Goal: Task Accomplishment & Management: Use online tool/utility

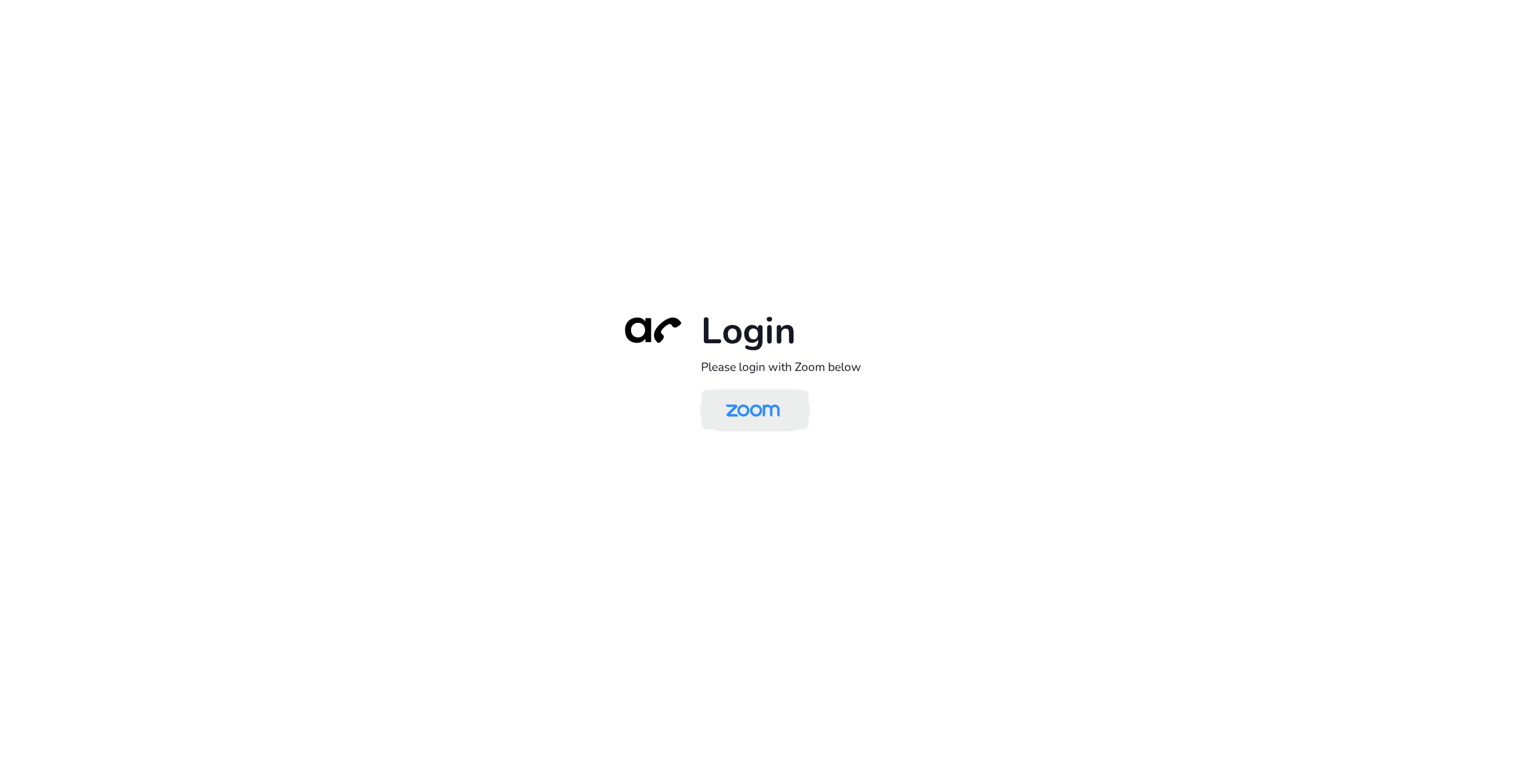
drag, startPoint x: 754, startPoint y: 379, endPoint x: 755, endPoint y: 419, distance: 39.5
click at [754, 384] on div "Login Please login with Zoom below" at bounding box center [769, 389] width 316 height 162
click at [755, 419] on img at bounding box center [753, 410] width 78 height 37
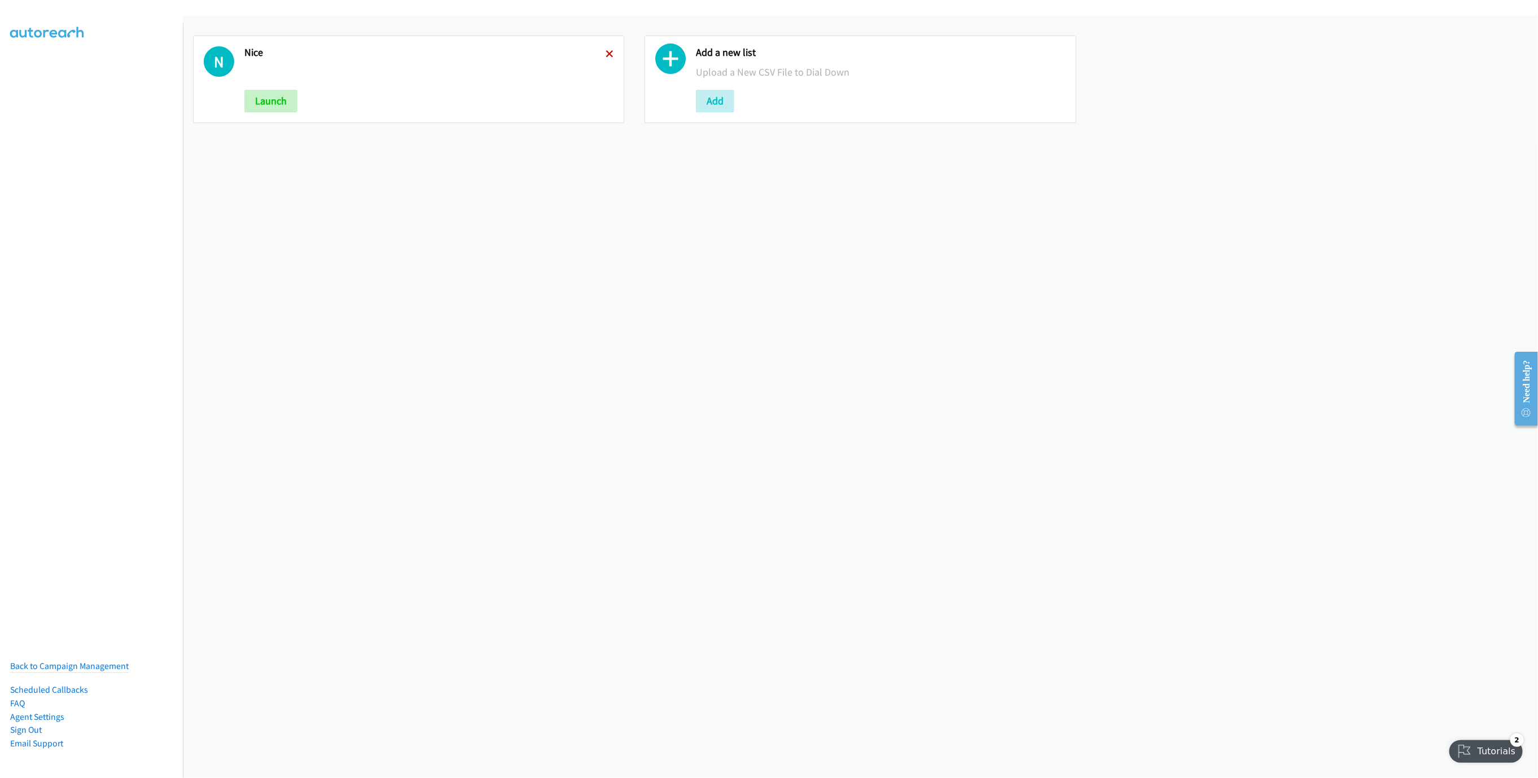
click at [605, 52] on icon at bounding box center [609, 55] width 8 height 8
click at [252, 90] on button "Add" at bounding box center [263, 101] width 38 height 23
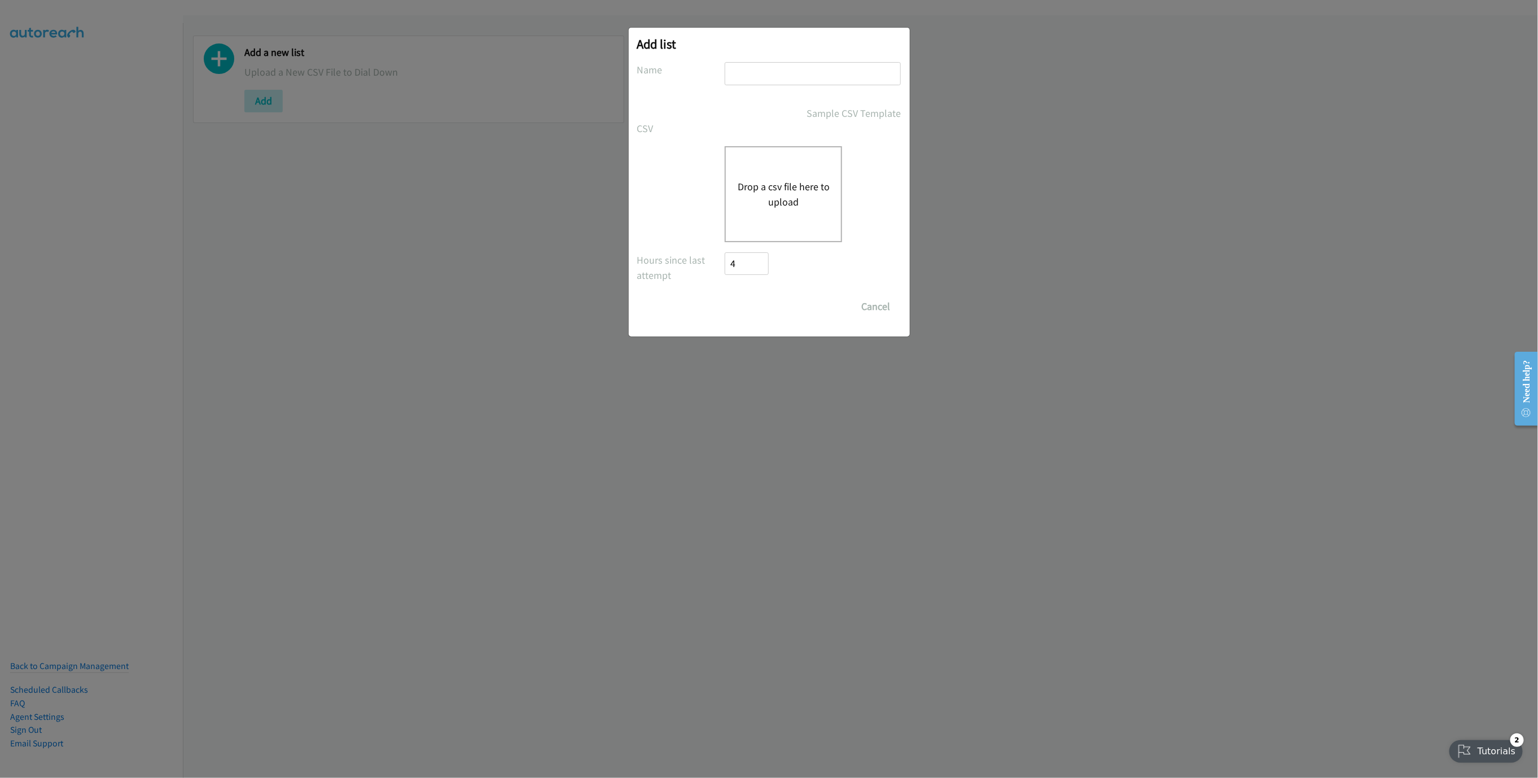
drag, startPoint x: 774, startPoint y: 72, endPoint x: 767, endPoint y: 80, distance: 10.8
click at [774, 72] on input "text" at bounding box center [812, 73] width 176 height 23
type input "LIST"
click at [789, 207] on button "Drop a csv file here to upload" at bounding box center [783, 194] width 93 height 30
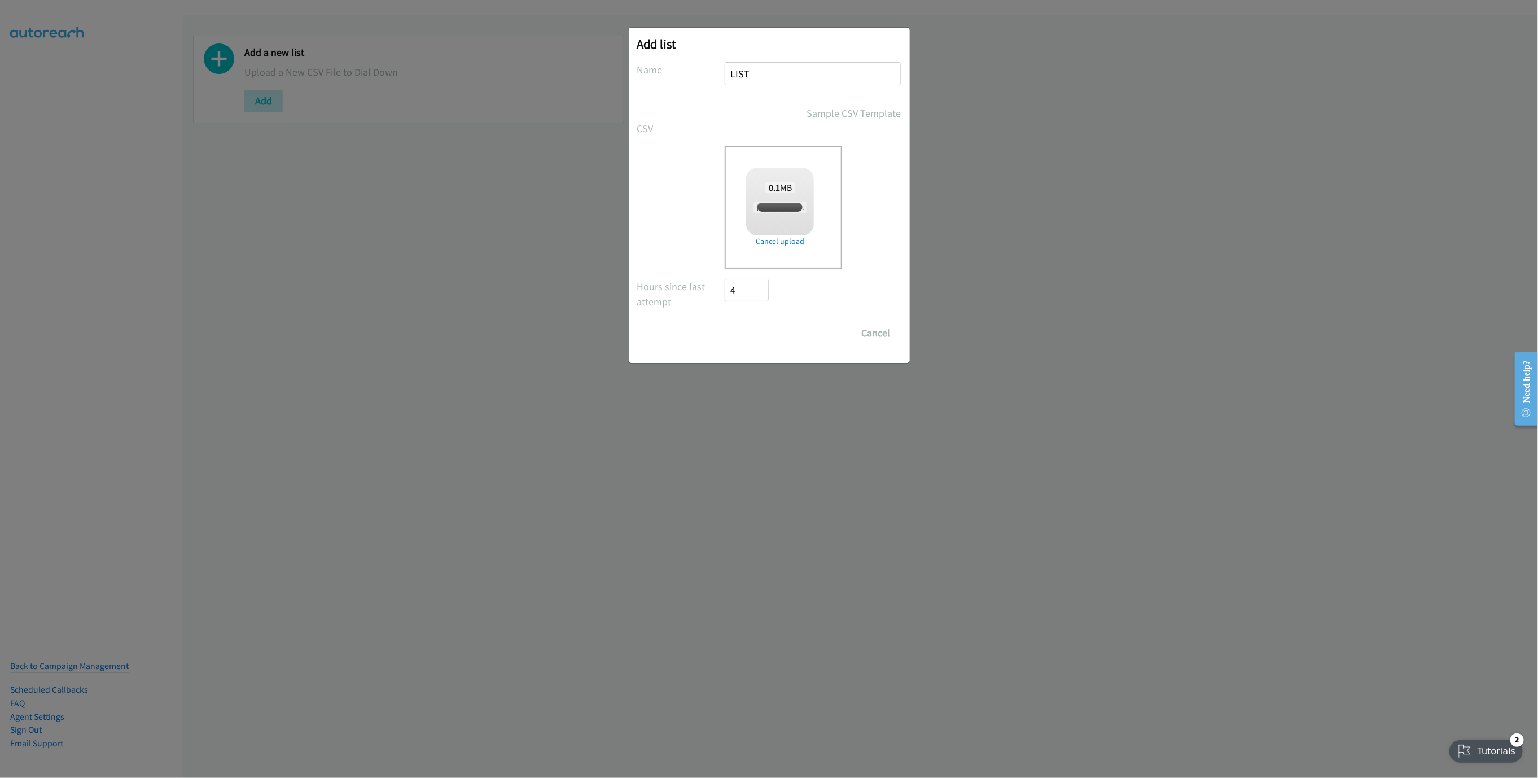
checkbox input "true"
drag, startPoint x: 758, startPoint y: 339, endPoint x: 750, endPoint y: 371, distance: 33.3
click at [758, 339] on input "Save List" at bounding box center [754, 333] width 59 height 23
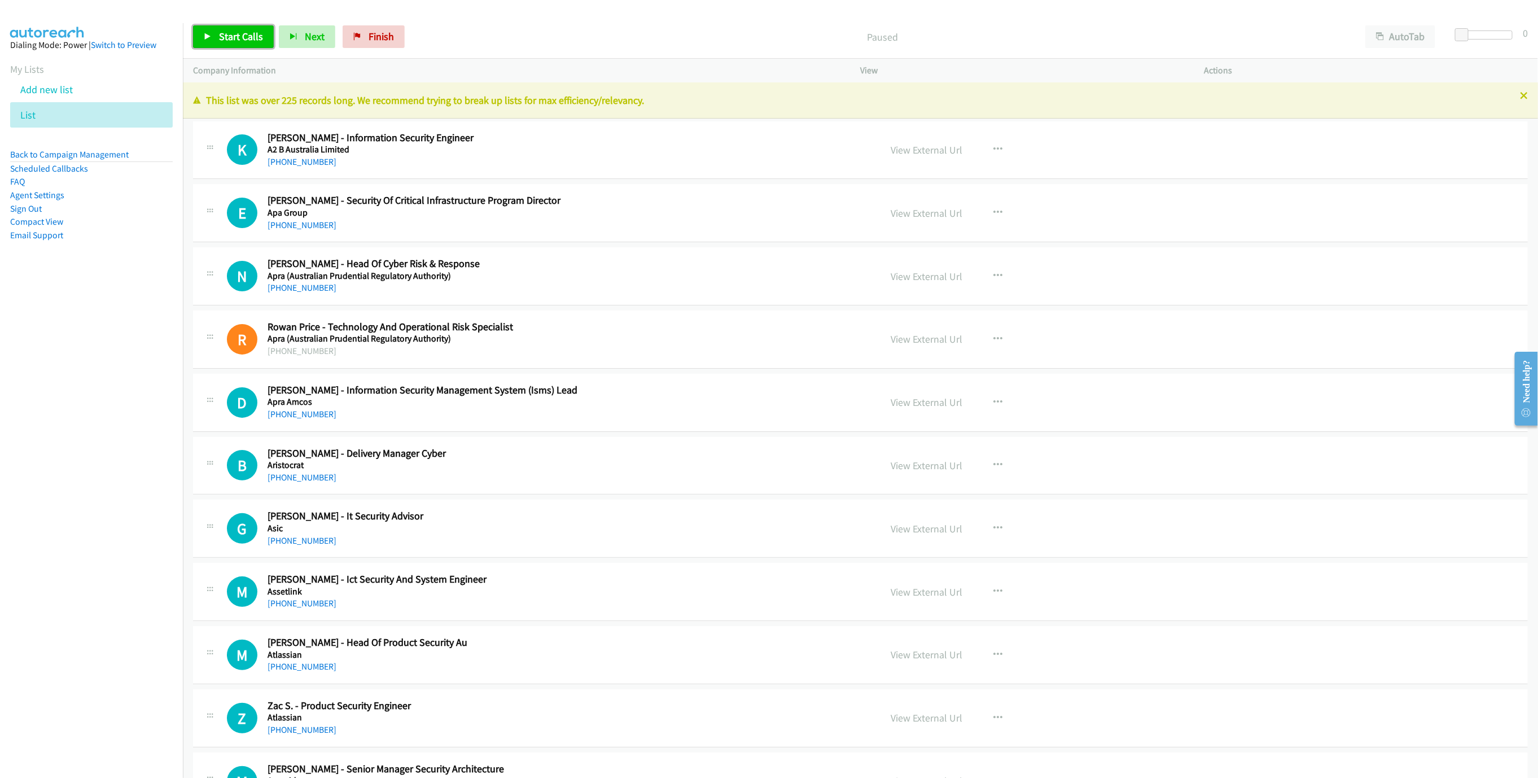
click at [232, 44] on link "Start Calls" at bounding box center [233, 36] width 81 height 23
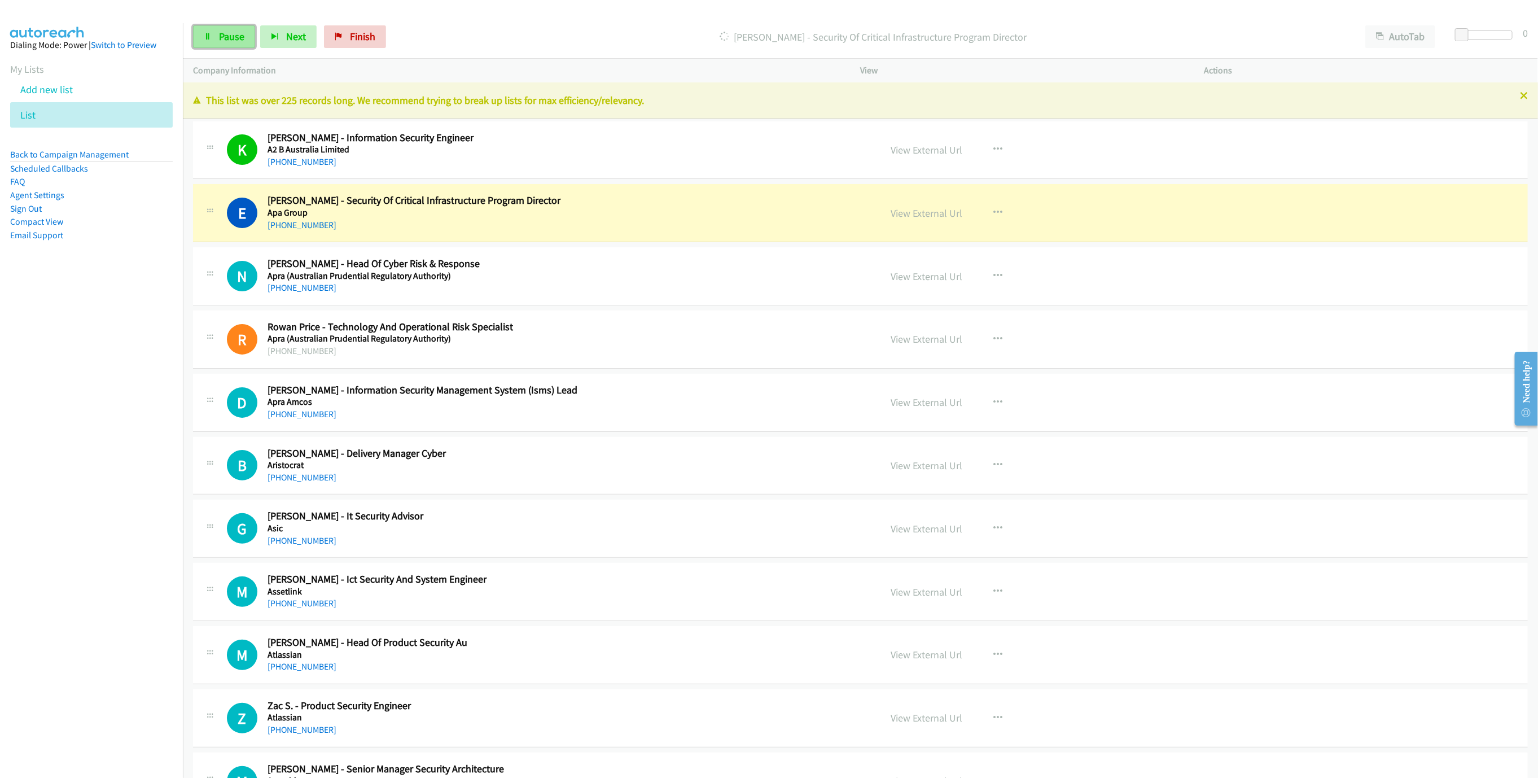
click at [232, 41] on span "Pause" at bounding box center [231, 36] width 25 height 13
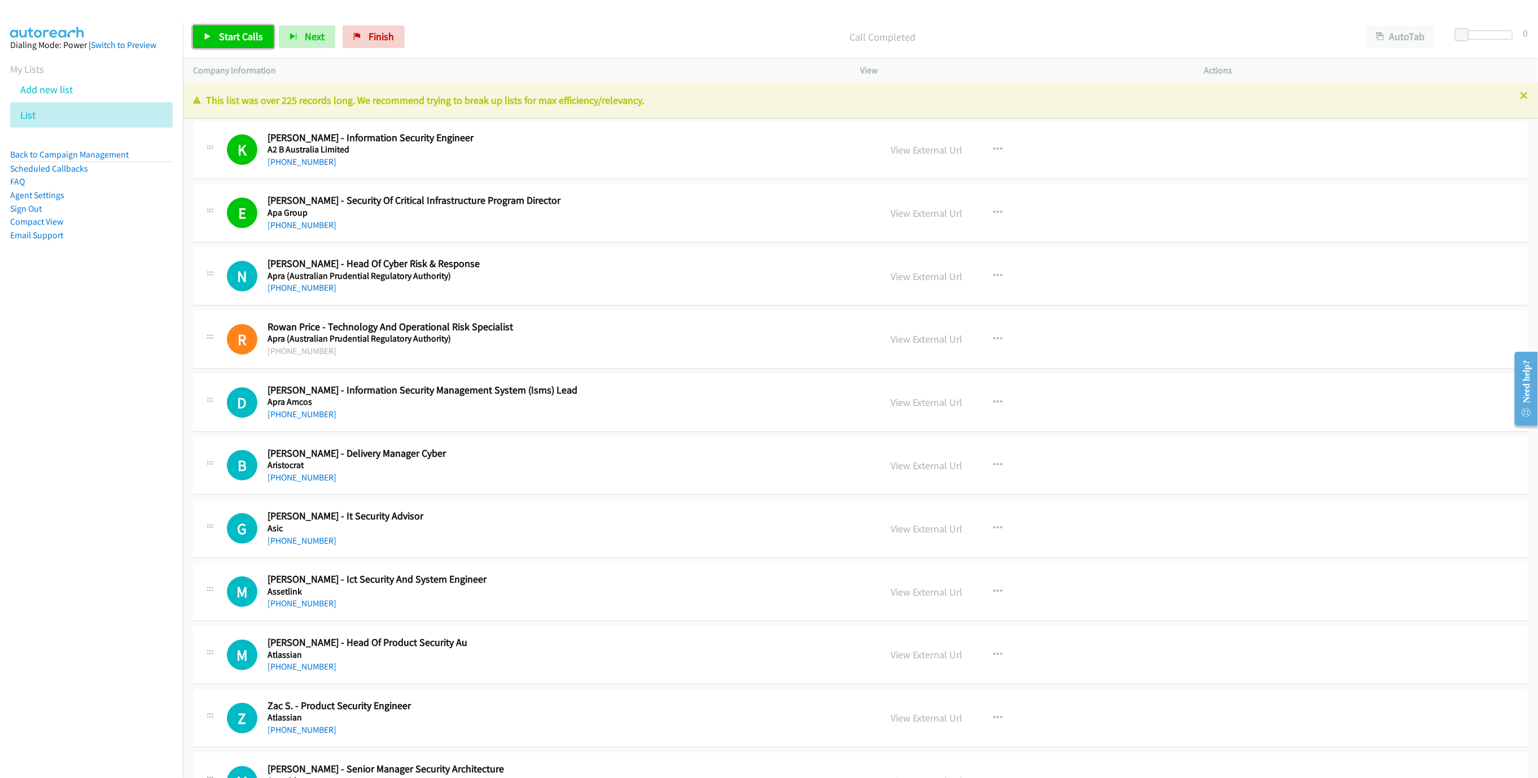
click at [198, 31] on link "Start Calls" at bounding box center [233, 36] width 81 height 23
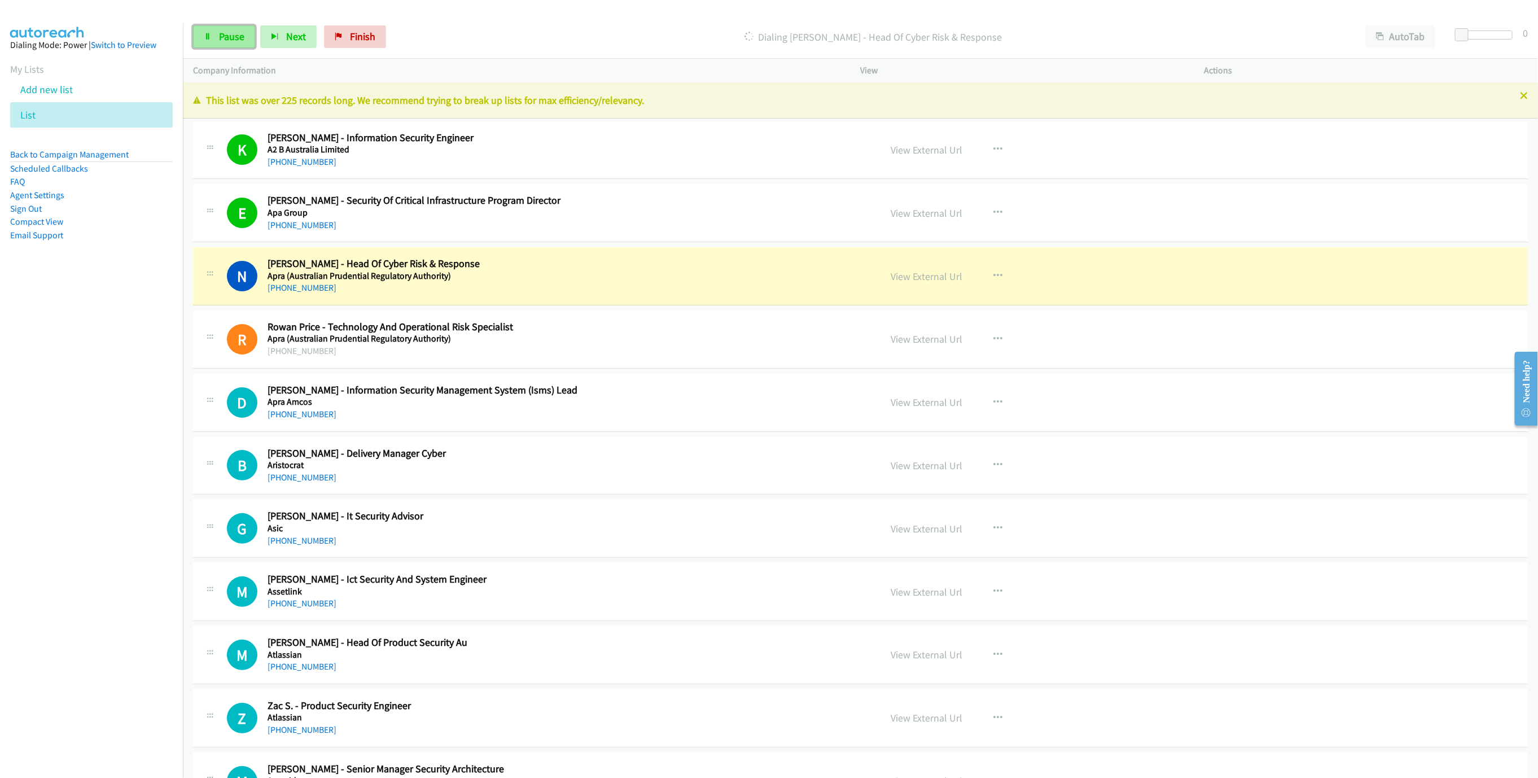
click at [231, 31] on span "Pause" at bounding box center [231, 36] width 25 height 13
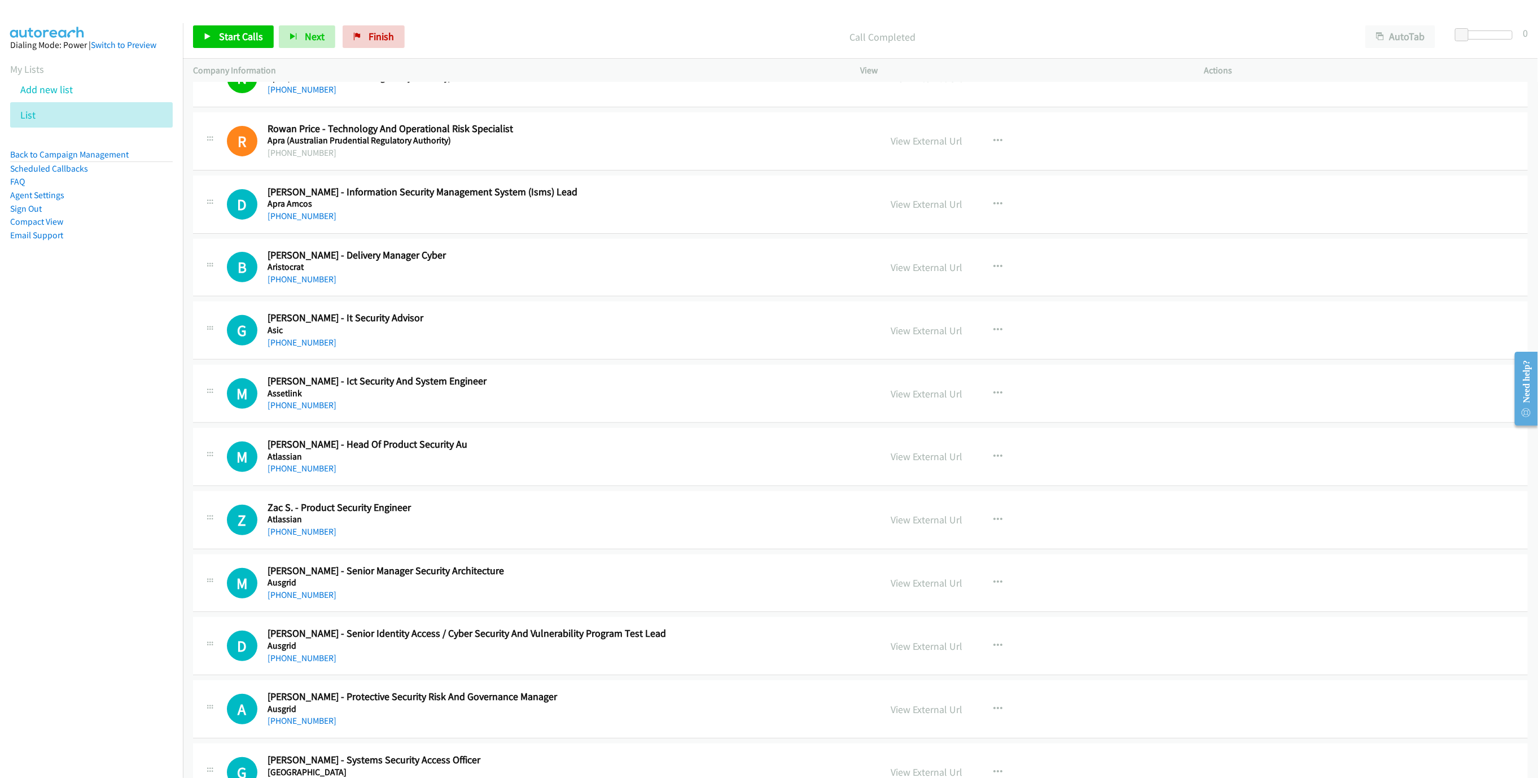
scroll to position [254, 0]
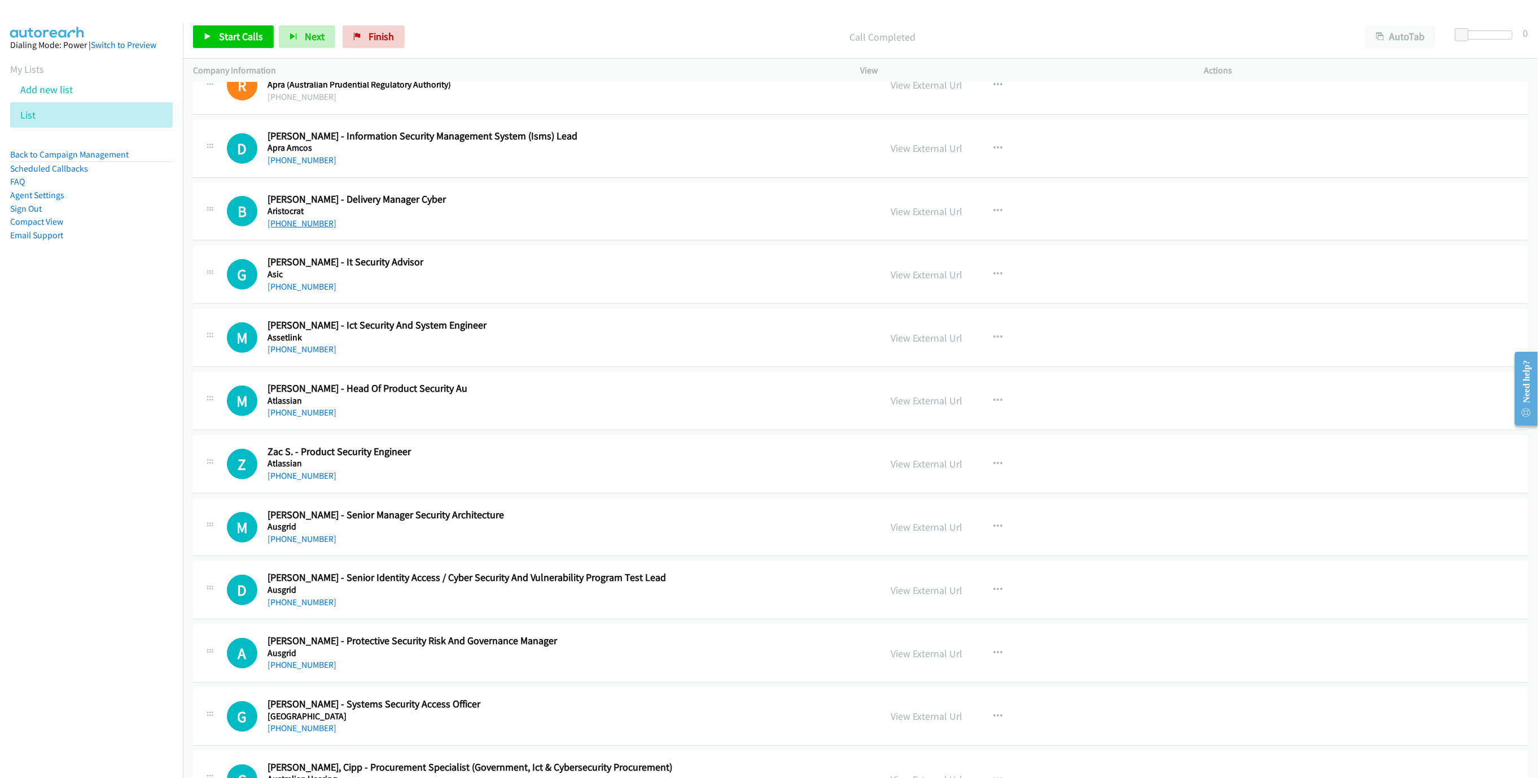
click at [300, 221] on link "[PHONE_NUMBER]" at bounding box center [301, 223] width 69 height 11
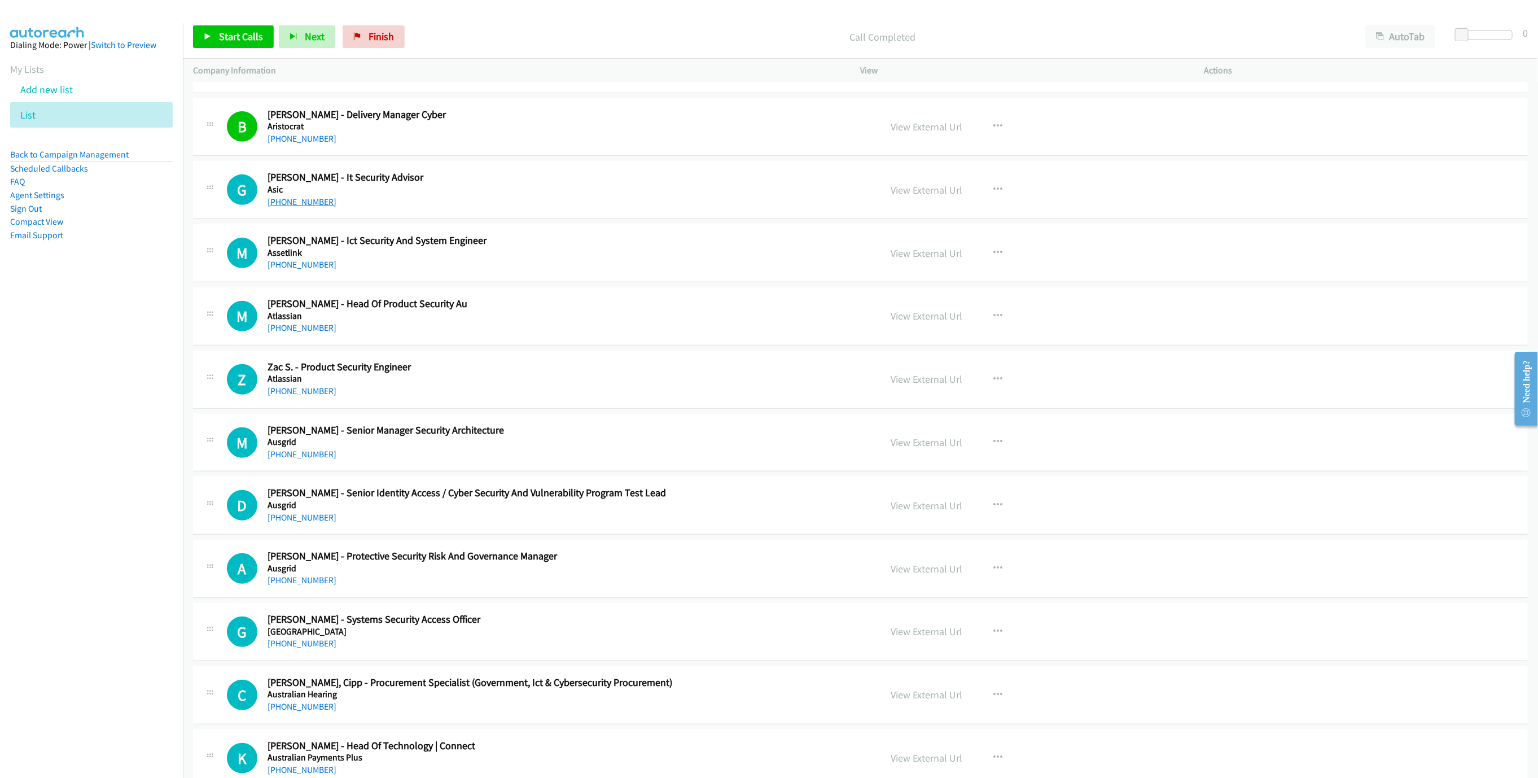
click at [309, 204] on link "[PHONE_NUMBER]" at bounding box center [301, 201] width 69 height 11
click at [305, 266] on link "[PHONE_NUMBER]" at bounding box center [301, 264] width 69 height 11
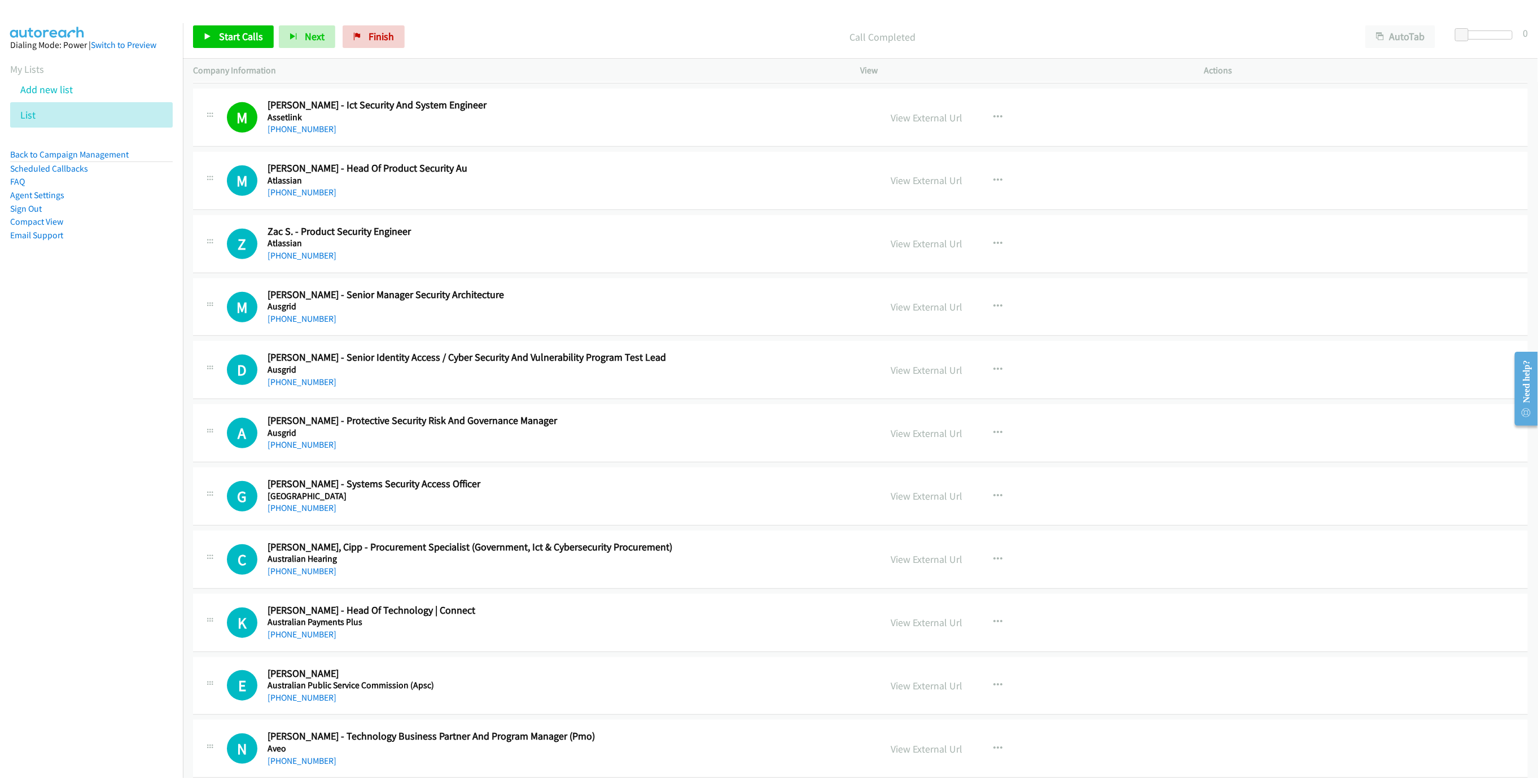
scroll to position [508, 0]
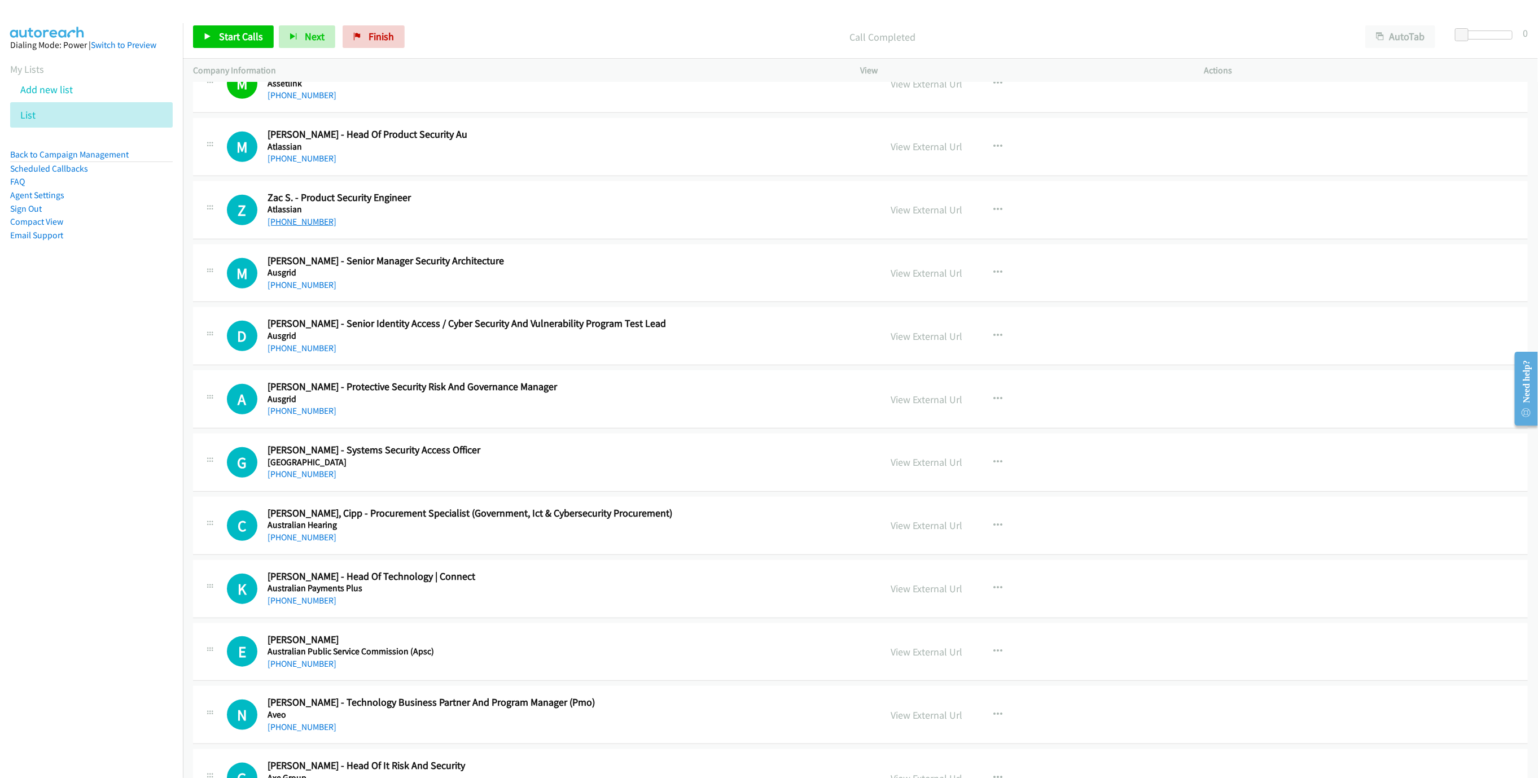
click at [297, 227] on link "[PHONE_NUMBER]" at bounding box center [301, 221] width 69 height 11
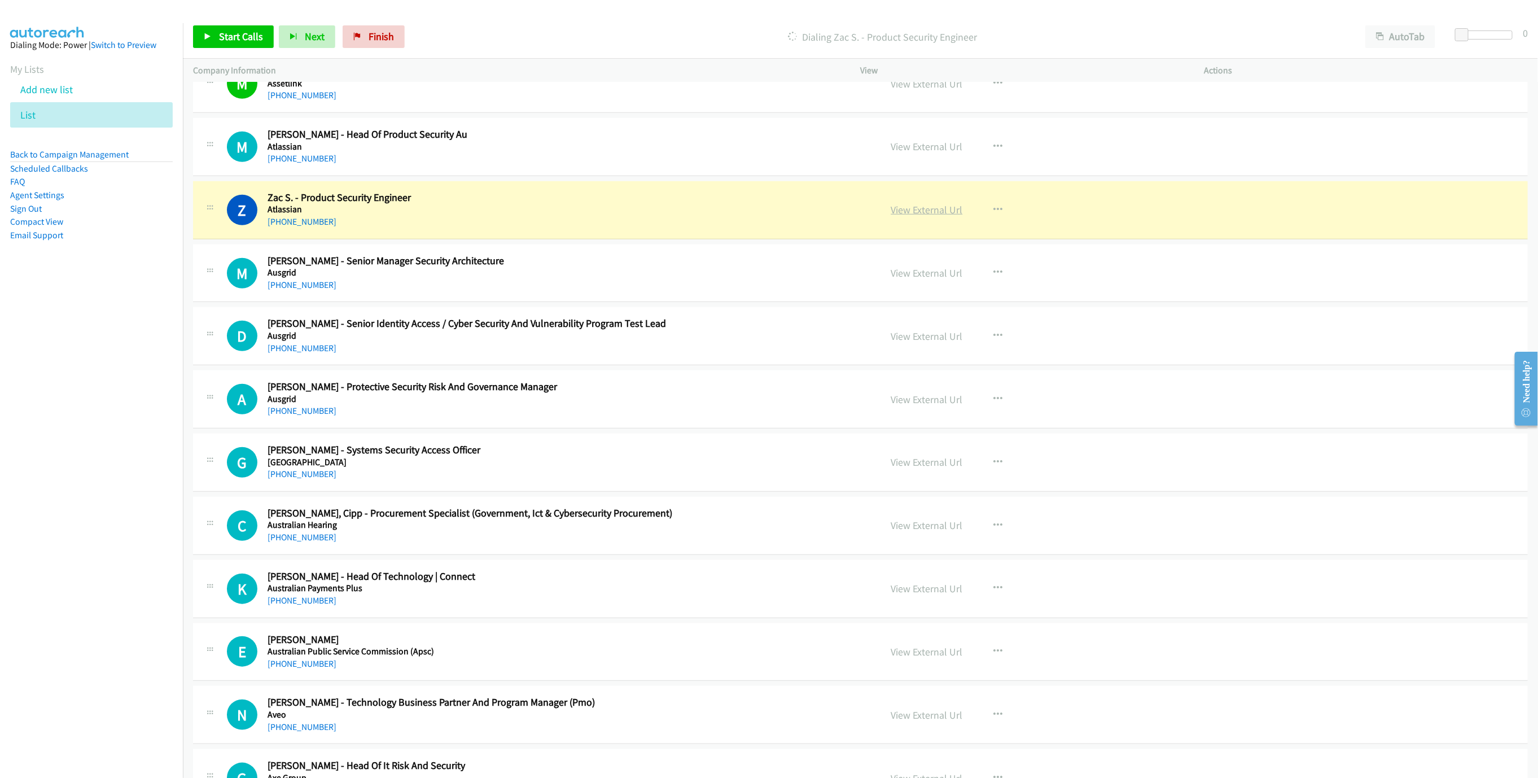
click at [901, 212] on link "View External Url" at bounding box center [927, 209] width 72 height 13
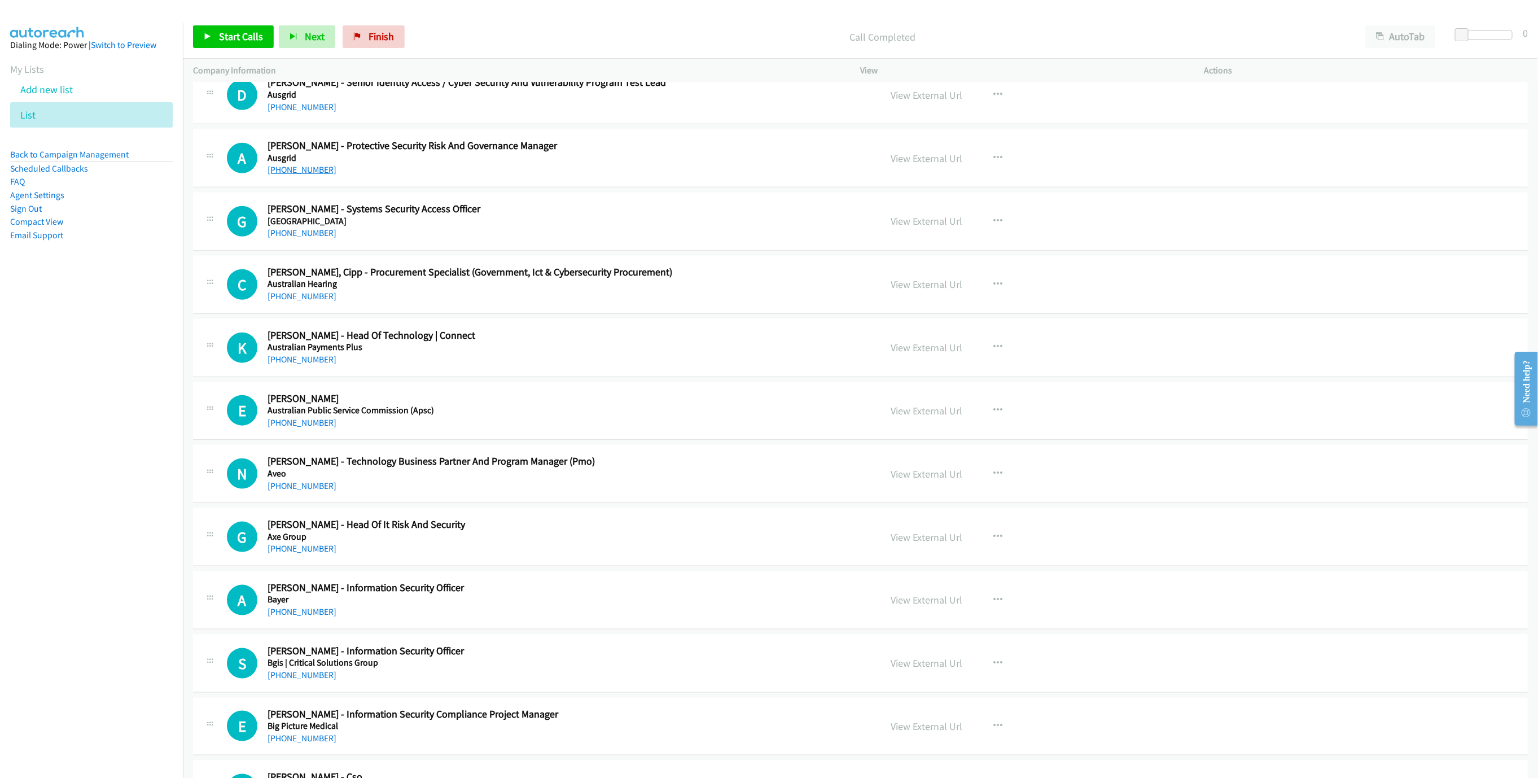
scroll to position [762, 0]
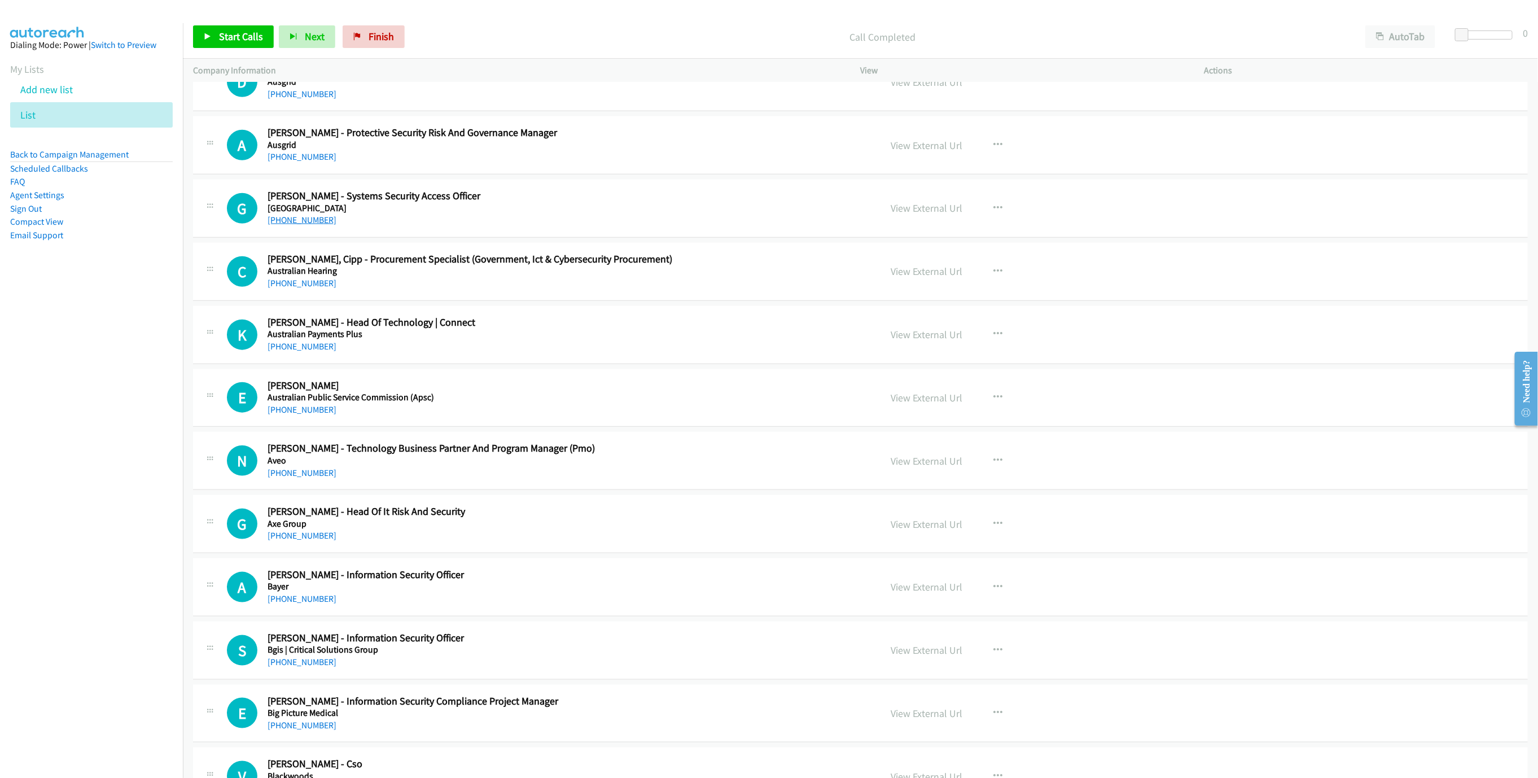
click at [290, 225] on link "[PHONE_NUMBER]" at bounding box center [301, 219] width 69 height 11
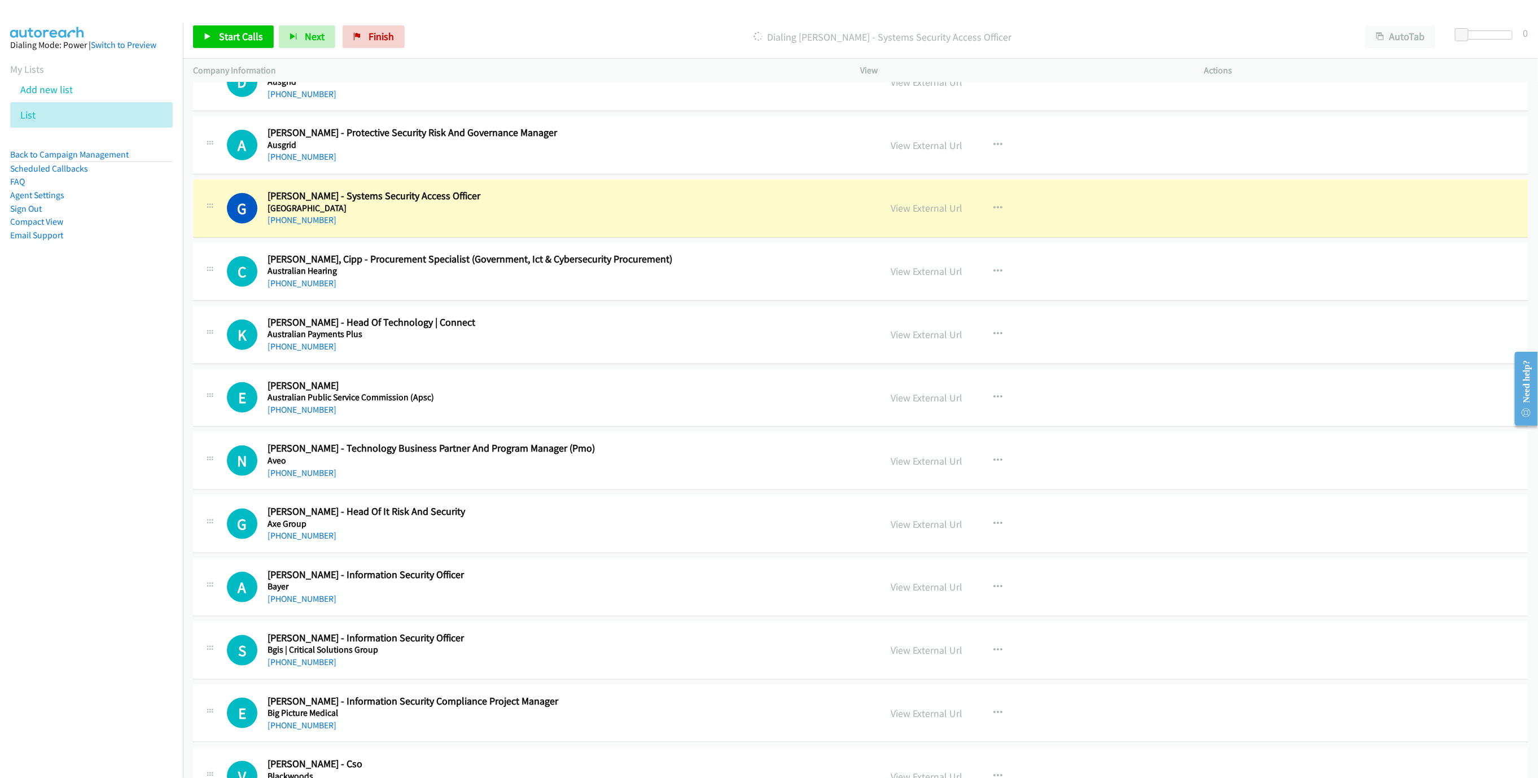
drag, startPoint x: 570, startPoint y: 213, endPoint x: 761, endPoint y: 213, distance: 190.2
click at [570, 213] on h5 "[GEOGRAPHIC_DATA]" at bounding box center [565, 208] width 597 height 11
click at [938, 209] on link "View External Url" at bounding box center [927, 207] width 72 height 13
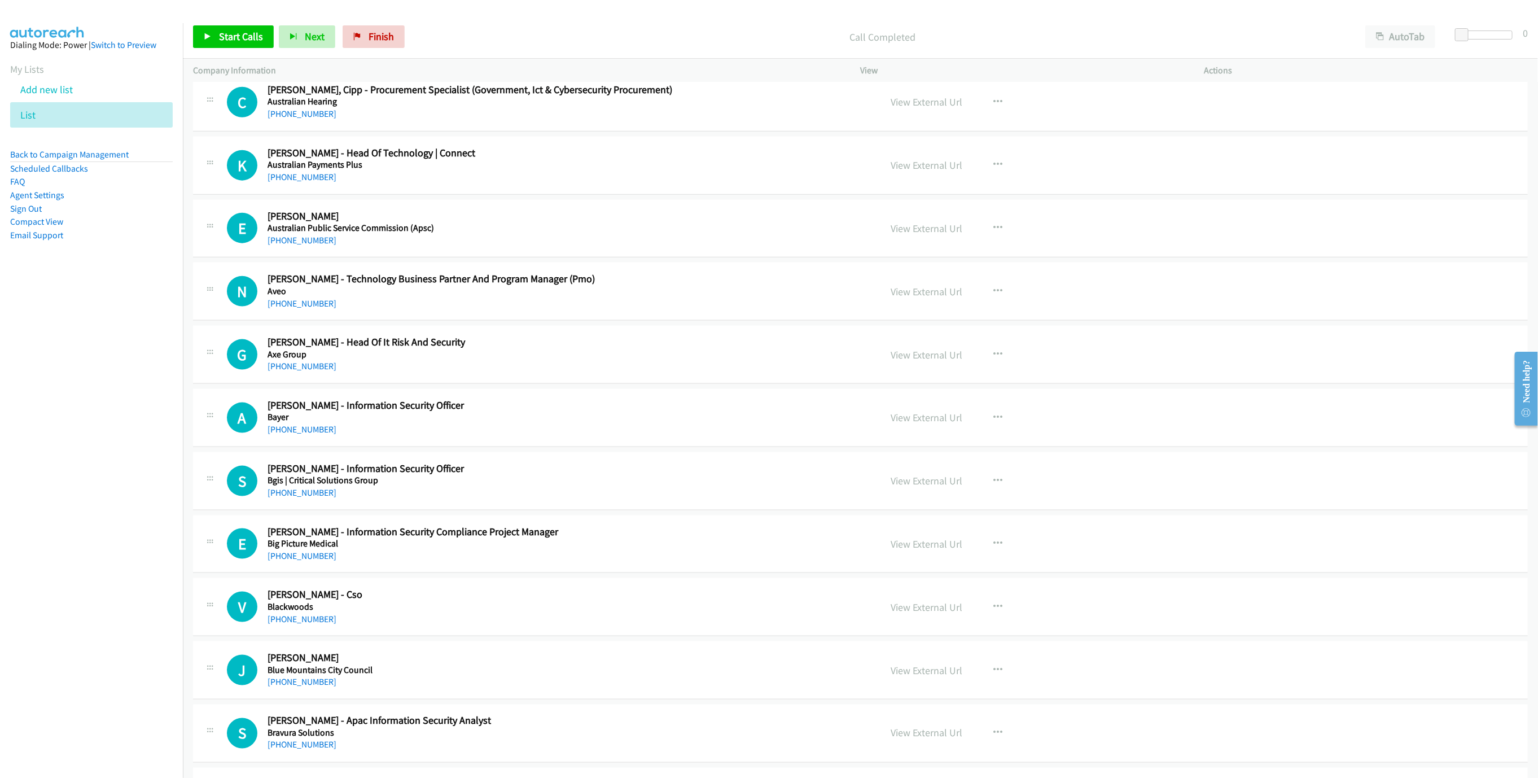
scroll to position [1016, 0]
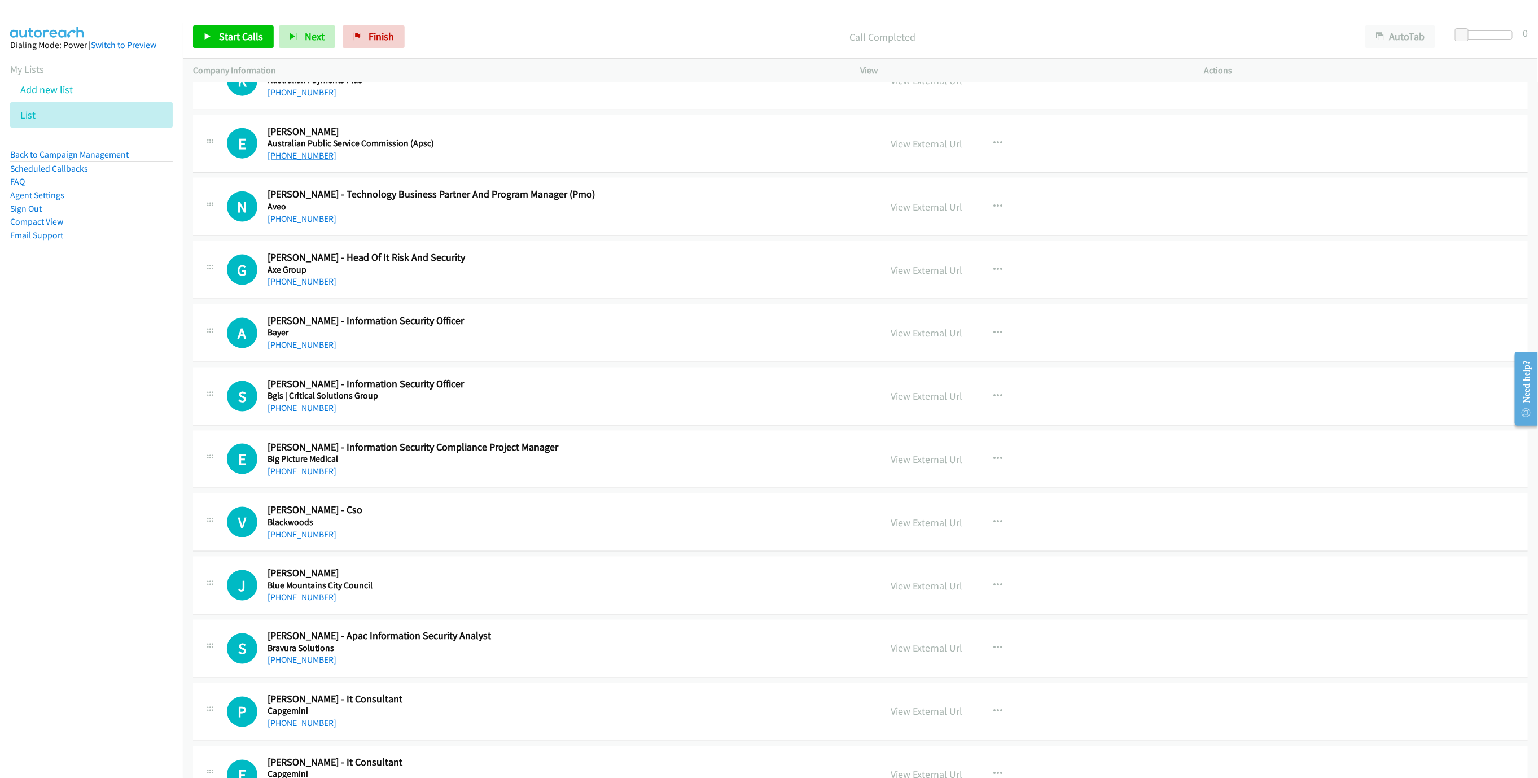
click at [291, 161] on link "[PHONE_NUMBER]" at bounding box center [301, 155] width 69 height 11
click at [305, 344] on link "[PHONE_NUMBER]" at bounding box center [301, 344] width 69 height 11
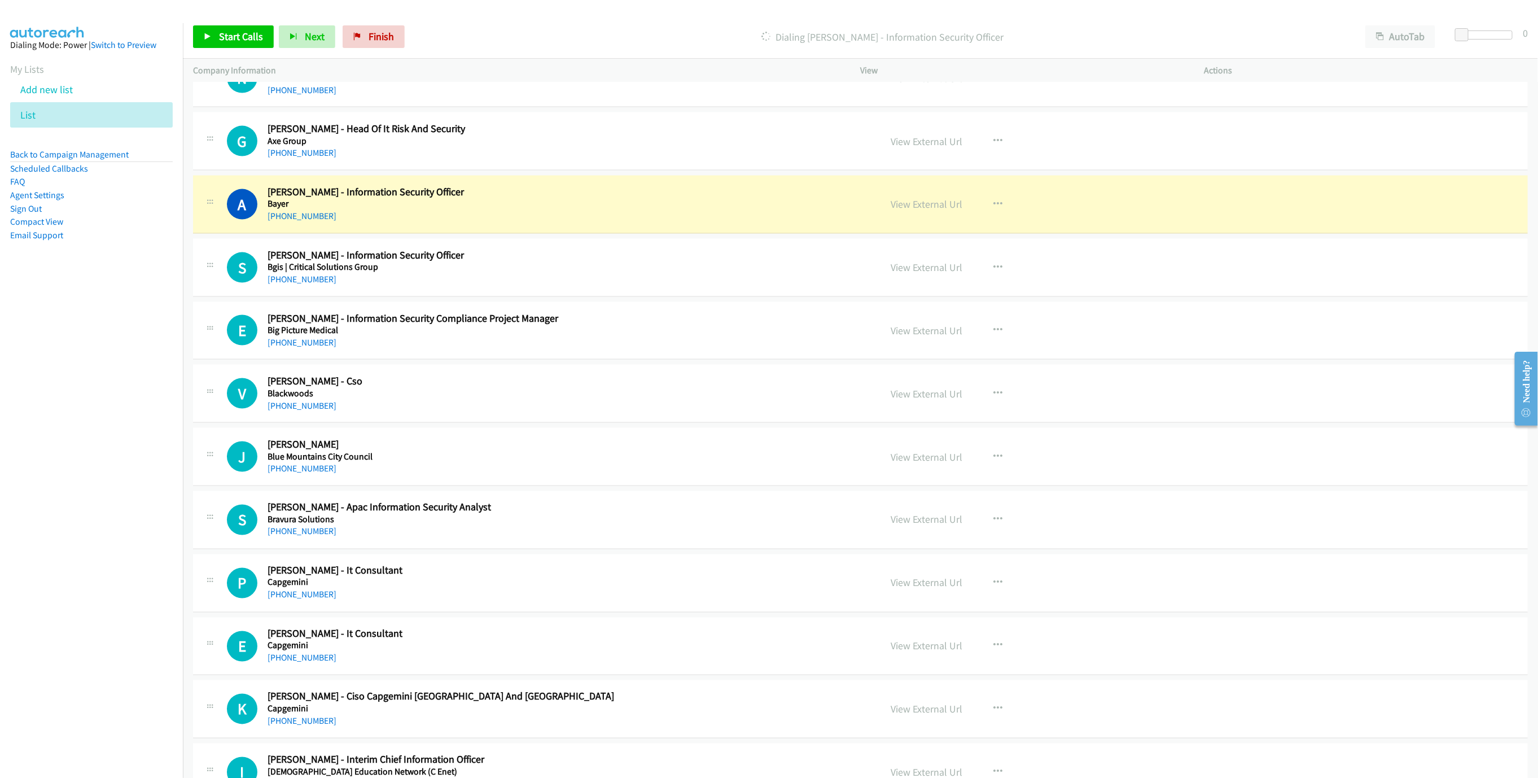
scroll to position [1185, 0]
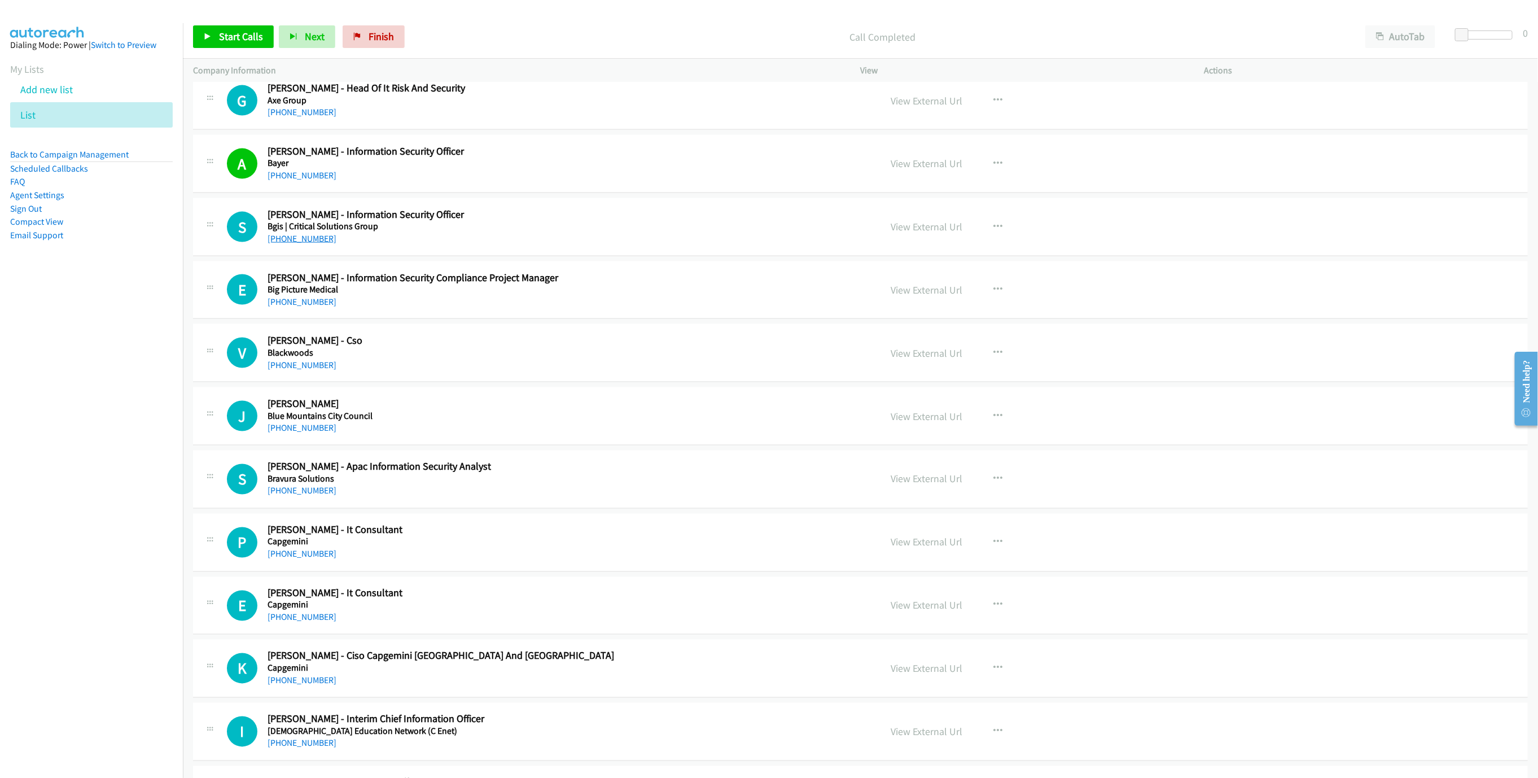
click at [300, 244] on link "[PHONE_NUMBER]" at bounding box center [301, 238] width 69 height 11
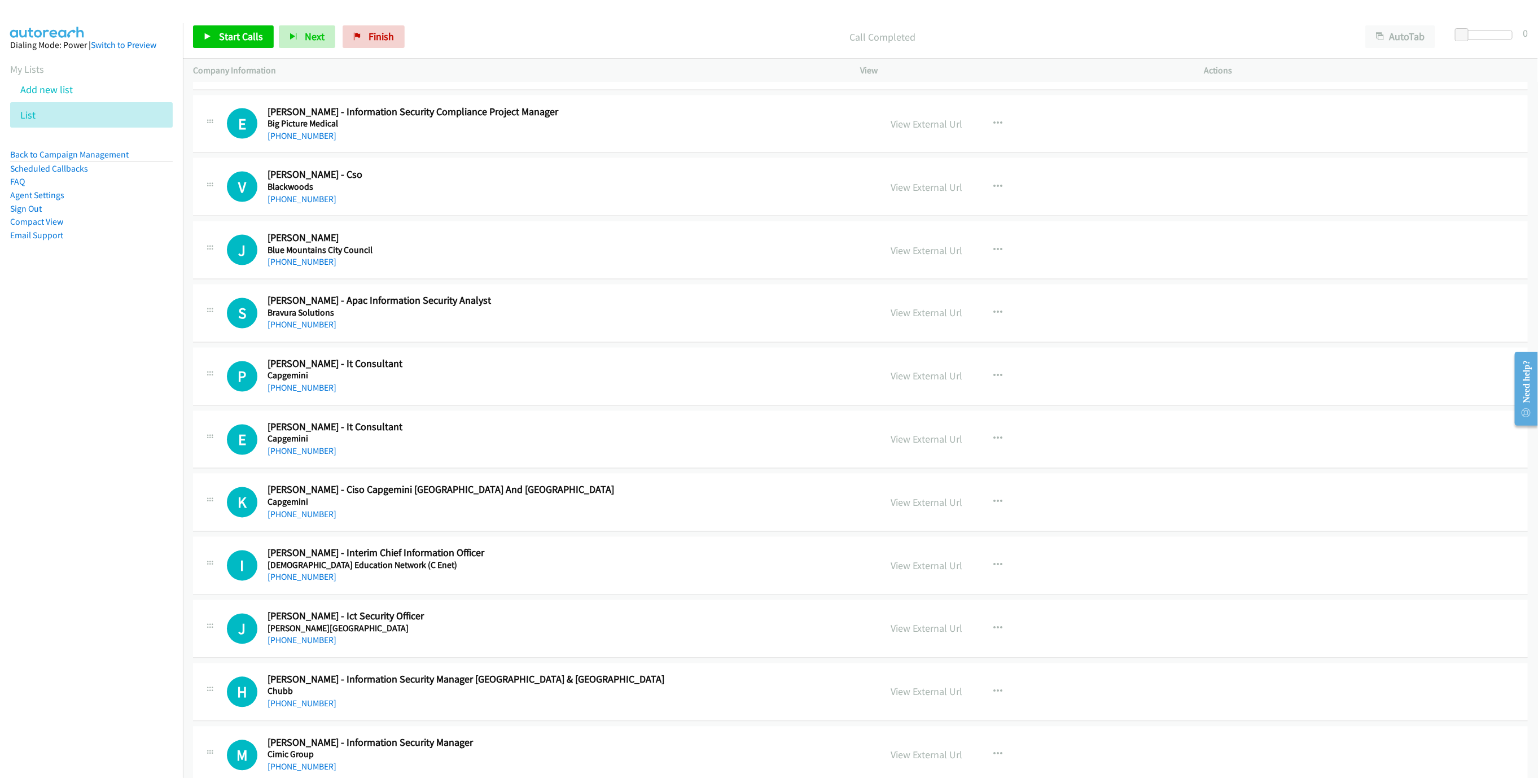
scroll to position [1354, 0]
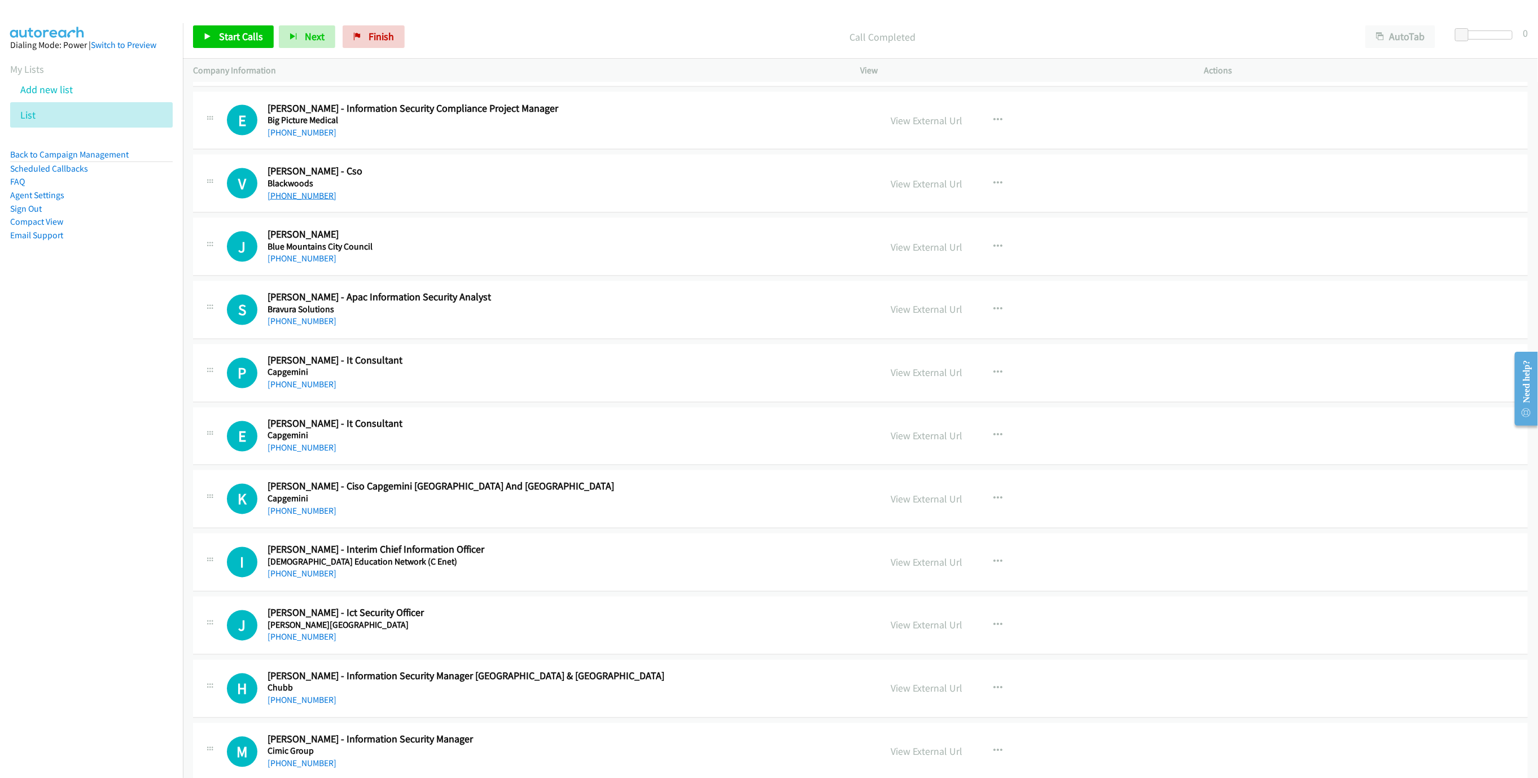
click at [293, 201] on link "[PHONE_NUMBER]" at bounding box center [301, 195] width 69 height 11
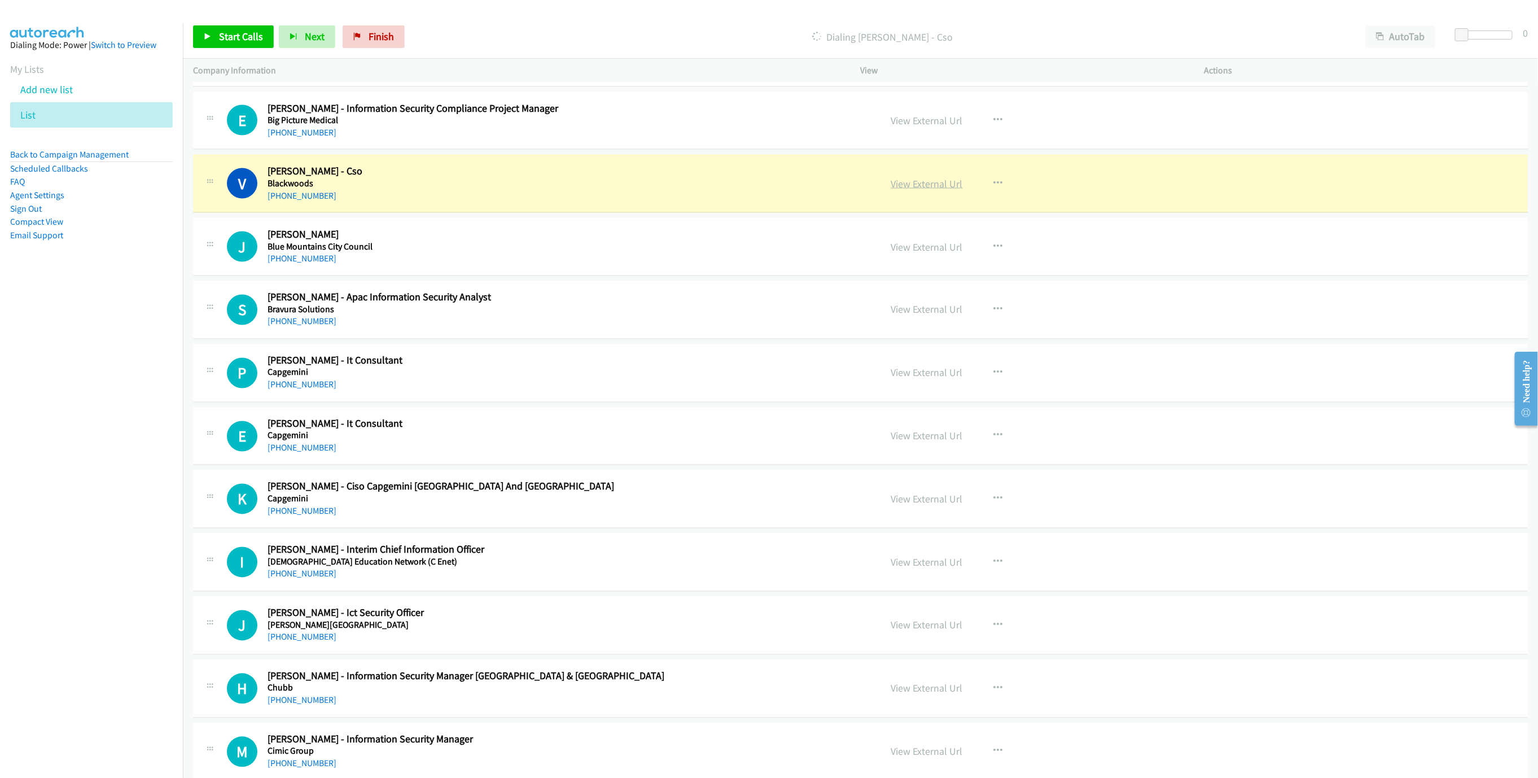
click at [930, 188] on link "View External Url" at bounding box center [927, 183] width 72 height 13
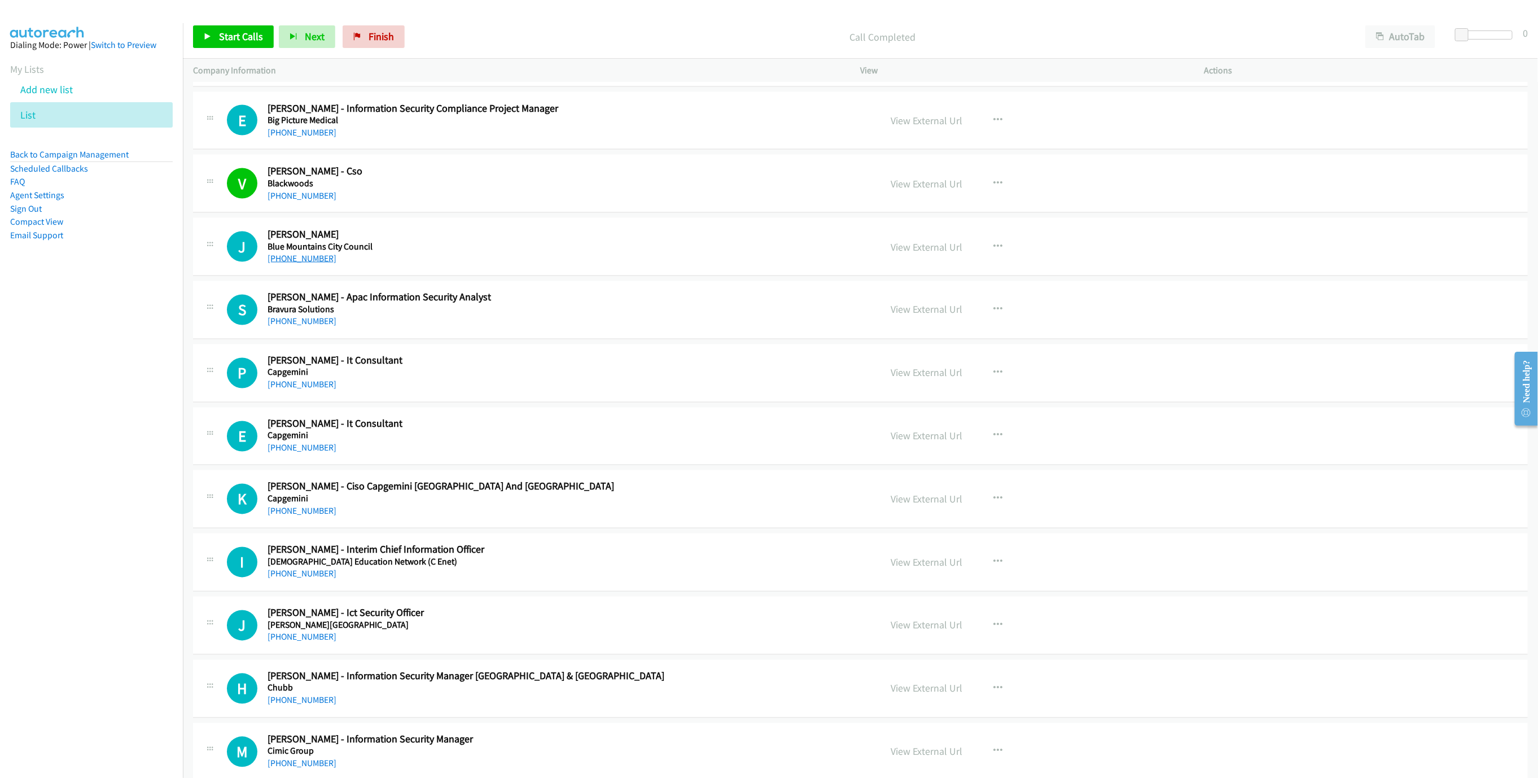
click at [313, 264] on link "[PHONE_NUMBER]" at bounding box center [301, 258] width 69 height 11
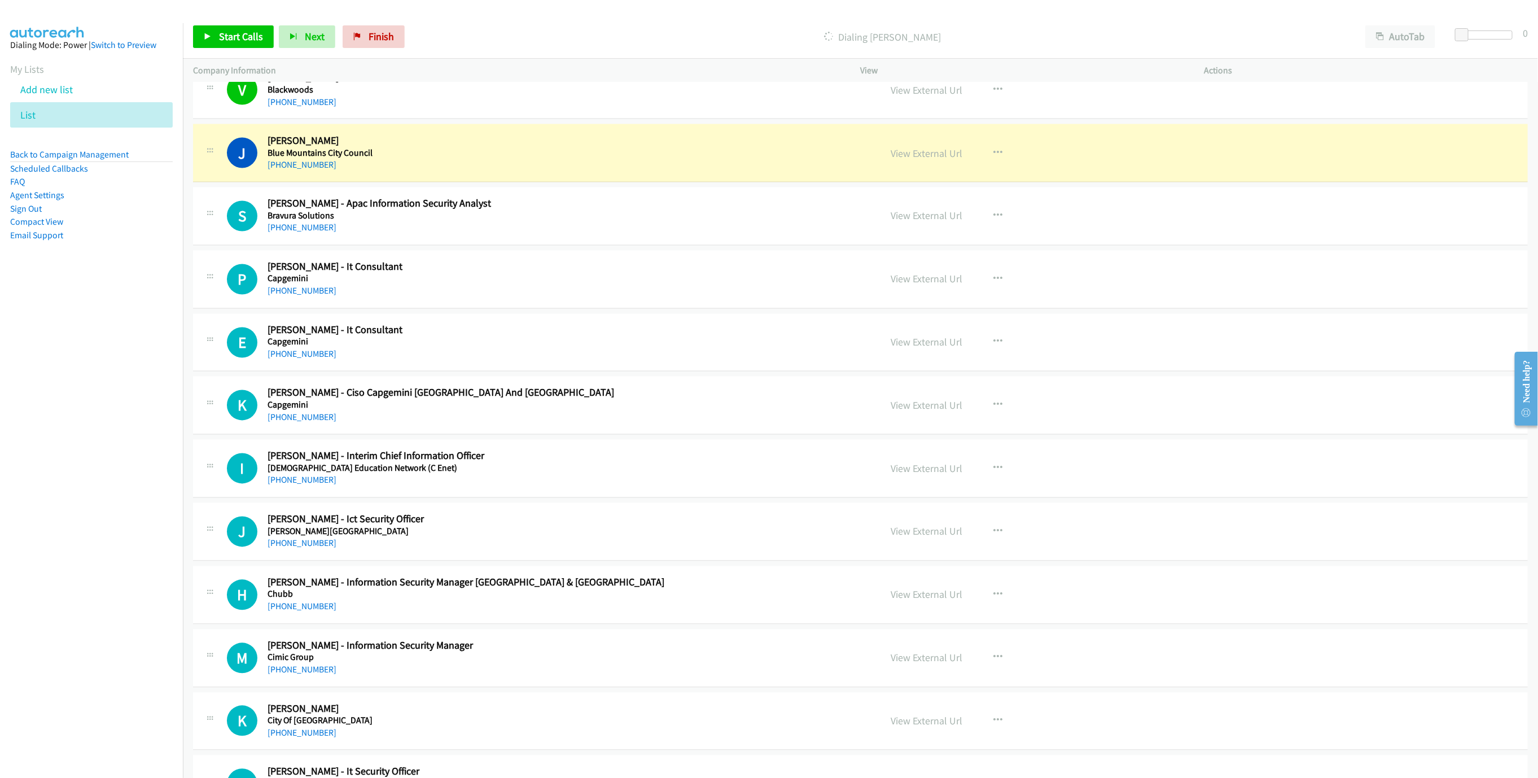
scroll to position [1439, 0]
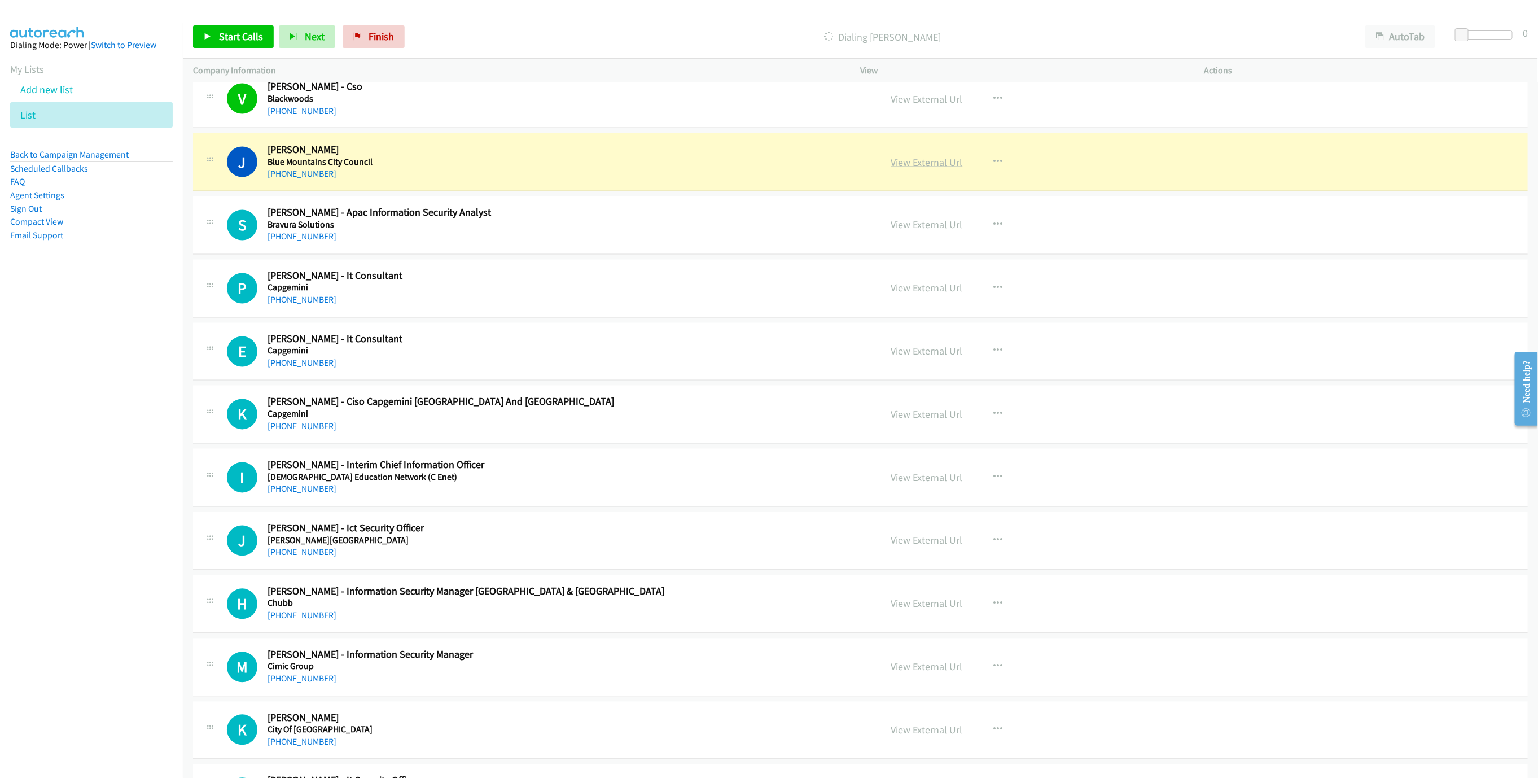
click at [946, 166] on link "View External Url" at bounding box center [927, 162] width 72 height 13
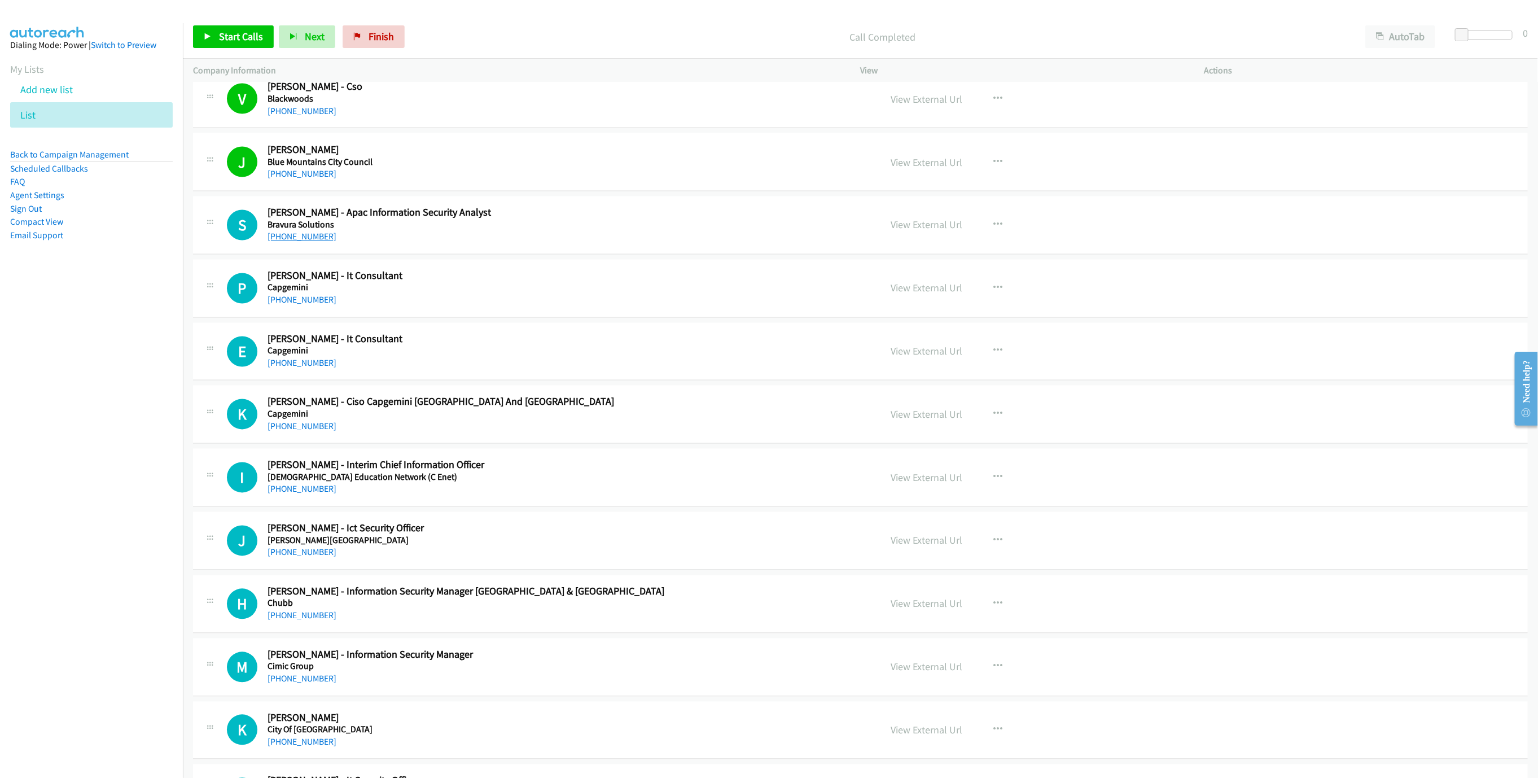
click at [308, 242] on link "[PHONE_NUMBER]" at bounding box center [301, 236] width 69 height 11
drag, startPoint x: 310, startPoint y: 304, endPoint x: 1239, endPoint y: 549, distance: 961.2
click at [310, 304] on link "[PHONE_NUMBER]" at bounding box center [301, 300] width 69 height 11
click at [306, 367] on link "[PHONE_NUMBER]" at bounding box center [301, 363] width 69 height 11
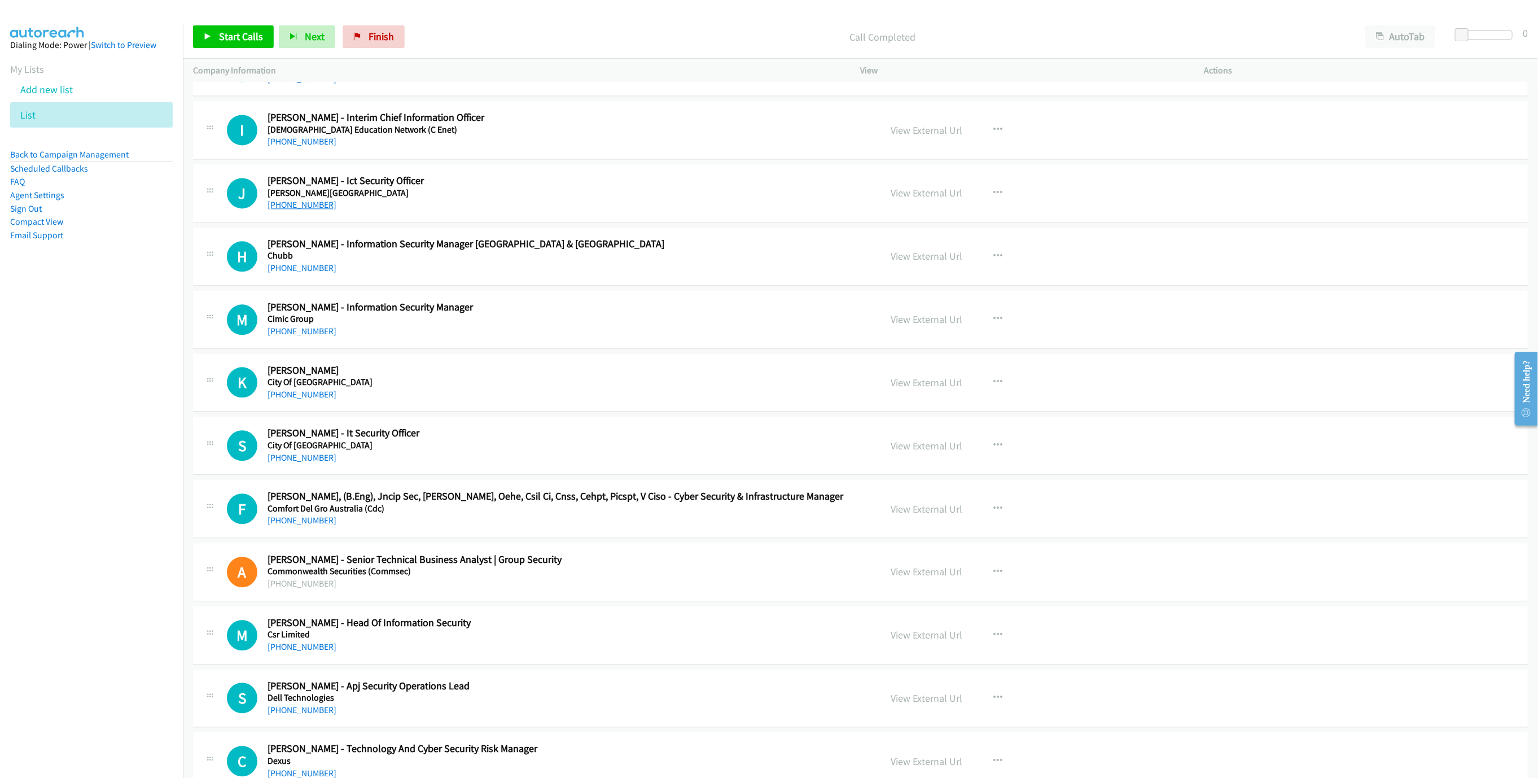
scroll to position [1777, 0]
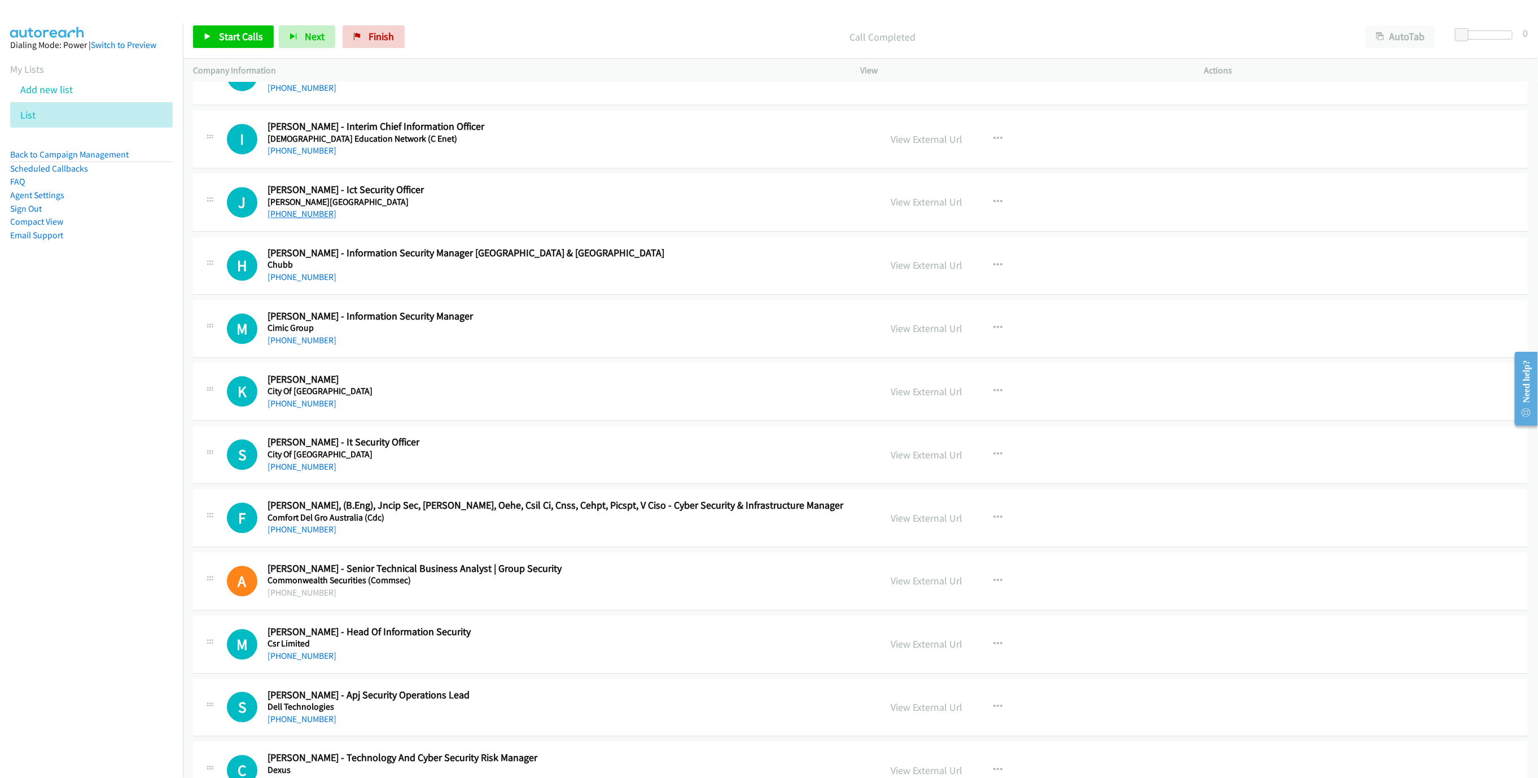
click at [308, 219] on link "[PHONE_NUMBER]" at bounding box center [301, 213] width 69 height 11
drag, startPoint x: 305, startPoint y: 282, endPoint x: 996, endPoint y: 561, distance: 745.5
click at [305, 282] on link "[PHONE_NUMBER]" at bounding box center [301, 276] width 69 height 11
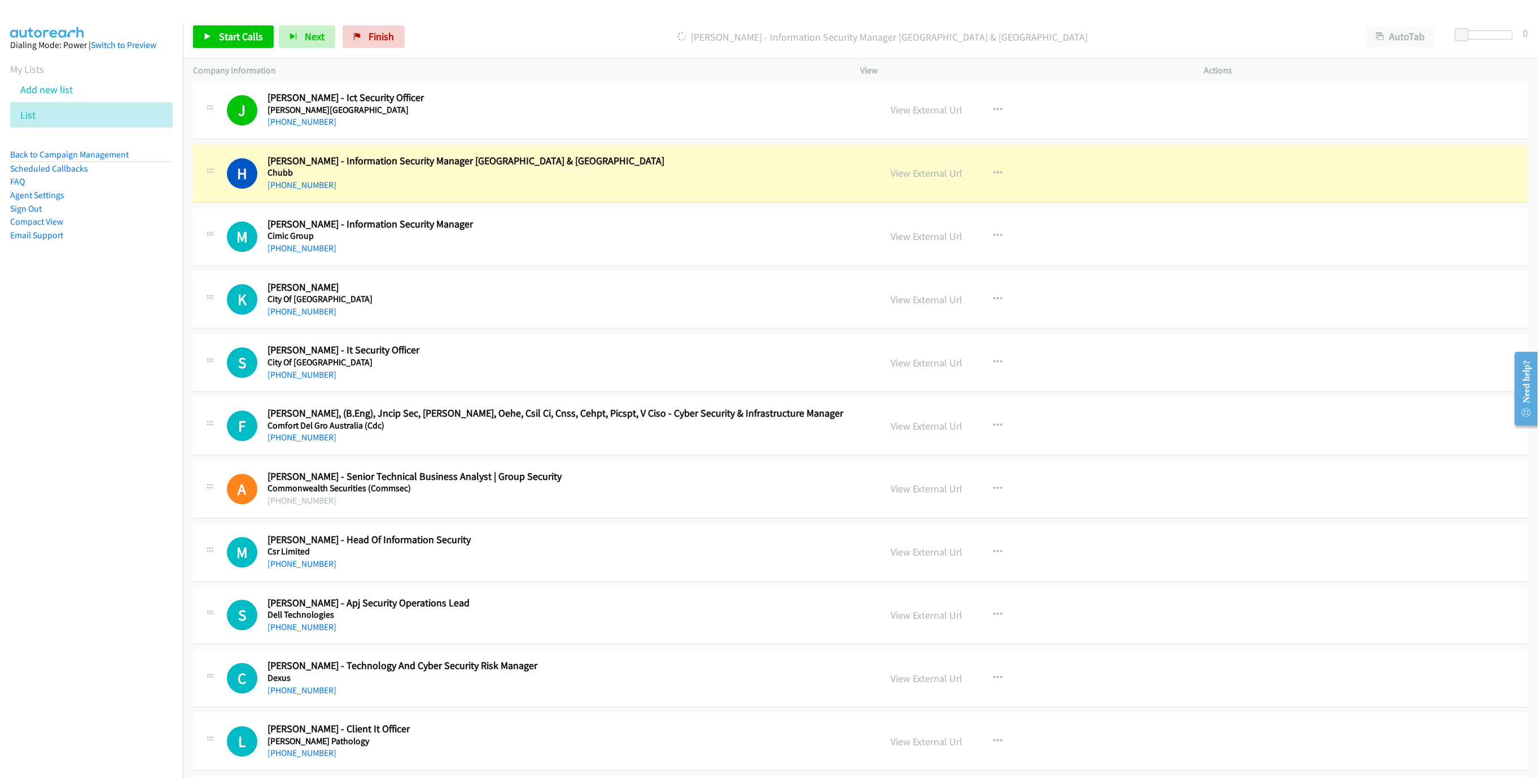
scroll to position [1862, 0]
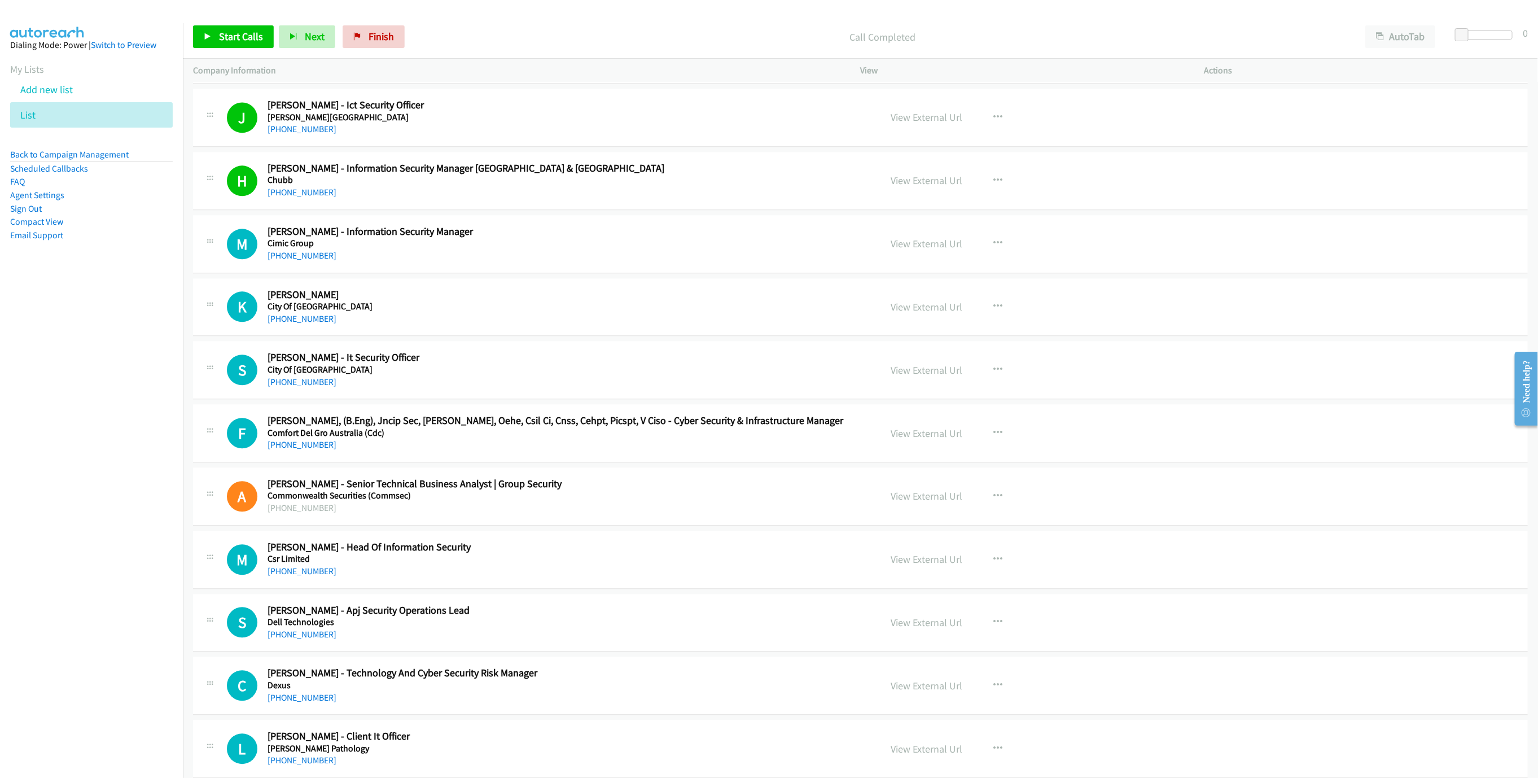
drag, startPoint x: 298, startPoint y: 266, endPoint x: 986, endPoint y: 503, distance: 727.7
click at [298, 261] on link "[PHONE_NUMBER]" at bounding box center [301, 255] width 69 height 11
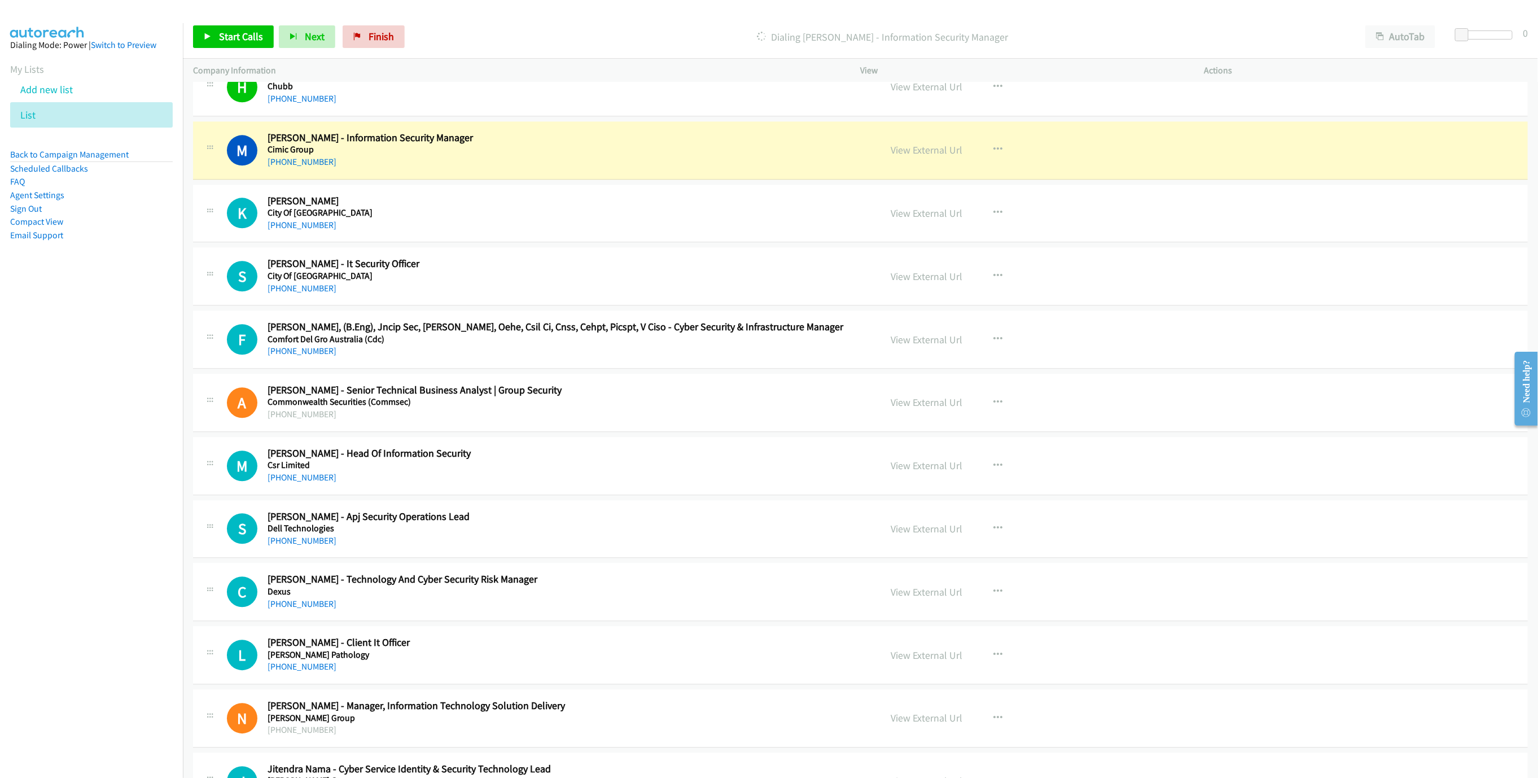
scroll to position [1947, 0]
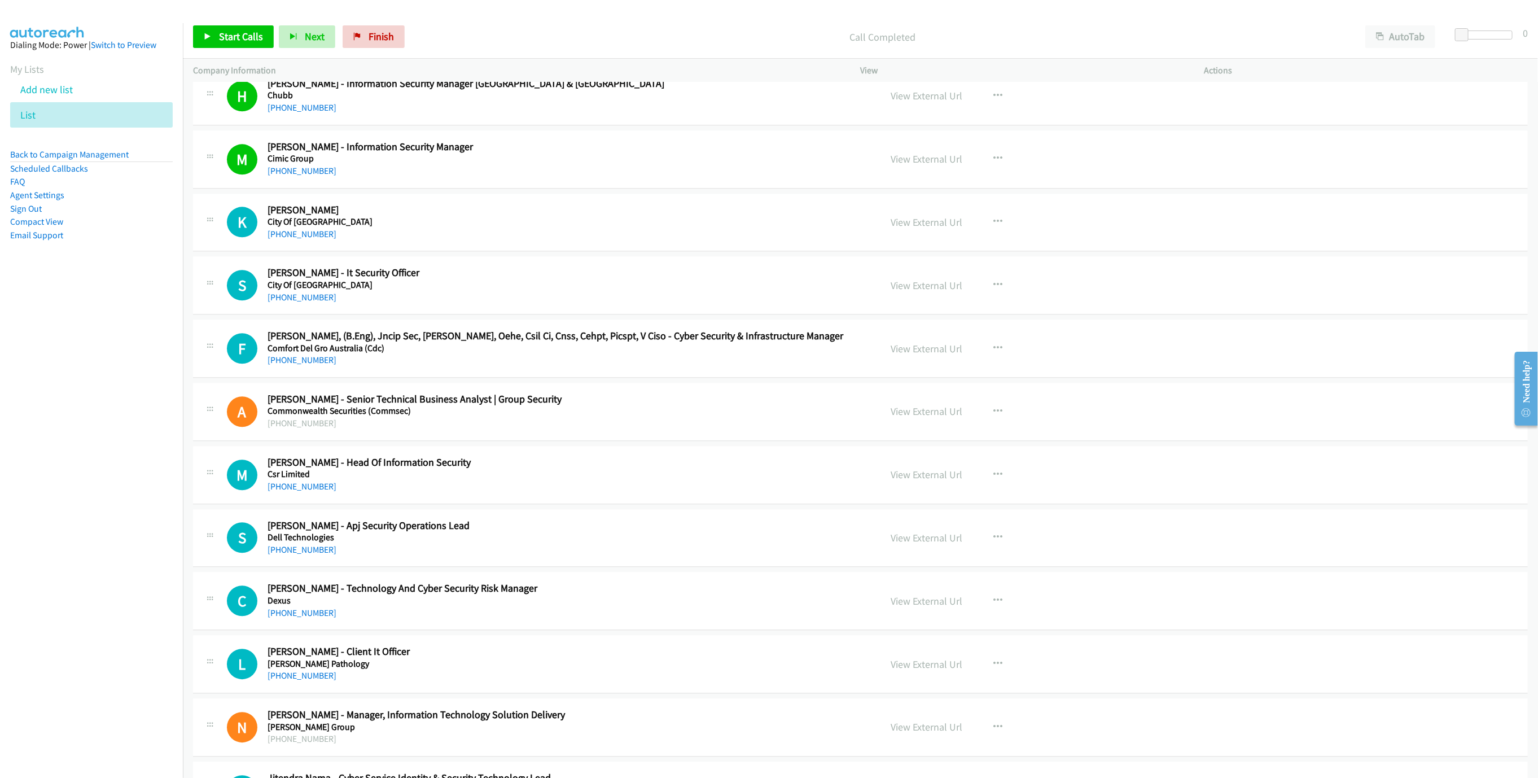
click at [279, 236] on div "[PHONE_NUMBER]" at bounding box center [565, 234] width 597 height 14
click at [304, 227] on h5 "City Of [GEOGRAPHIC_DATA]" at bounding box center [565, 221] width 597 height 11
click at [301, 239] on link "[PHONE_NUMBER]" at bounding box center [301, 234] width 69 height 11
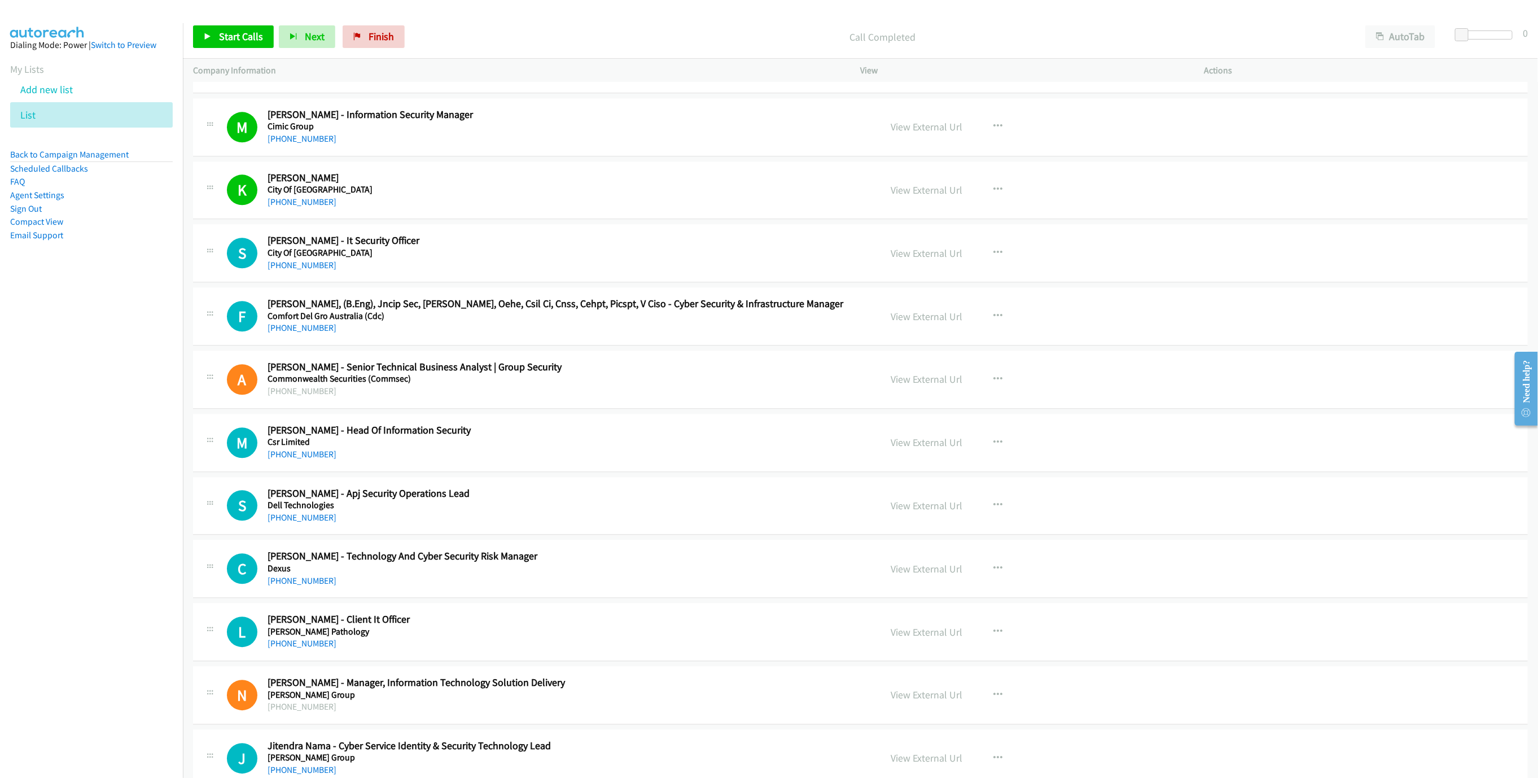
scroll to position [2031, 0]
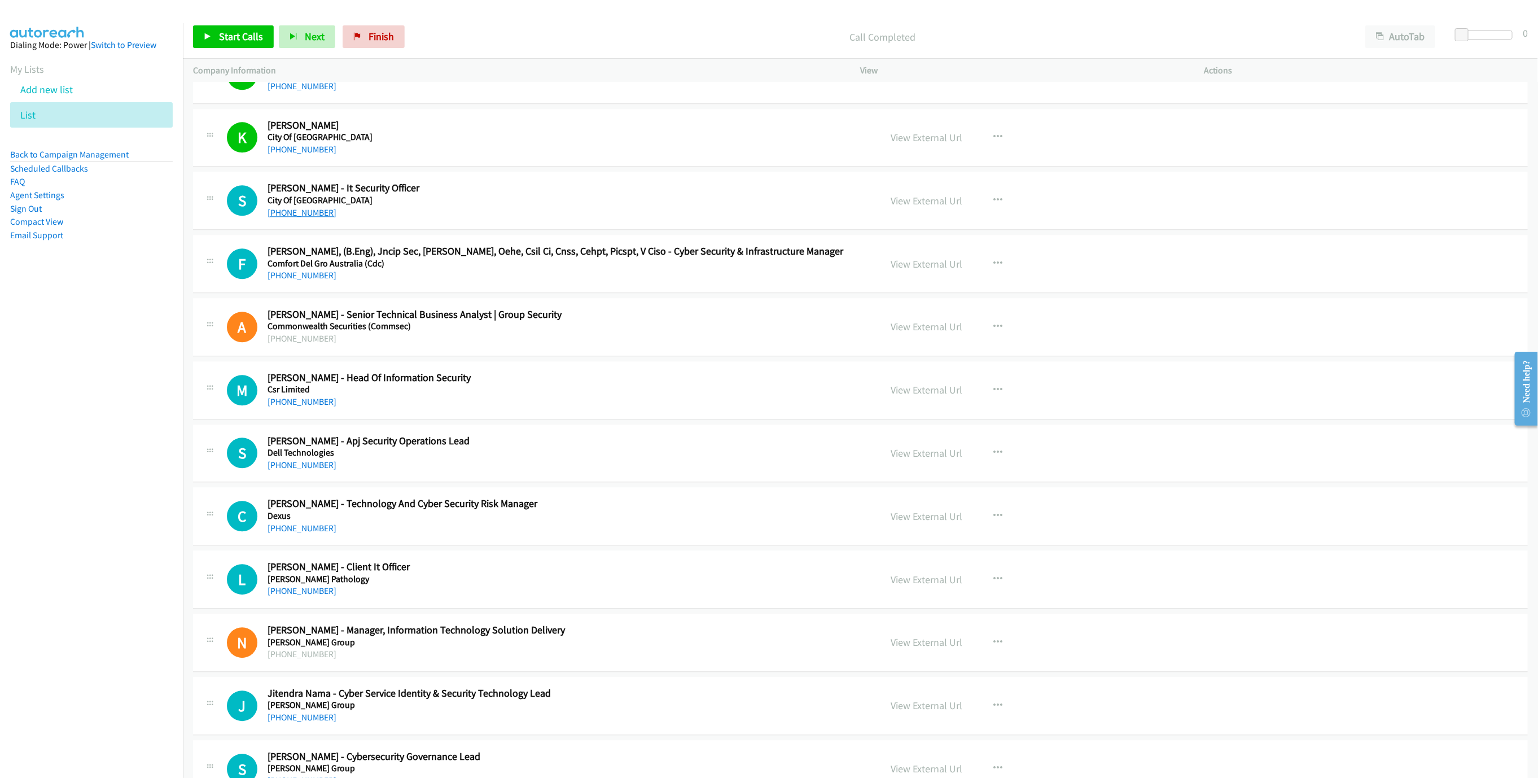
click at [323, 218] on link "[PHONE_NUMBER]" at bounding box center [301, 212] width 69 height 11
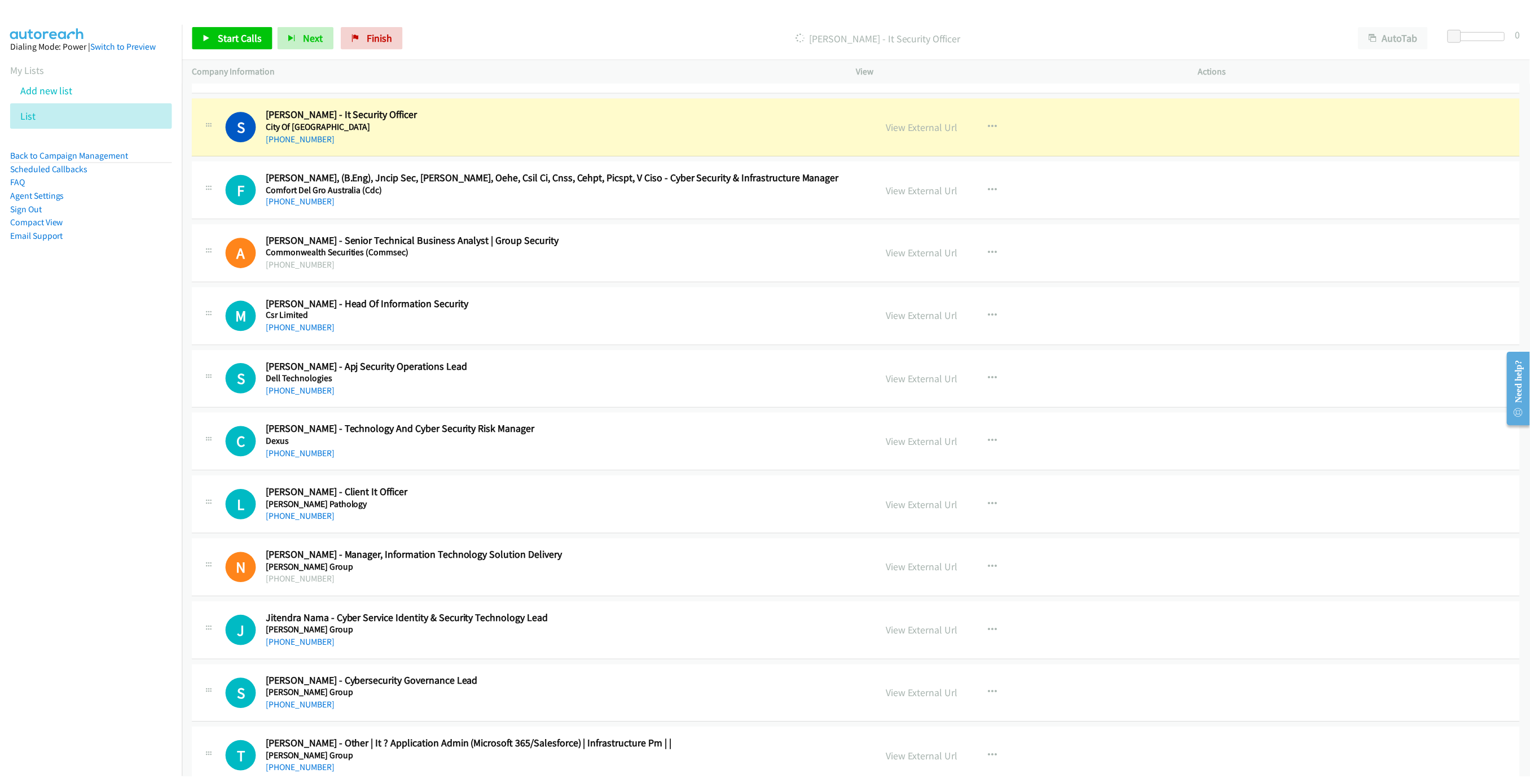
scroll to position [2116, 0]
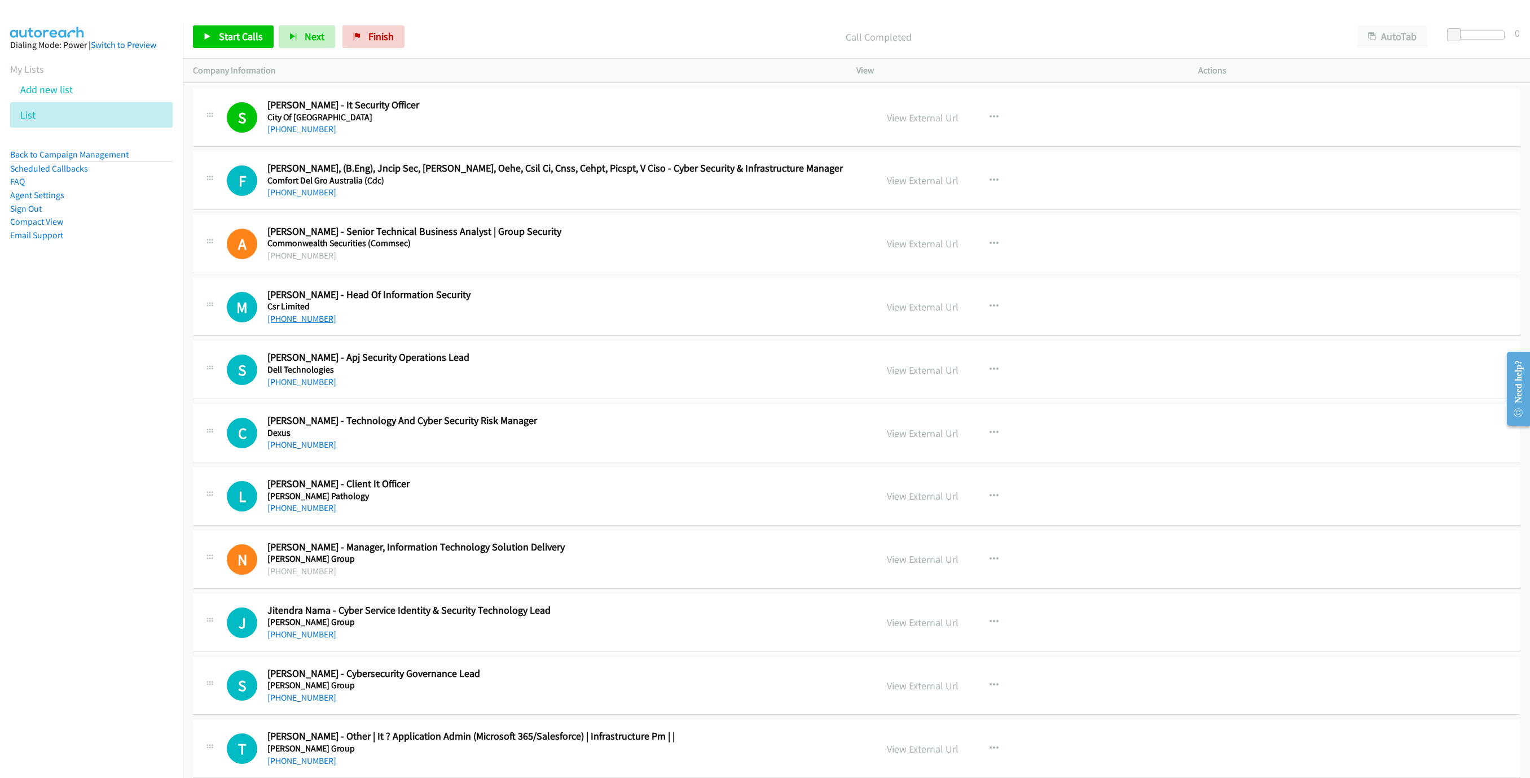
click at [270, 323] on link "[PHONE_NUMBER]" at bounding box center [301, 318] width 69 height 11
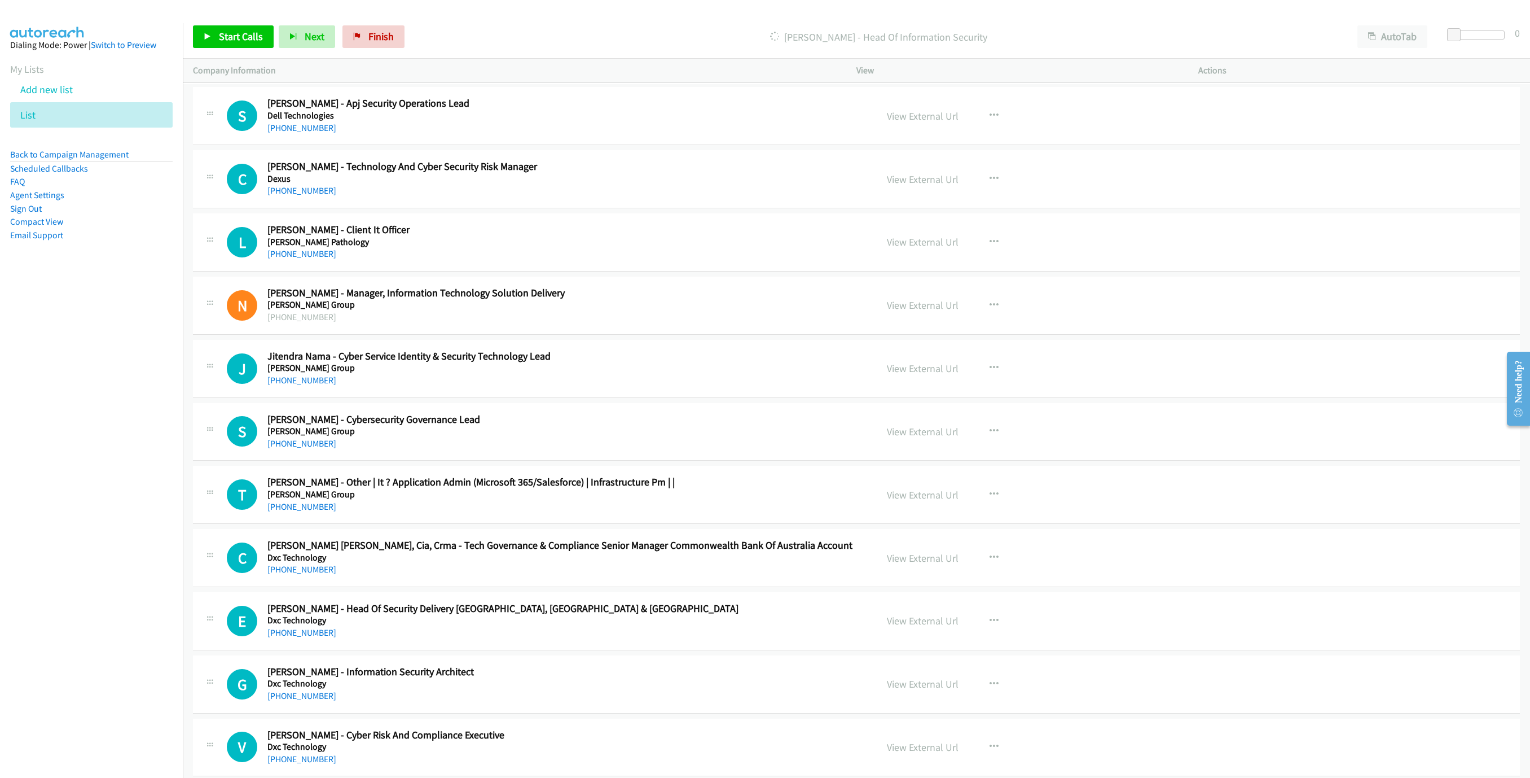
scroll to position [2285, 0]
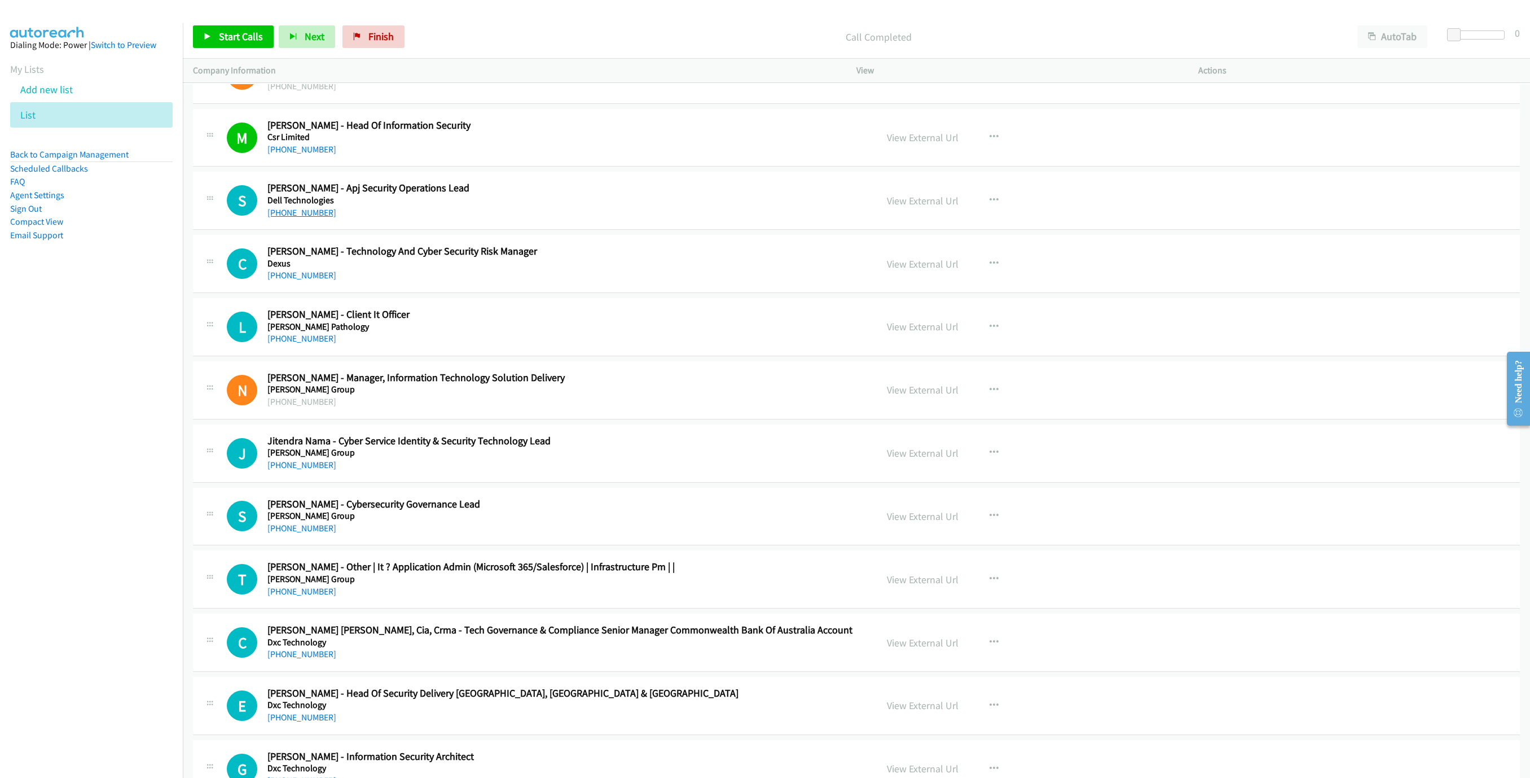
click at [297, 218] on link "[PHONE_NUMBER]" at bounding box center [301, 212] width 69 height 11
click at [282, 280] on link "[PHONE_NUMBER]" at bounding box center [301, 275] width 69 height 11
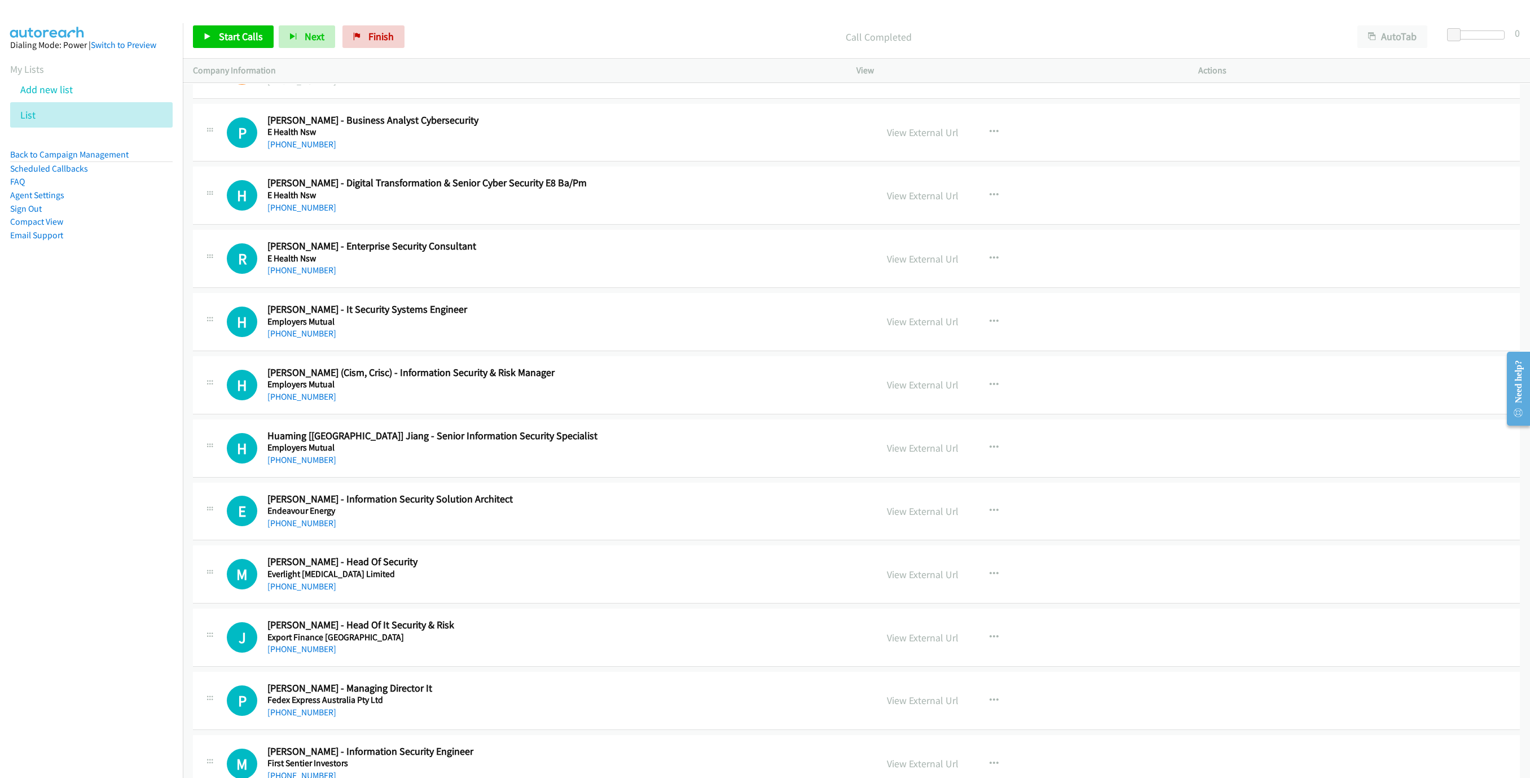
scroll to position [3301, 0]
click at [287, 212] on link "[PHONE_NUMBER]" at bounding box center [301, 206] width 69 height 11
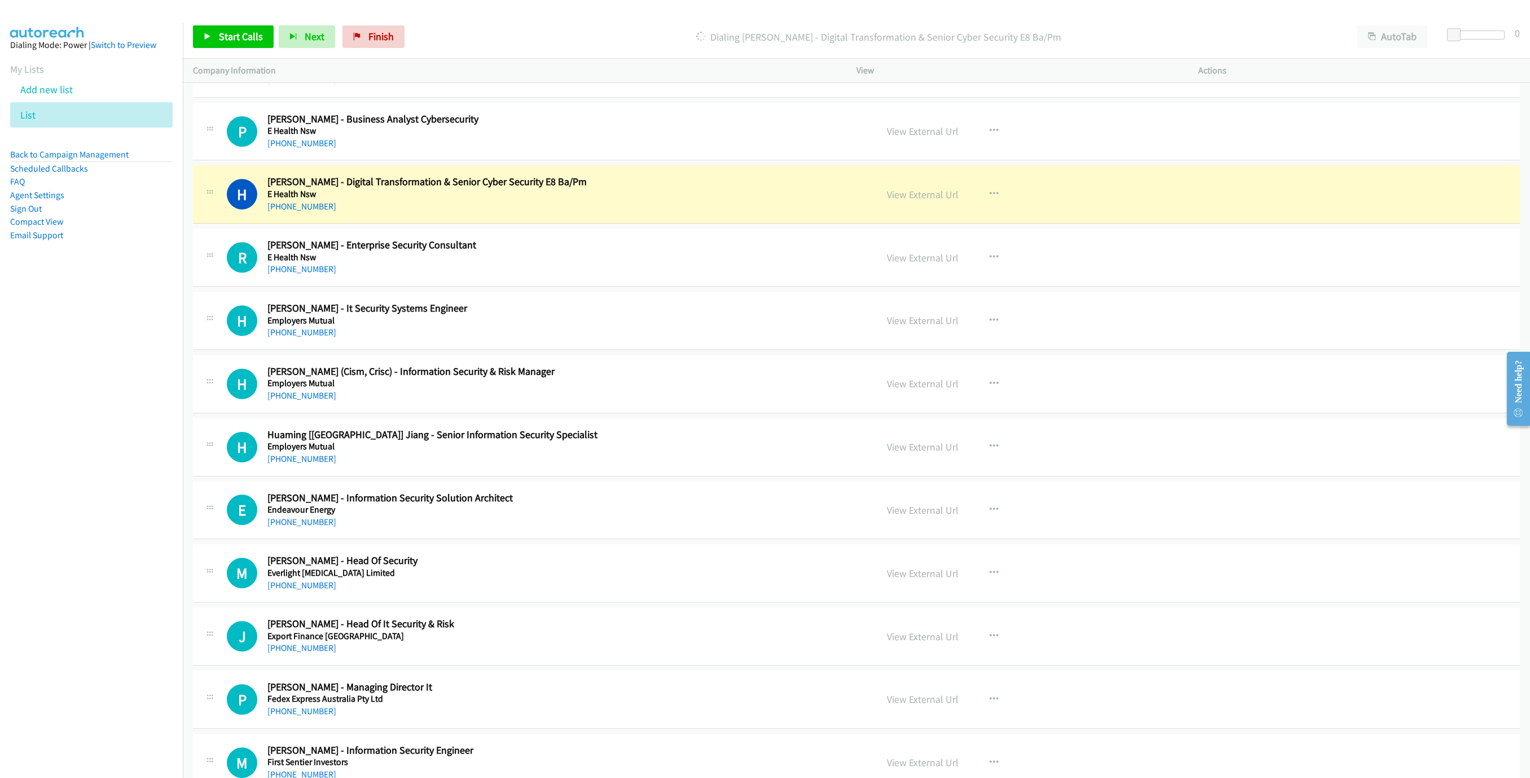
click at [557, 200] on h5 "E Health Nsw" at bounding box center [565, 193] width 597 height 11
click at [912, 201] on link "View External Url" at bounding box center [923, 194] width 72 height 13
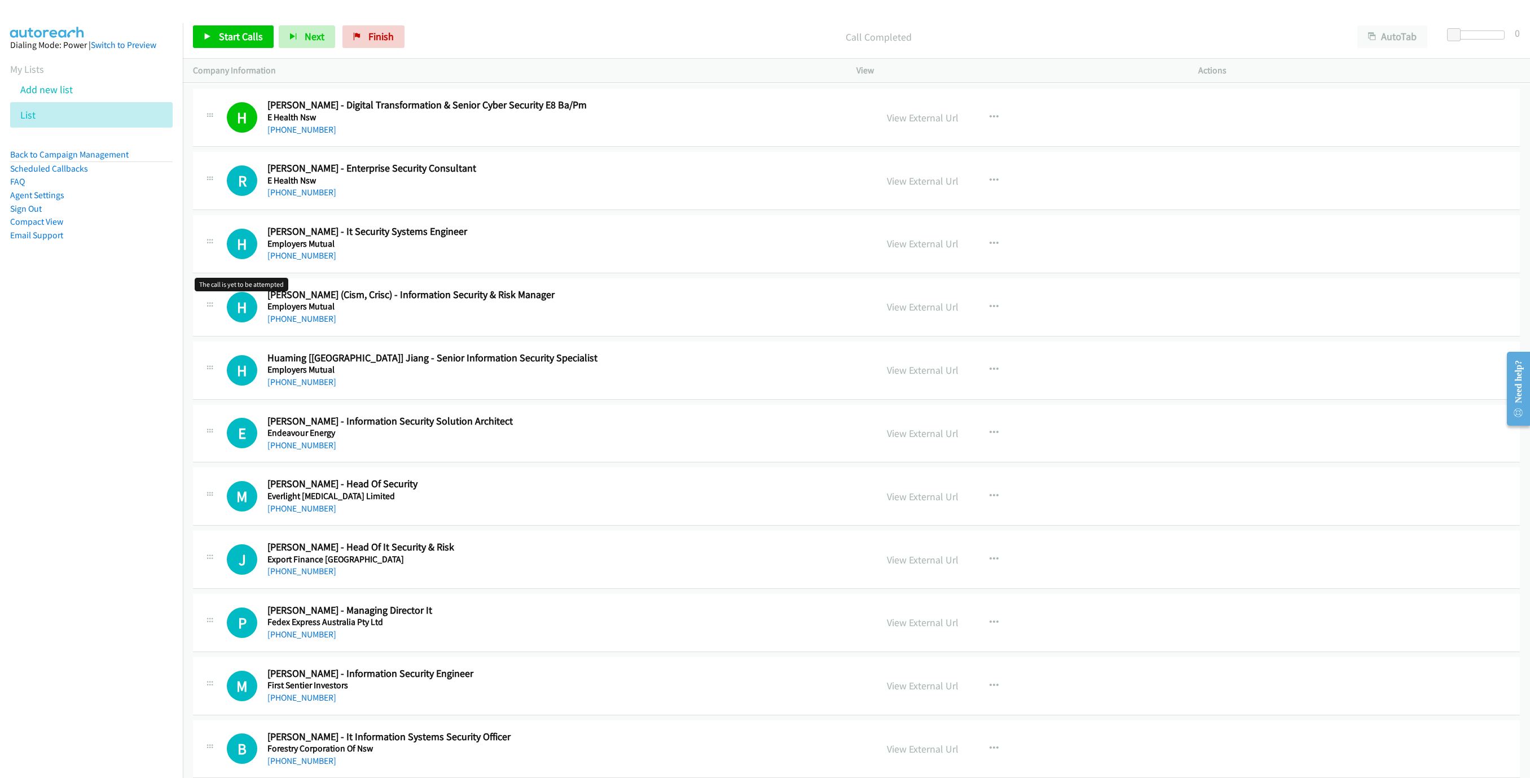
scroll to position [3385, 0]
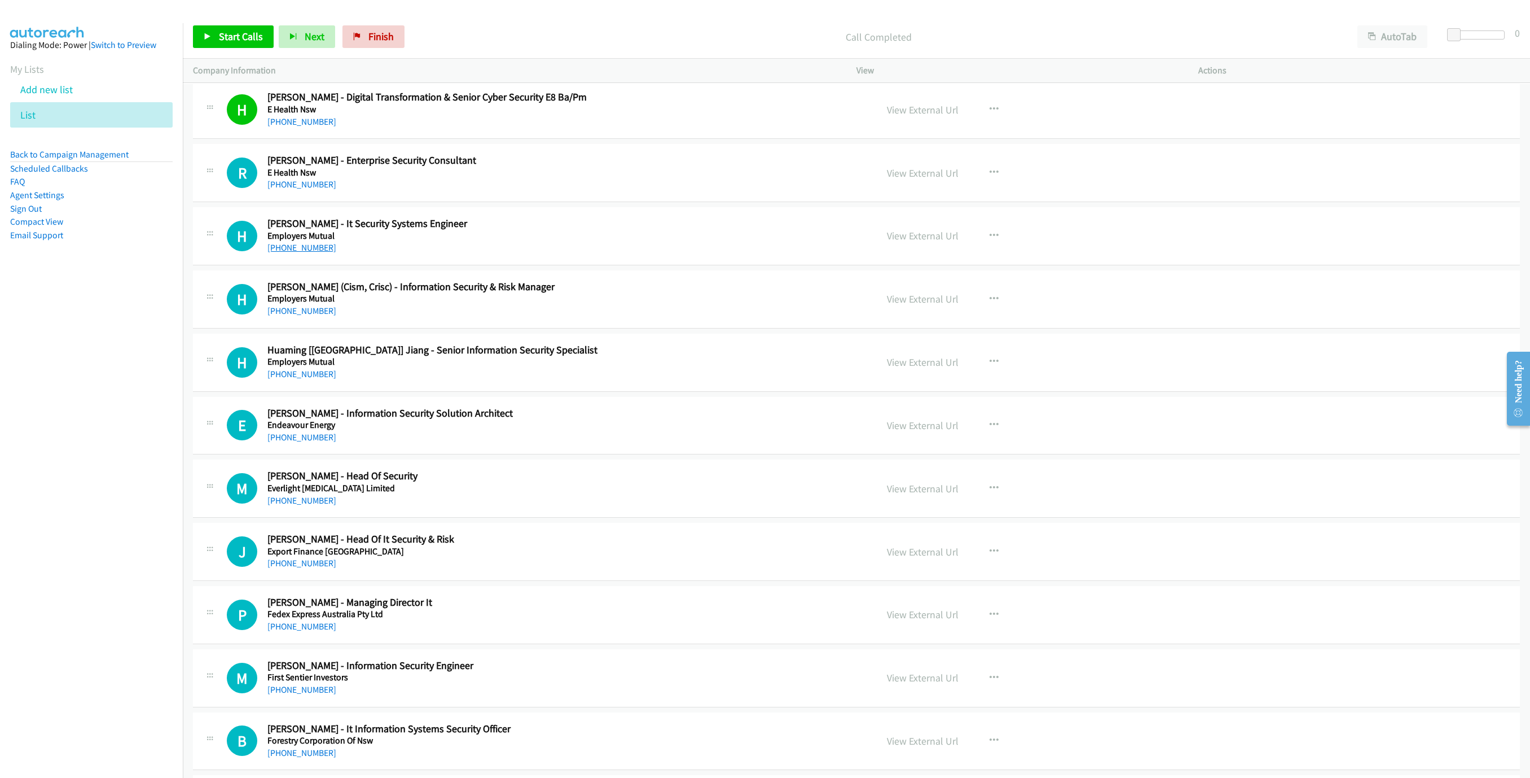
click at [301, 253] on link "[PHONE_NUMBER]" at bounding box center [301, 247] width 69 height 11
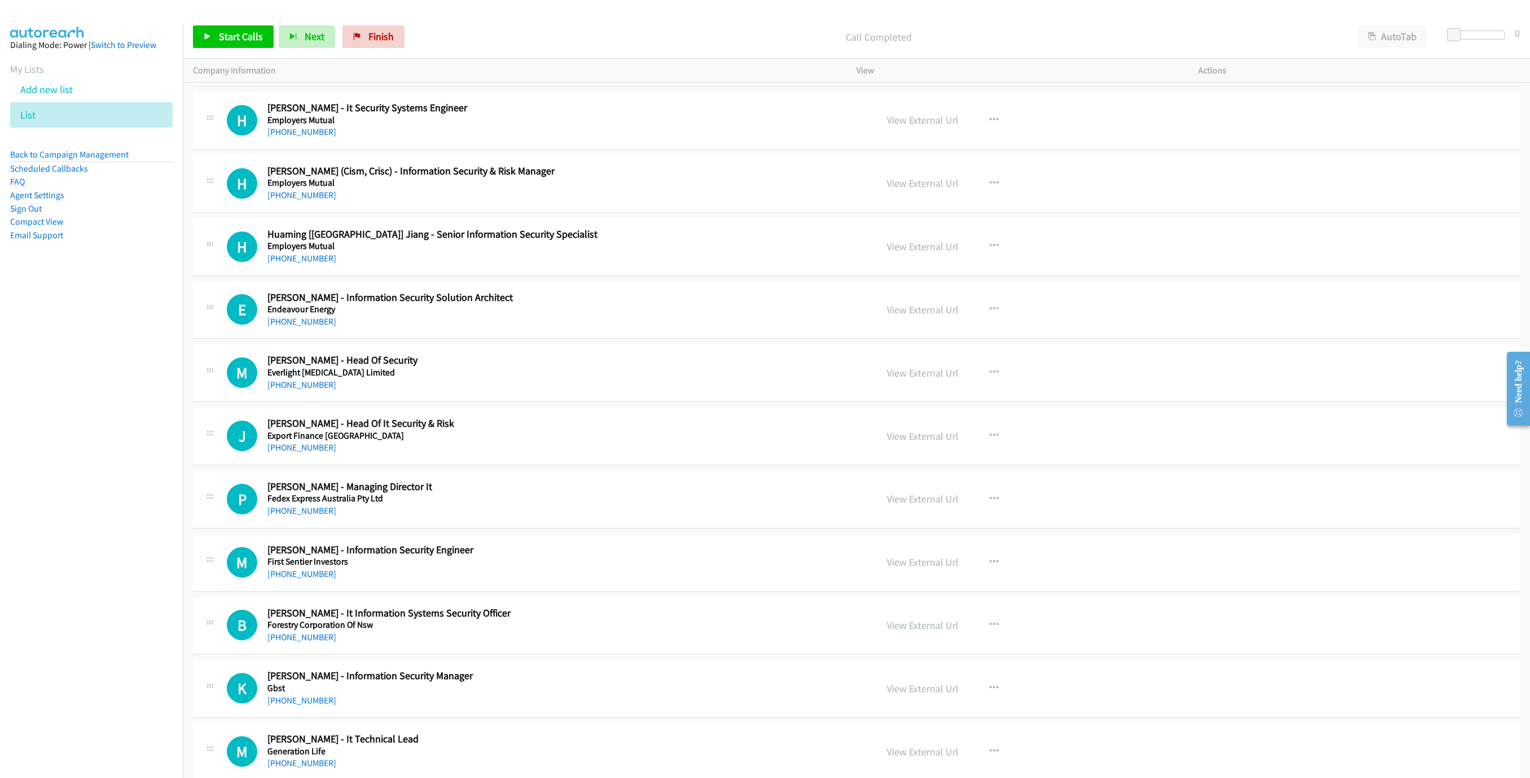
scroll to position [3555, 0]
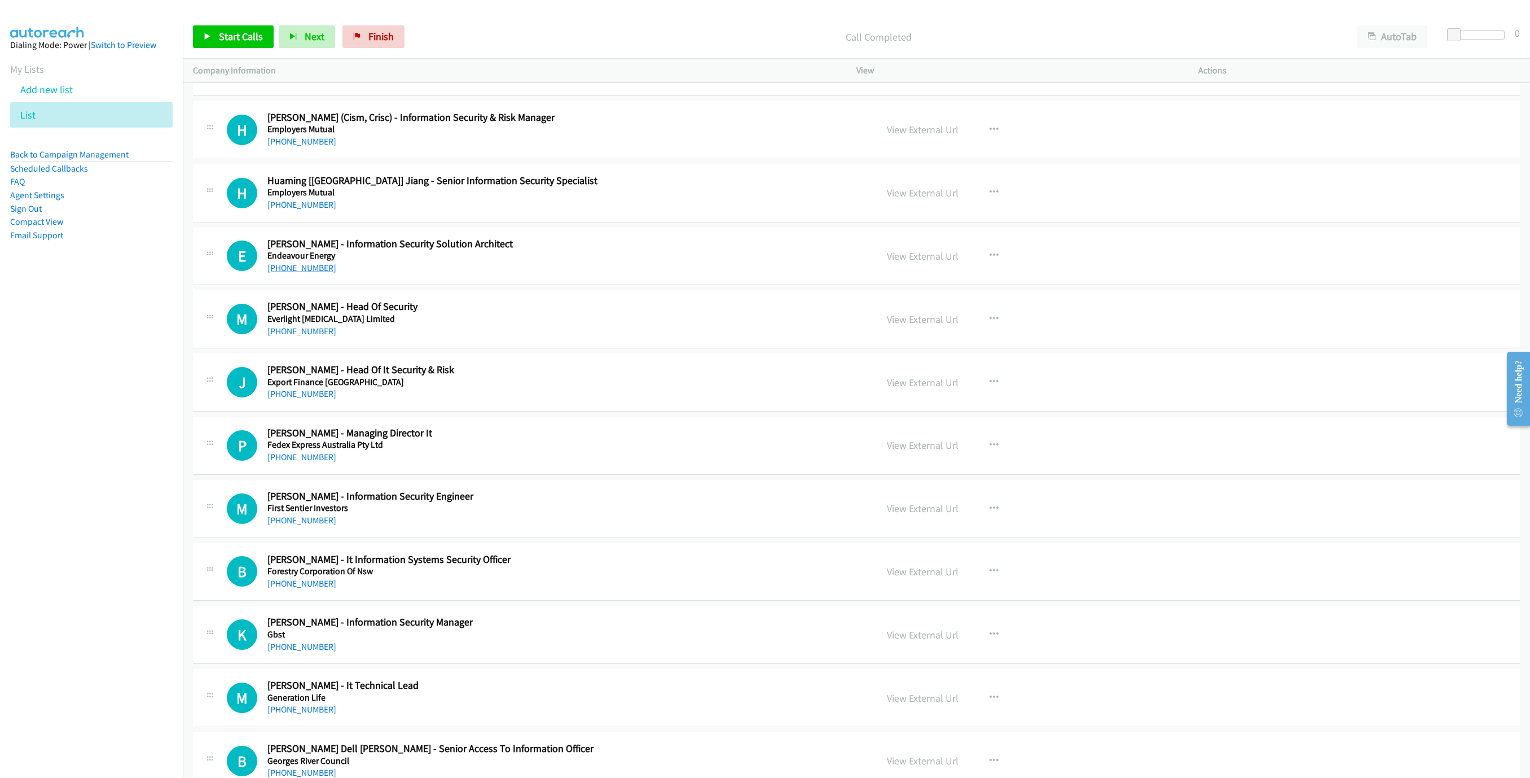
click at [300, 273] on link "[PHONE_NUMBER]" at bounding box center [301, 267] width 69 height 11
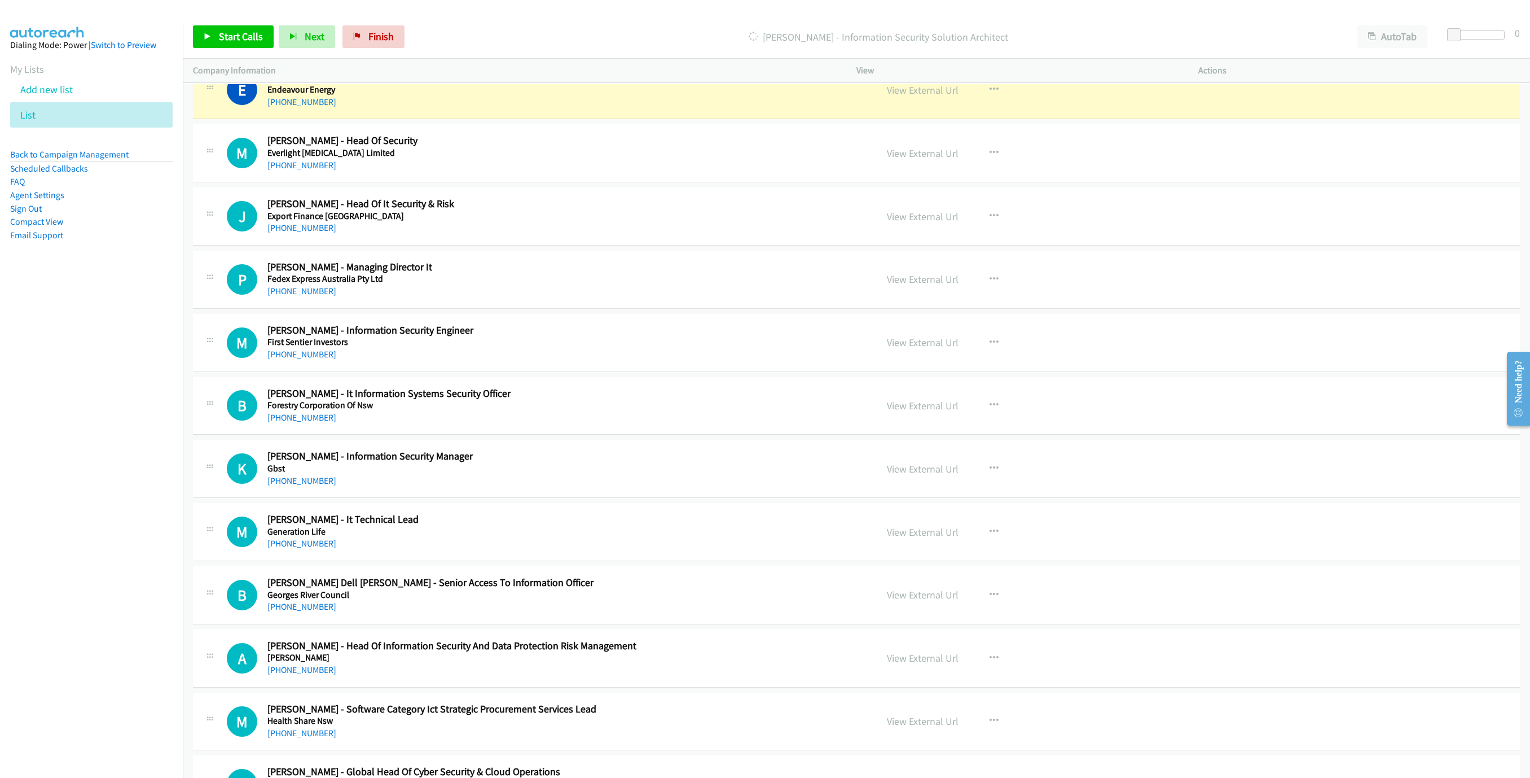
scroll to position [3724, 0]
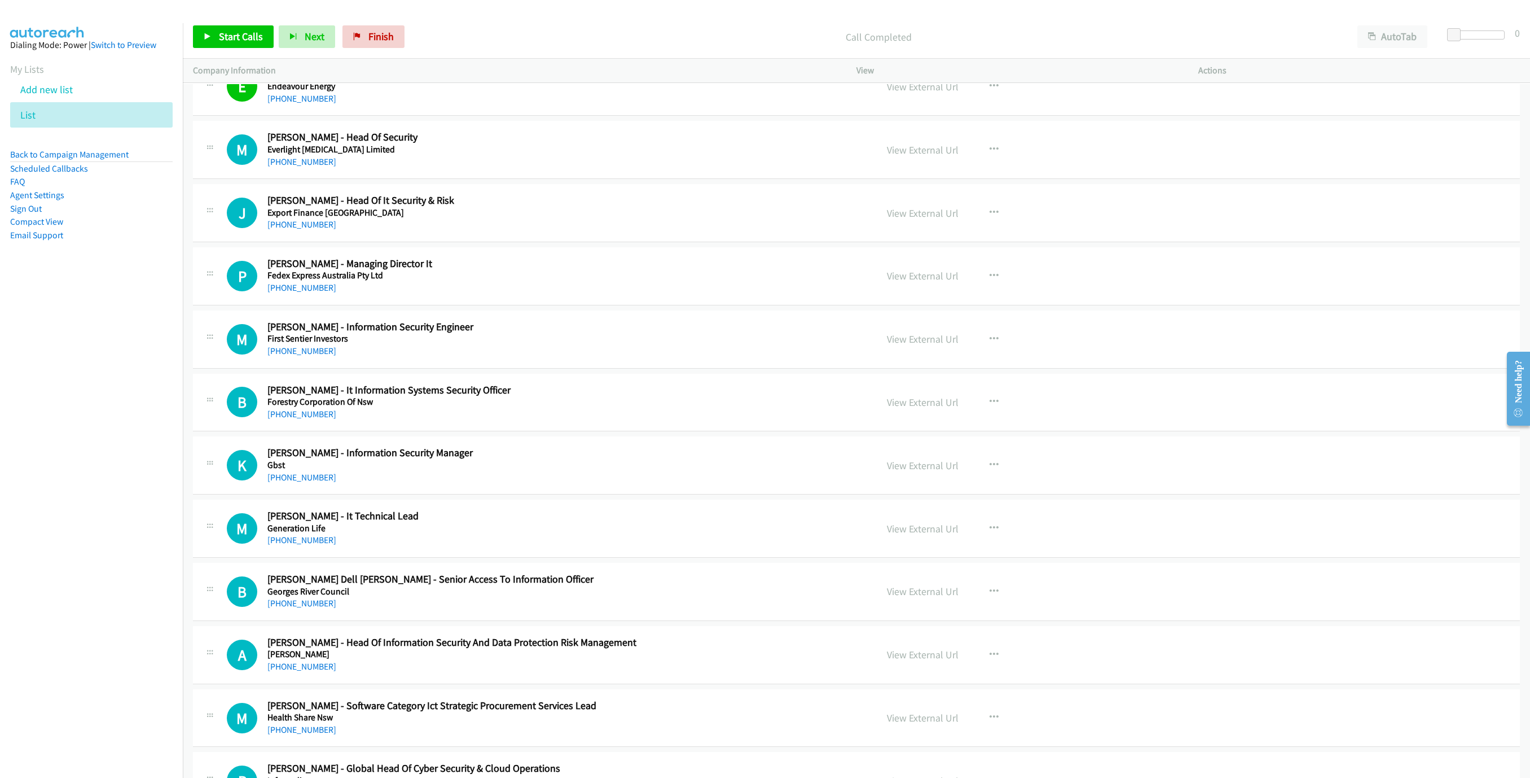
click at [305, 305] on div "P Callback Scheduled [PERSON_NAME] - Managing Director It Fedex Express Austral…" at bounding box center [856, 276] width 1327 height 58
click at [297, 293] on link "[PHONE_NUMBER]" at bounding box center [301, 287] width 69 height 11
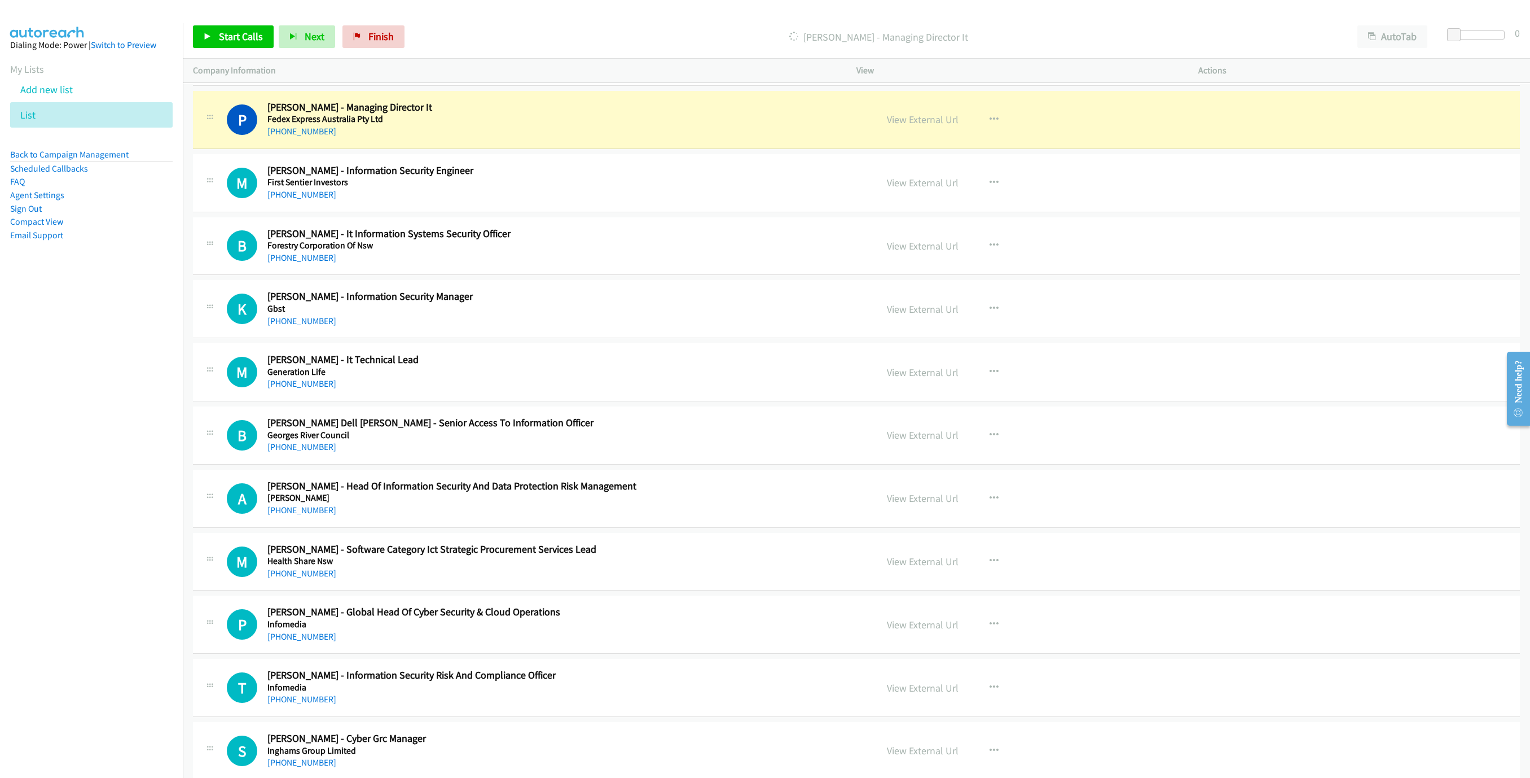
scroll to position [3893, 0]
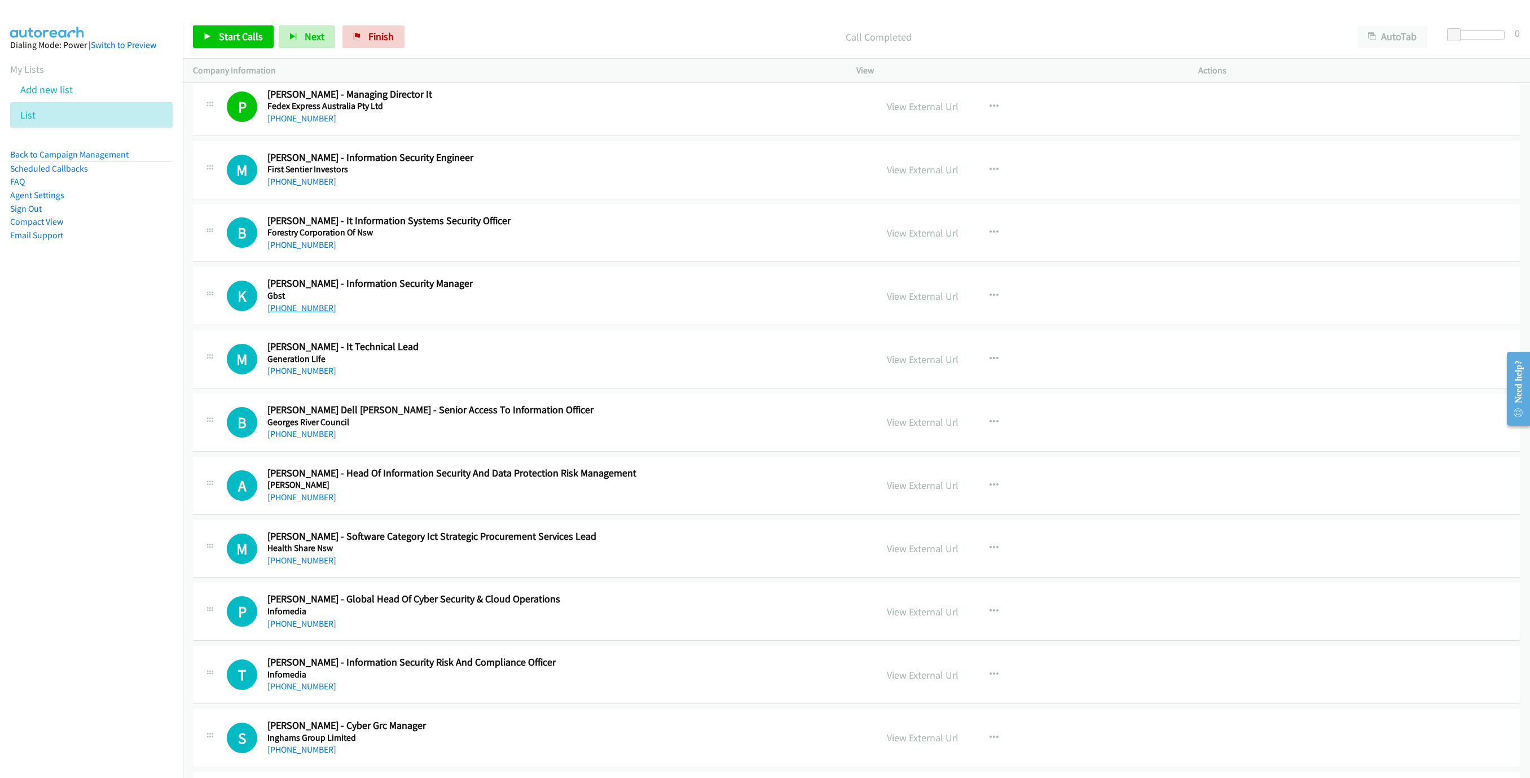
click at [310, 313] on link "[PHONE_NUMBER]" at bounding box center [301, 307] width 69 height 11
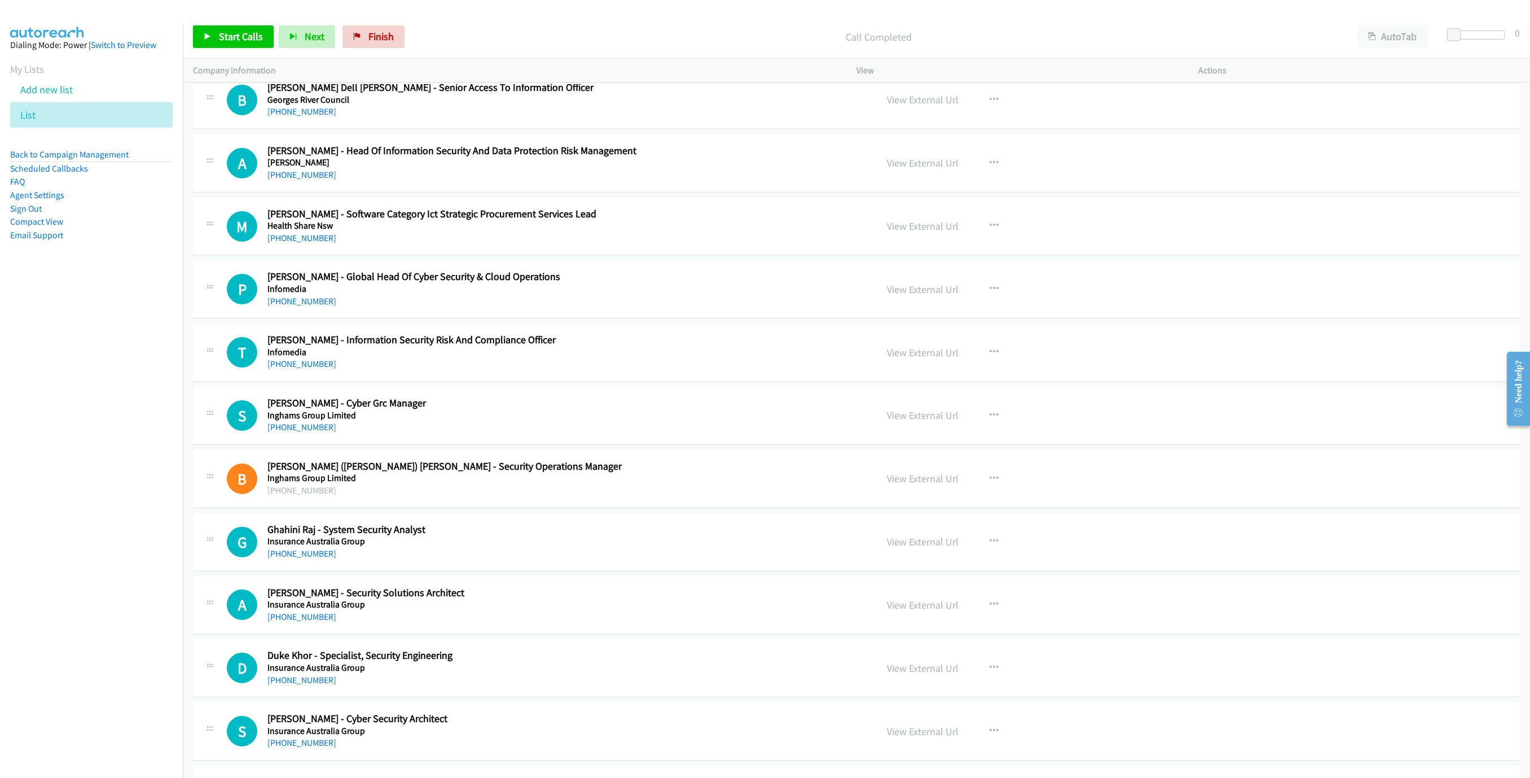
scroll to position [4232, 0]
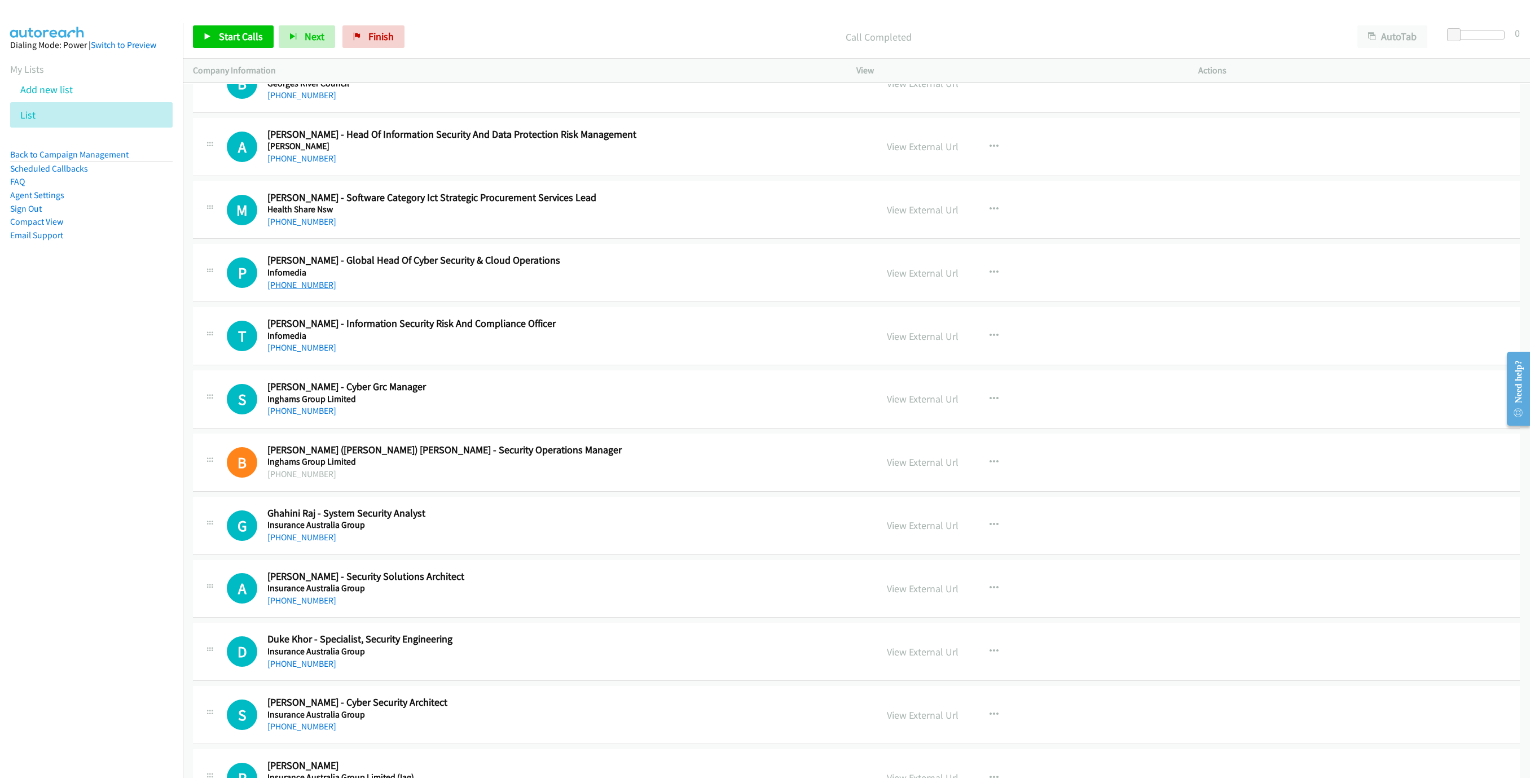
click at [298, 290] on link "[PHONE_NUMBER]" at bounding box center [301, 284] width 69 height 11
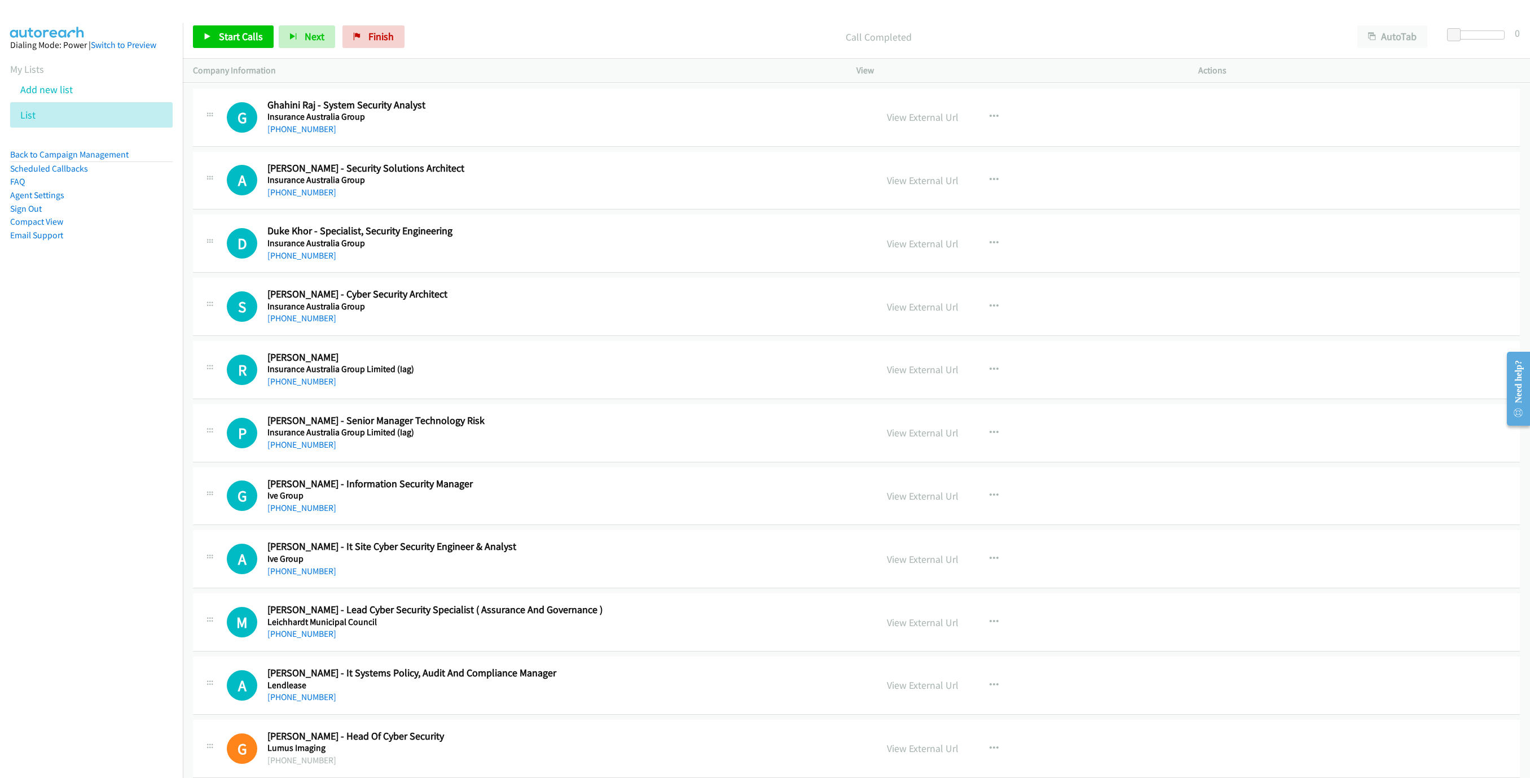
scroll to position [4655, 0]
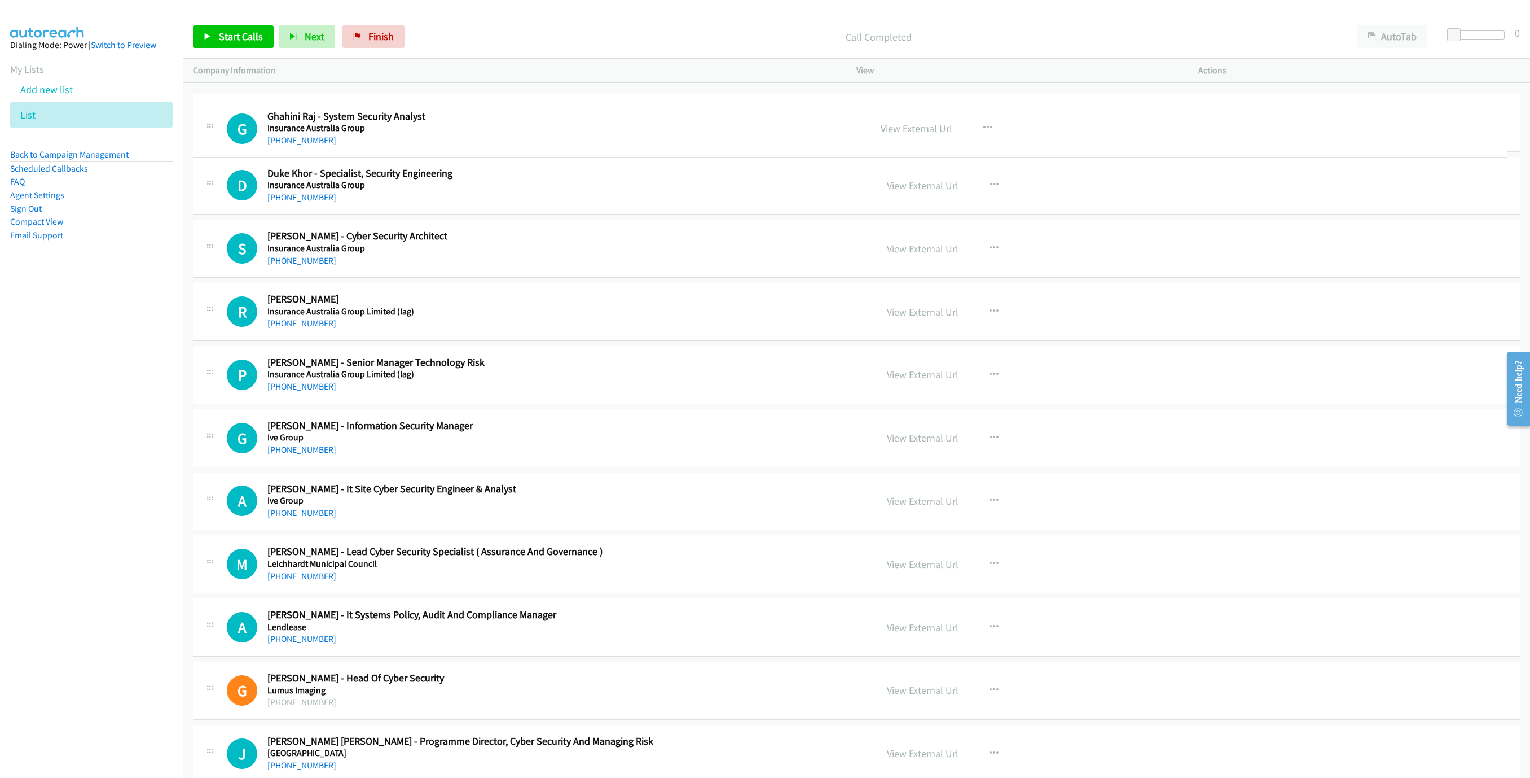
drag, startPoint x: 267, startPoint y: 110, endPoint x: 418, endPoint y: 118, distance: 150.9
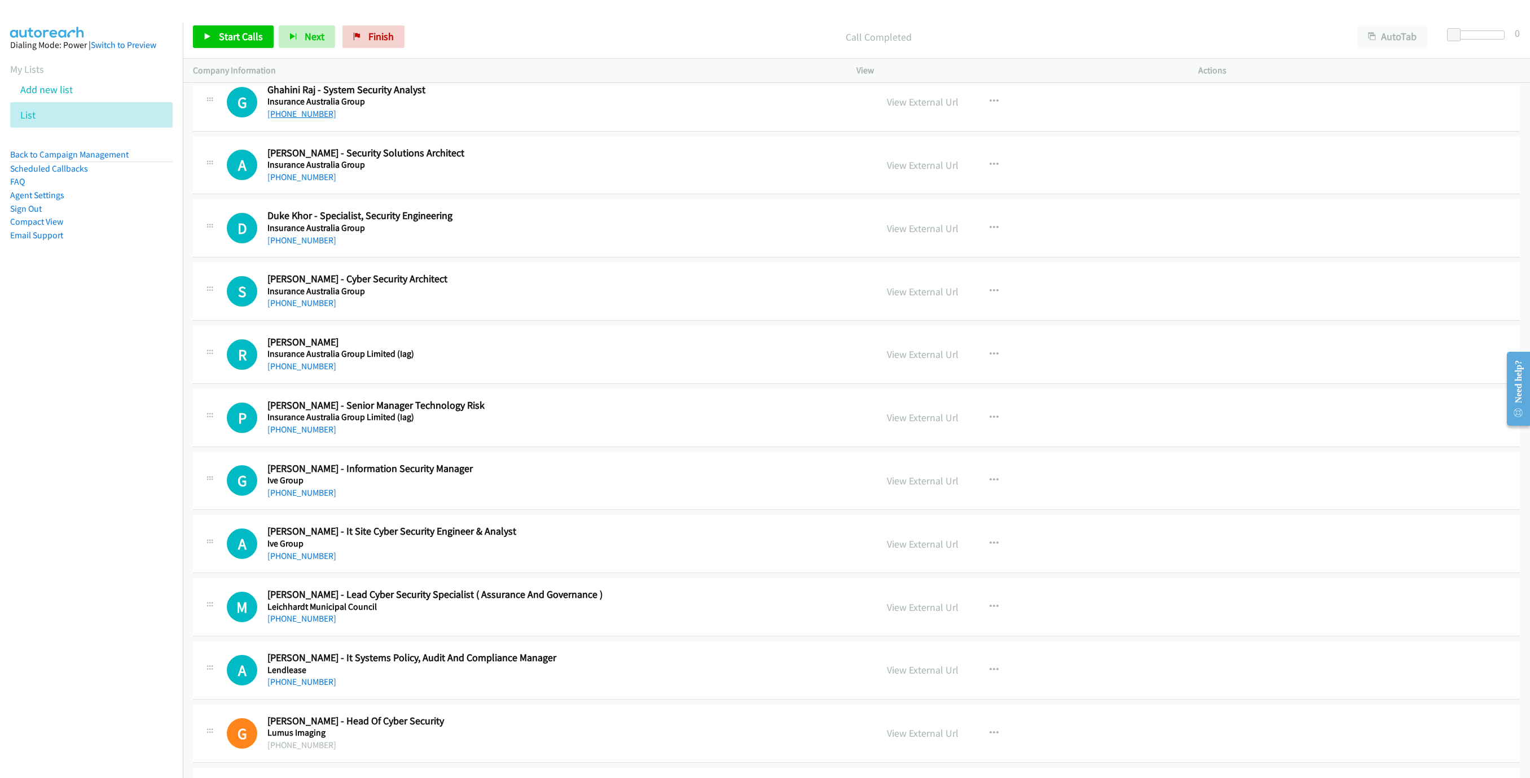
click at [323, 119] on link "[PHONE_NUMBER]" at bounding box center [301, 113] width 69 height 11
drag, startPoint x: 286, startPoint y: 180, endPoint x: 285, endPoint y: 190, distance: 9.7
click at [286, 170] on h5 "Insurance Australia Group" at bounding box center [565, 164] width 597 height 11
click at [288, 182] on link "[PHONE_NUMBER]" at bounding box center [301, 177] width 69 height 11
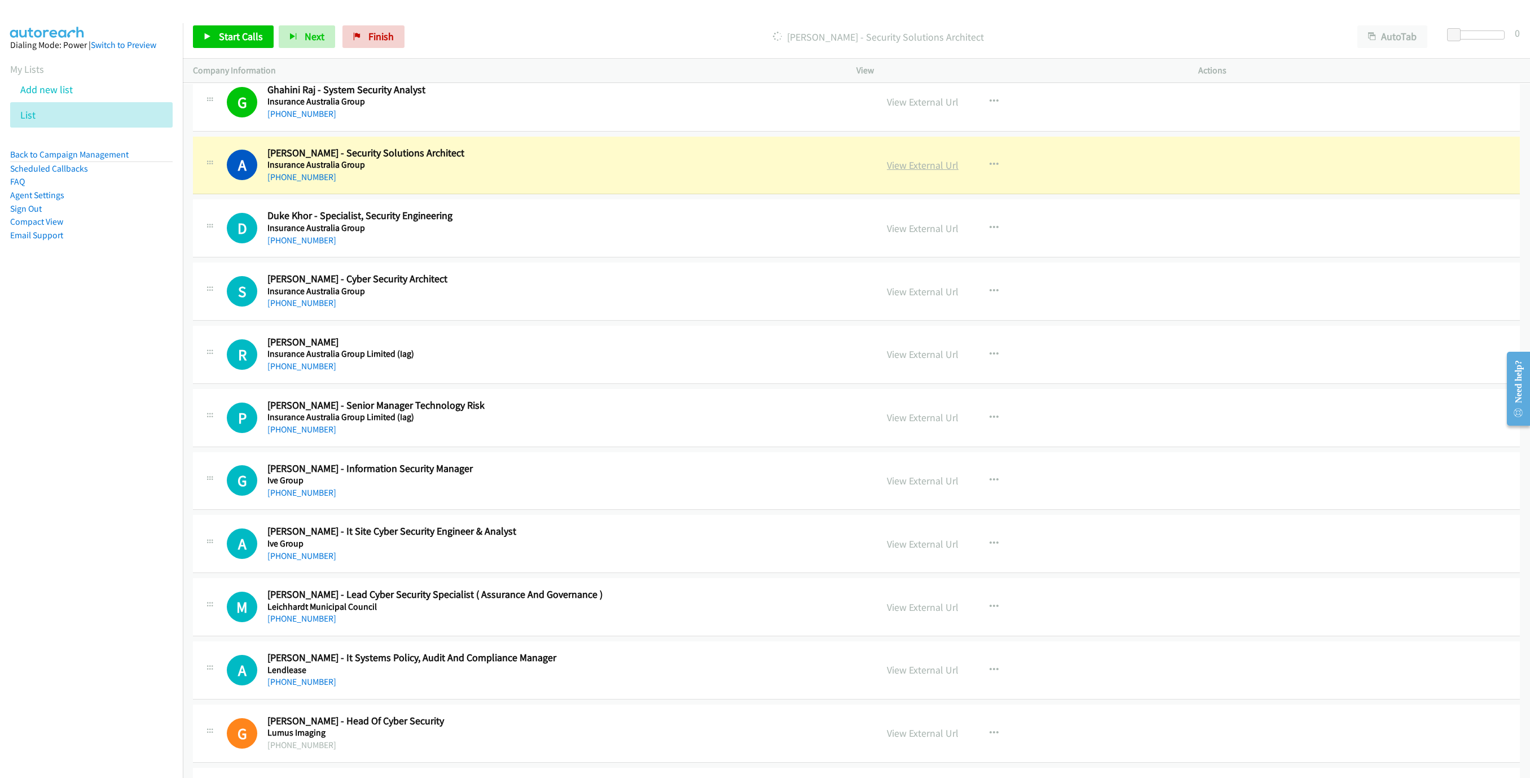
click at [923, 172] on link "View External Url" at bounding box center [923, 165] width 72 height 13
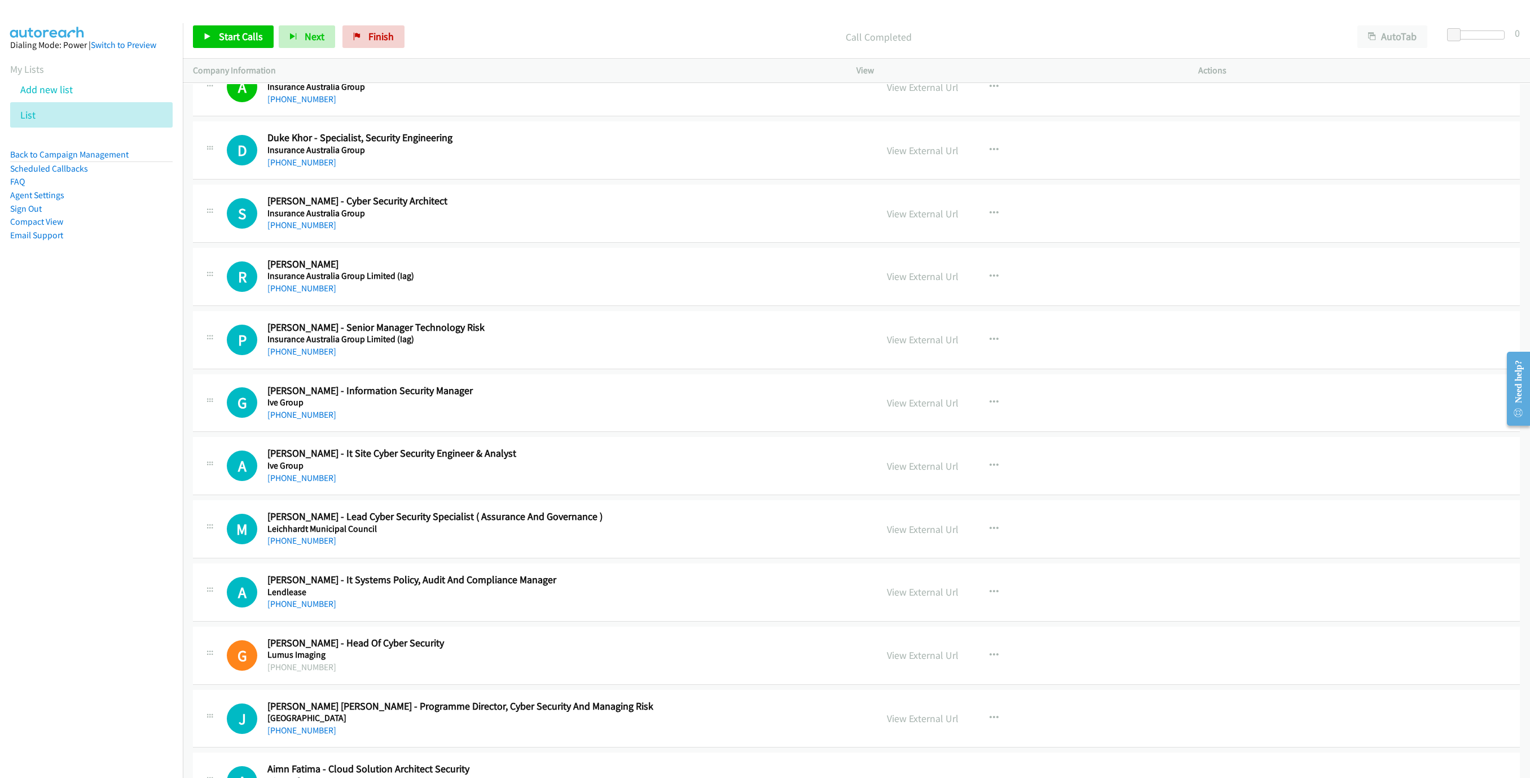
scroll to position [4740, 0]
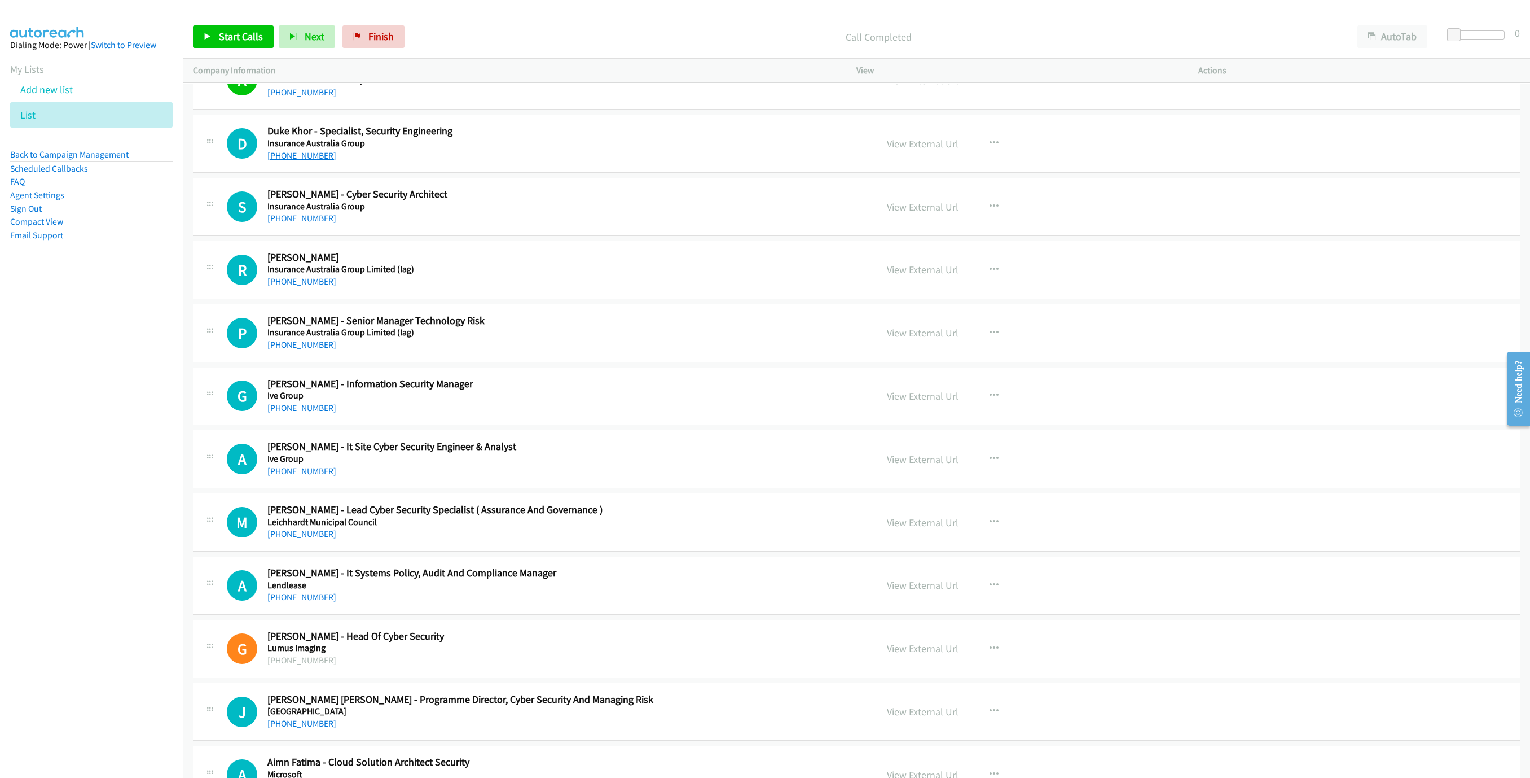
click at [310, 161] on link "[PHONE_NUMBER]" at bounding box center [301, 155] width 69 height 11
click at [921, 213] on link "View External Url" at bounding box center [923, 206] width 72 height 13
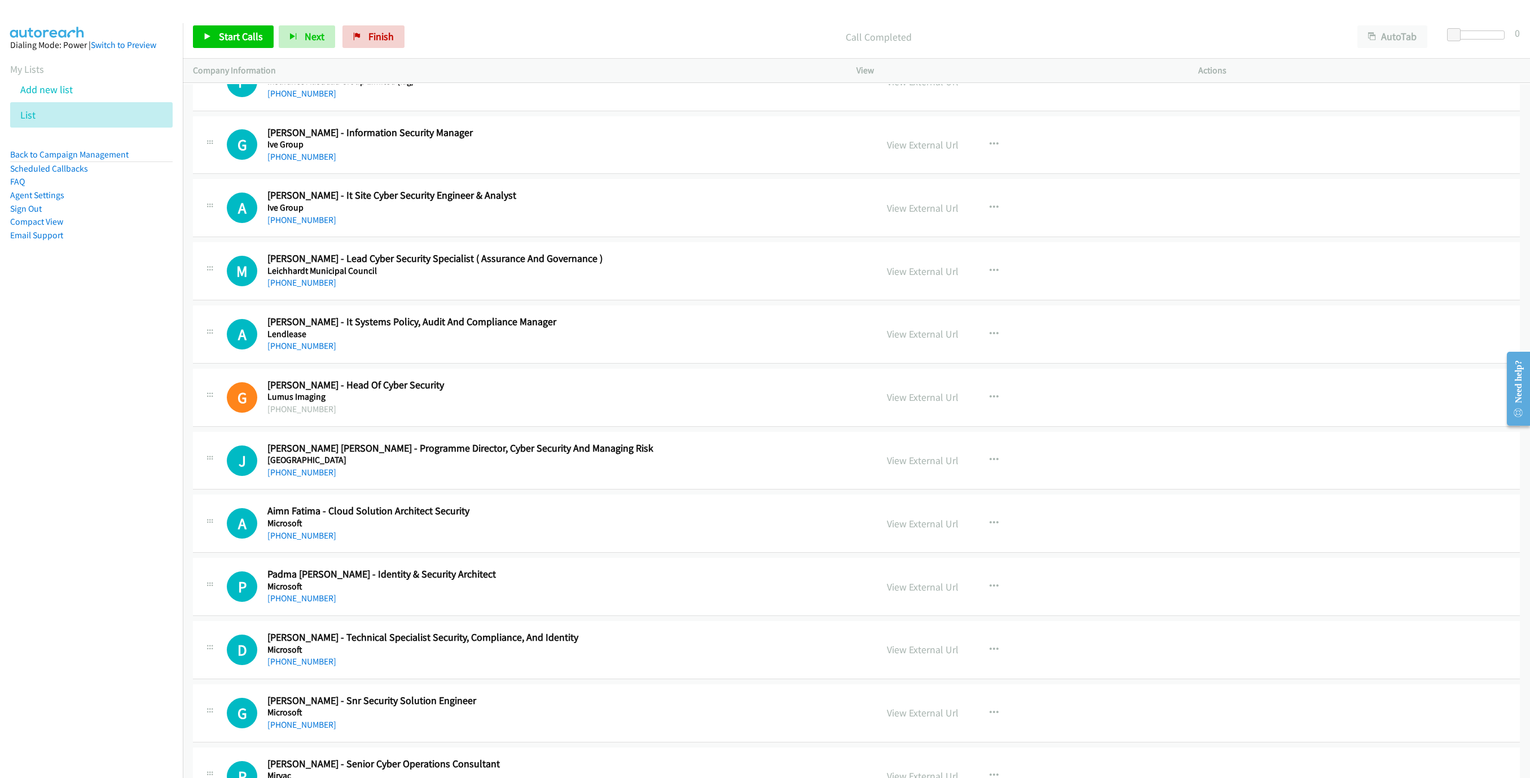
scroll to position [4994, 0]
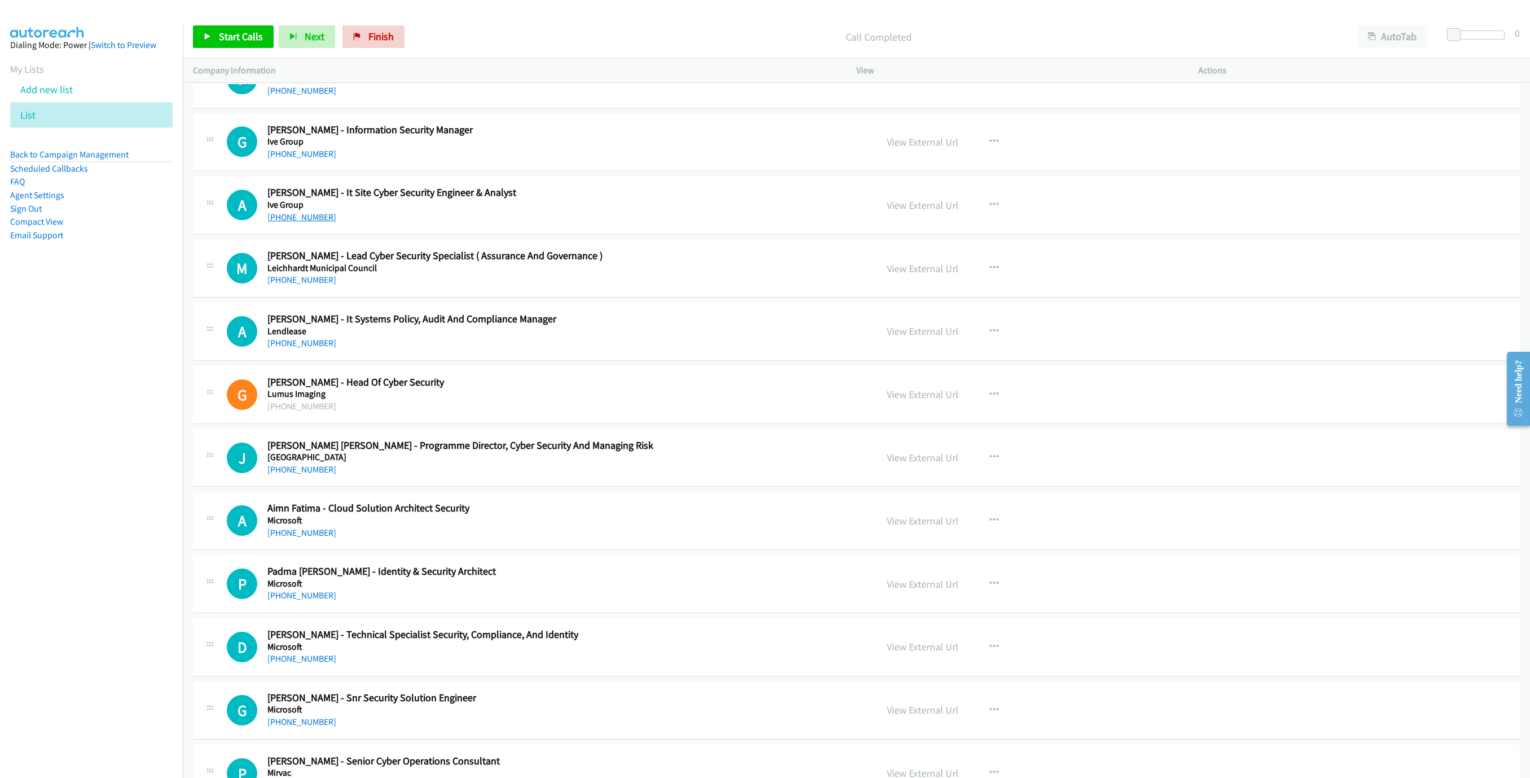
click at [291, 222] on link "[PHONE_NUMBER]" at bounding box center [301, 217] width 69 height 11
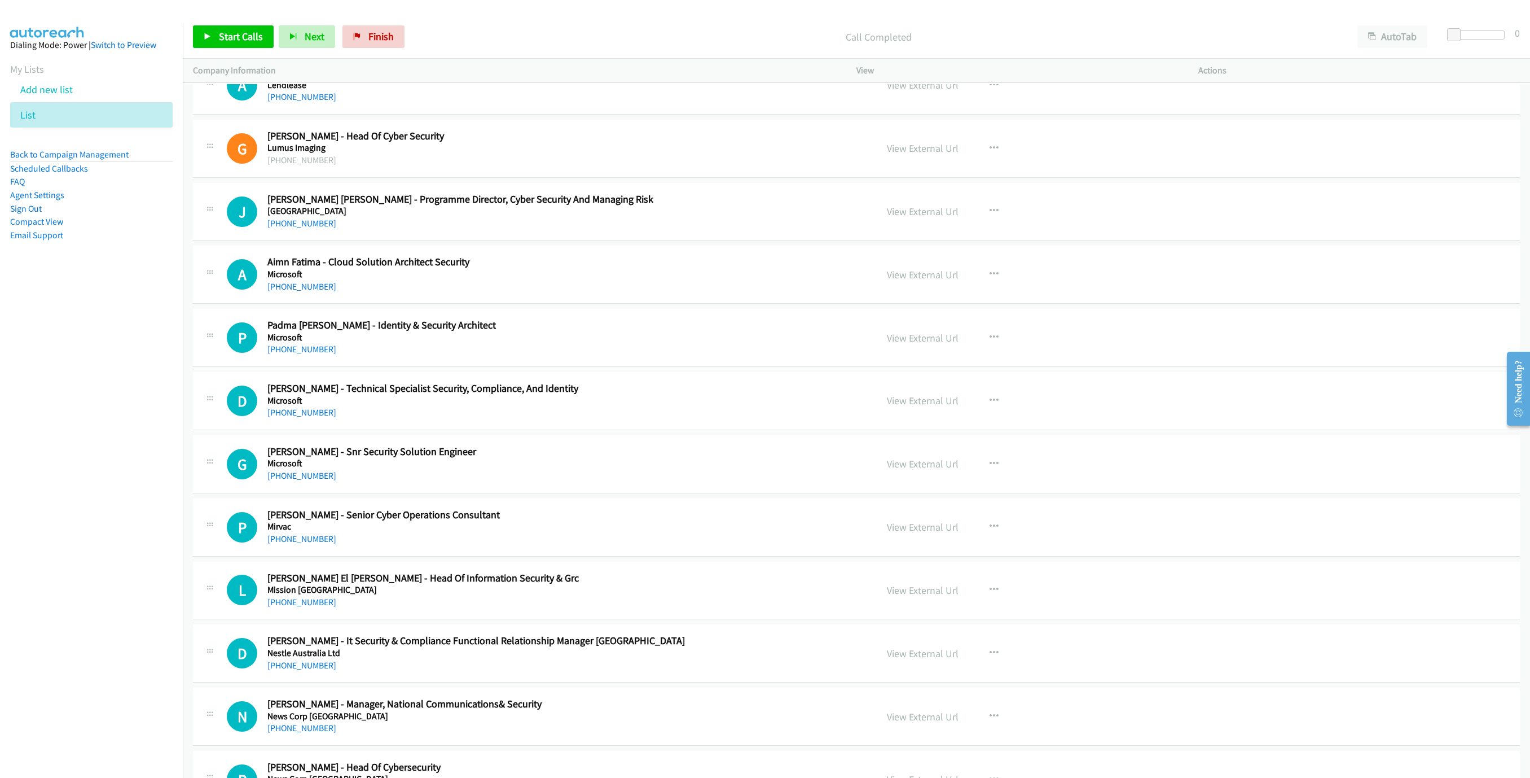
scroll to position [5247, 0]
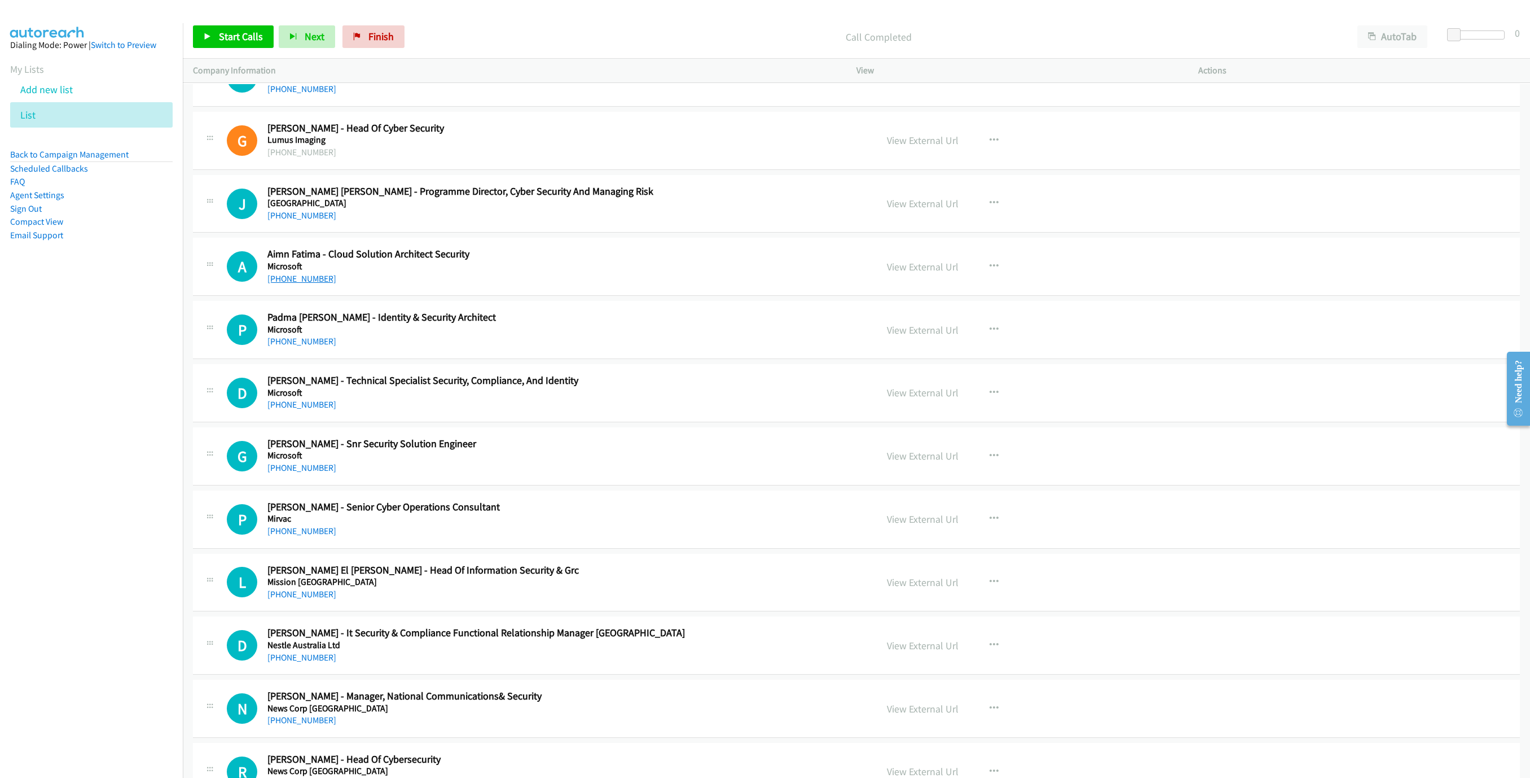
click at [292, 284] on link "[PHONE_NUMBER]" at bounding box center [301, 278] width 69 height 11
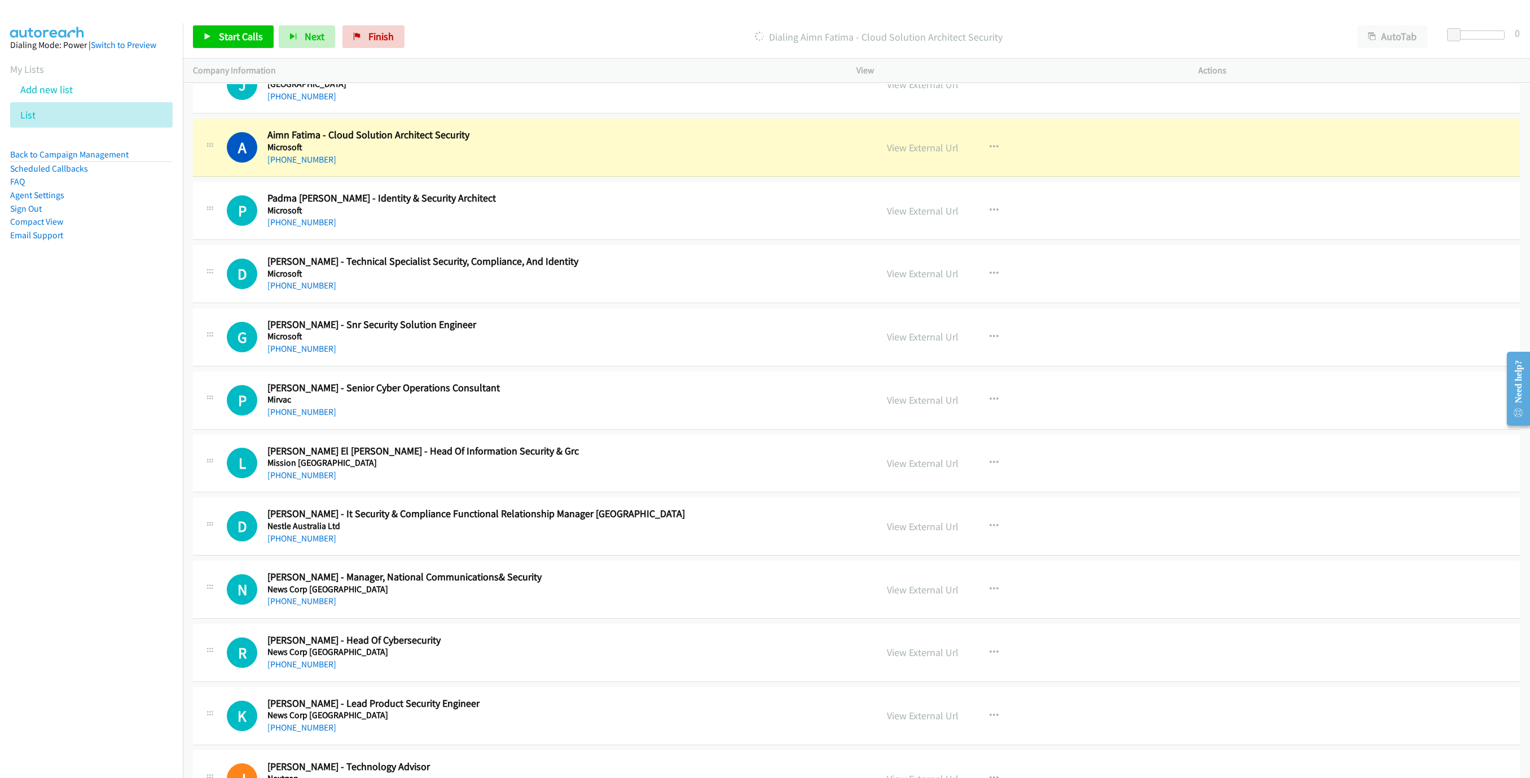
scroll to position [5417, 0]
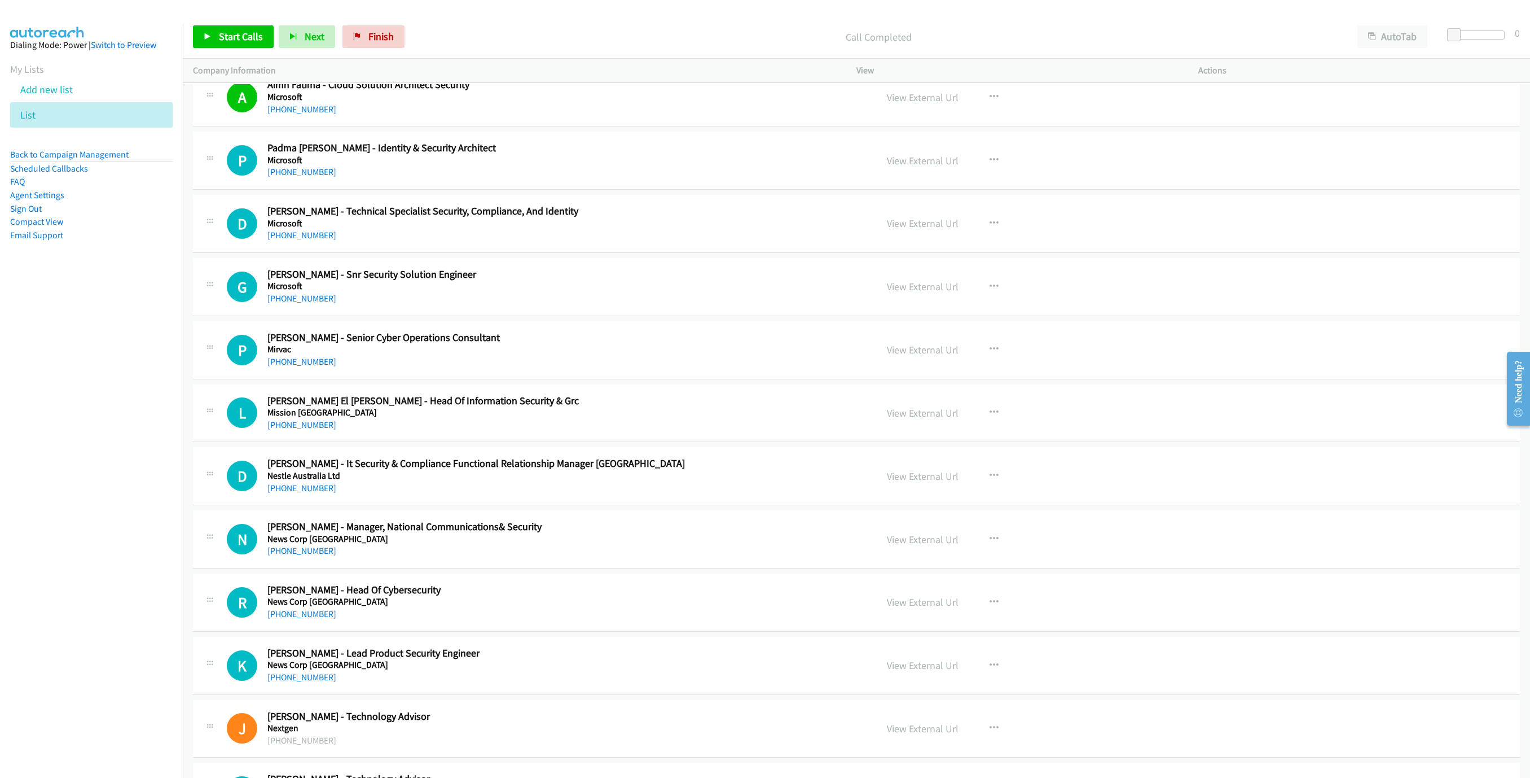
drag, startPoint x: 268, startPoint y: 195, endPoint x: 622, endPoint y: 288, distance: 365.7
click at [268, 177] on link "[PHONE_NUMBER]" at bounding box center [301, 171] width 69 height 11
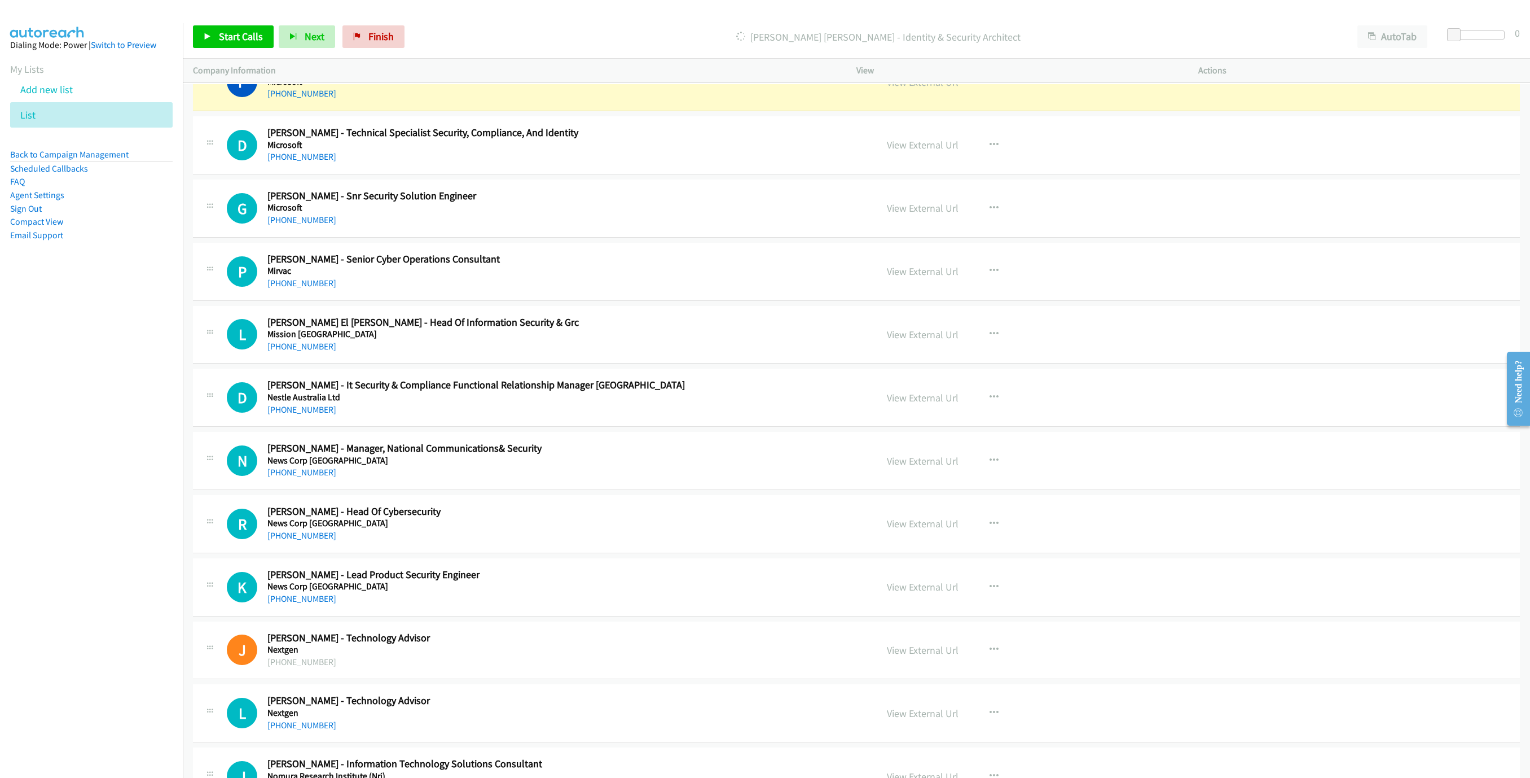
scroll to position [5501, 0]
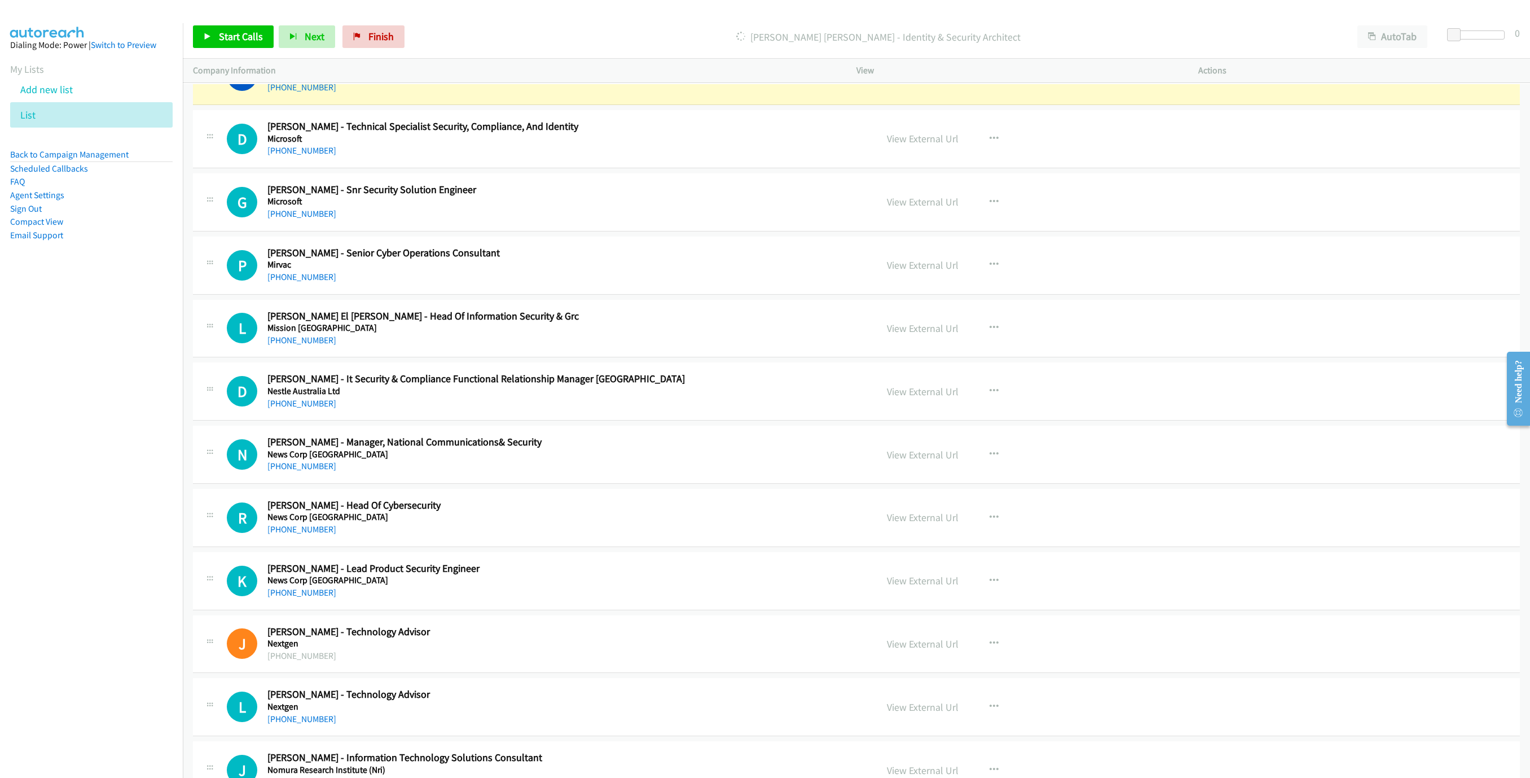
click at [916, 82] on link "View External Url" at bounding box center [923, 75] width 72 height 13
